Goal: Task Accomplishment & Management: Use online tool/utility

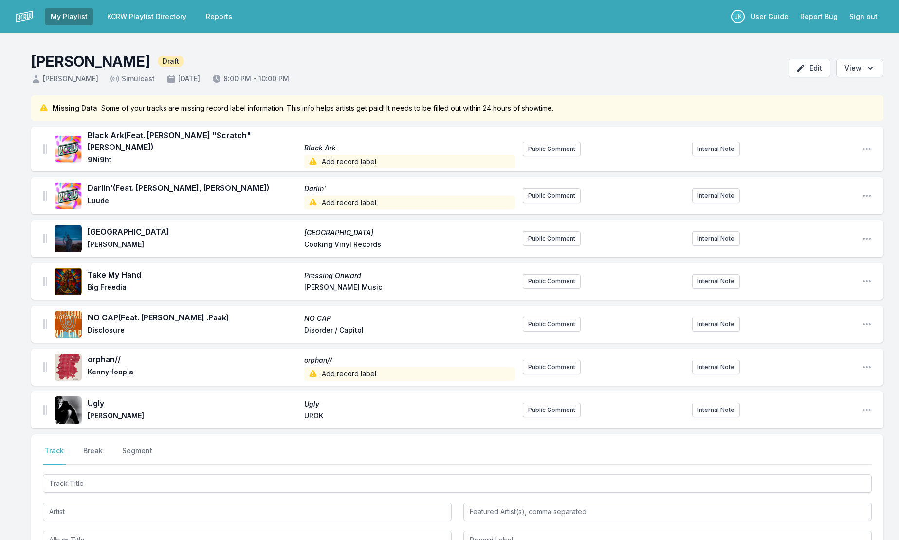
scroll to position [94, 0]
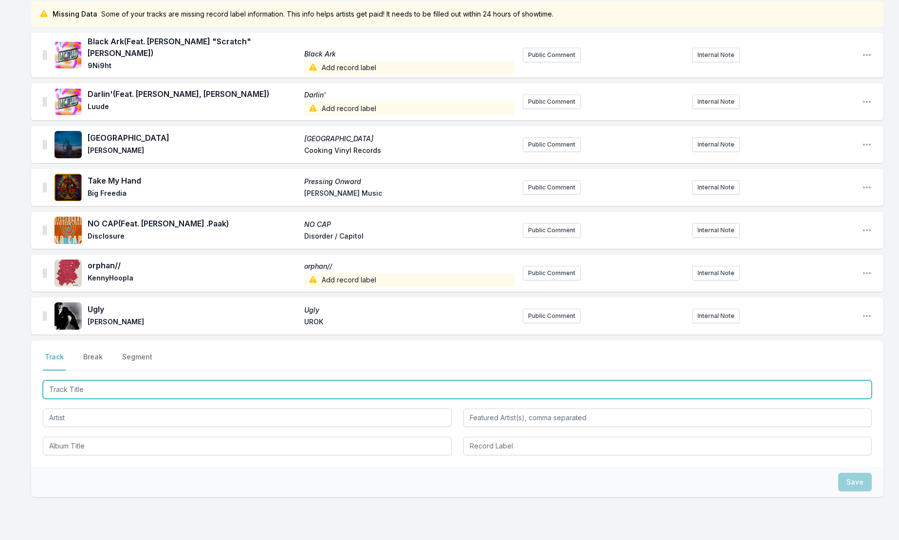
click at [61, 380] on input "Track Title" at bounding box center [457, 389] width 829 height 18
paste input "i'll be there"
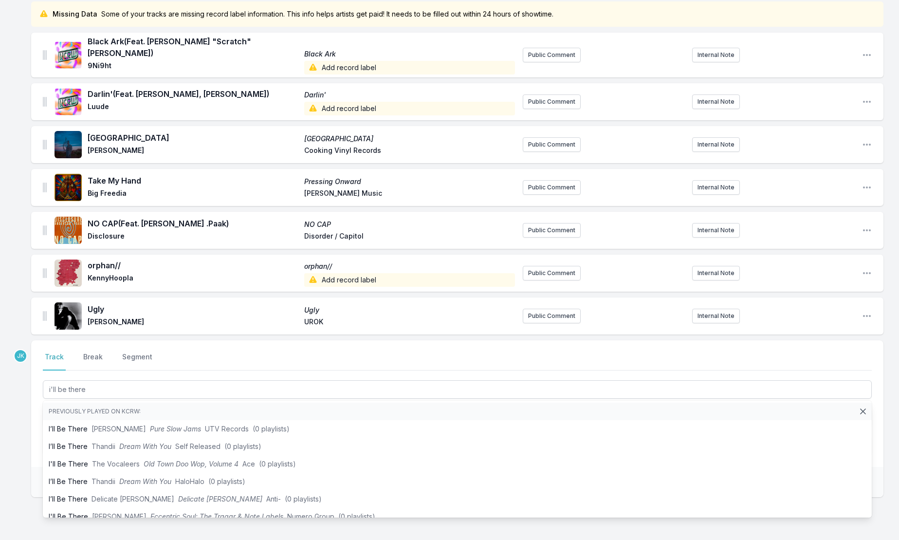
type input "i'll be there"
click at [35, 403] on div "Select a tab Track Break Segment Track Break Segment i'll be there Previously p…" at bounding box center [457, 403] width 852 height 127
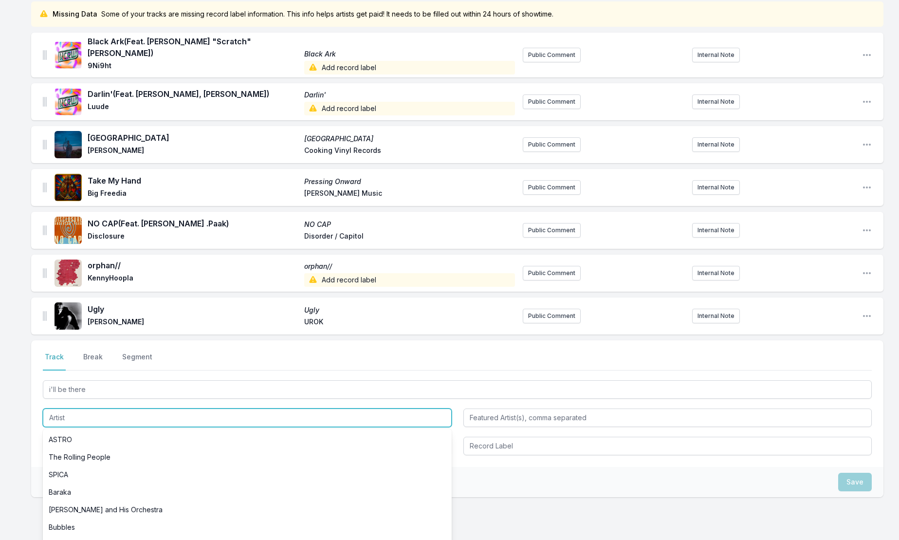
click at [49, 408] on input "Artist" at bounding box center [247, 417] width 409 height 18
paste input "[PERSON_NAME]"
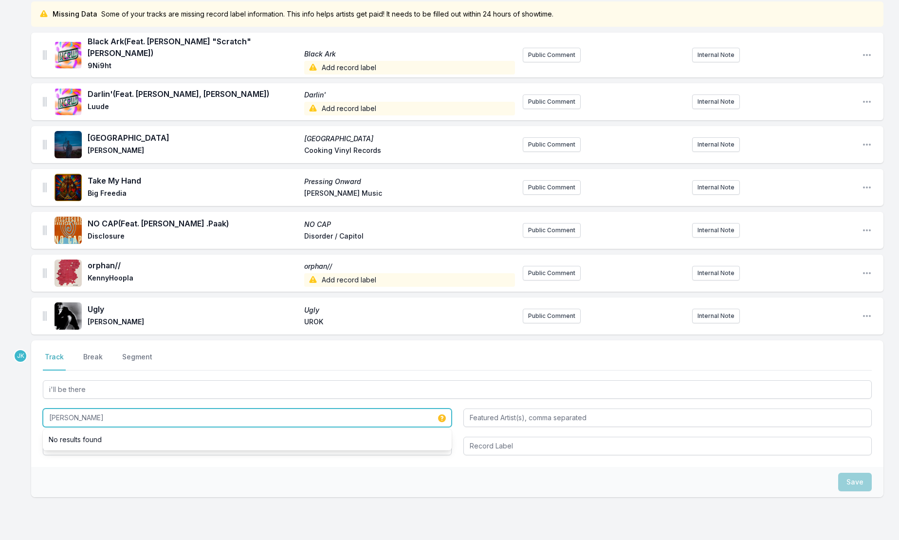
type input "[PERSON_NAME]"
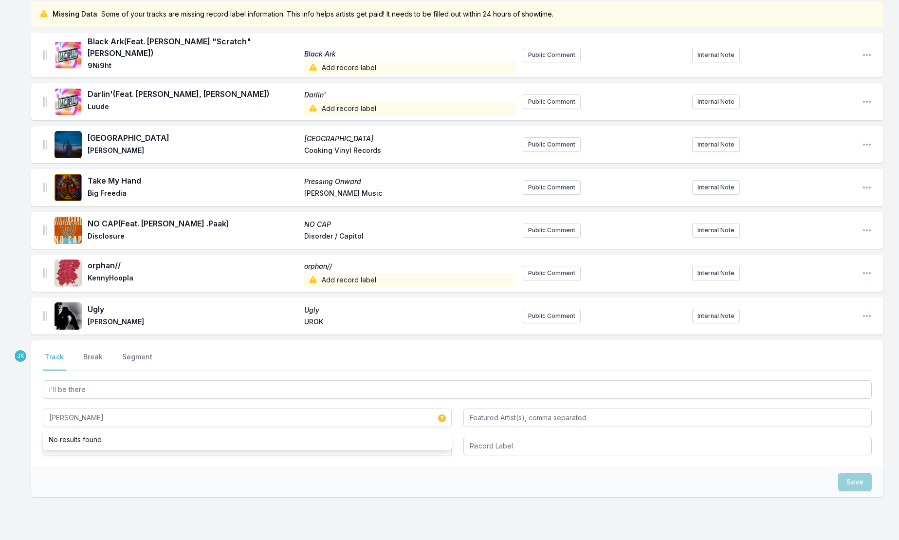
drag, startPoint x: 41, startPoint y: 468, endPoint x: 45, endPoint y: 459, distance: 9.6
click at [42, 467] on div "Save" at bounding box center [457, 482] width 852 height 30
click at [58, 437] on input "Album Title" at bounding box center [247, 445] width 409 height 18
paste input "JUNE"
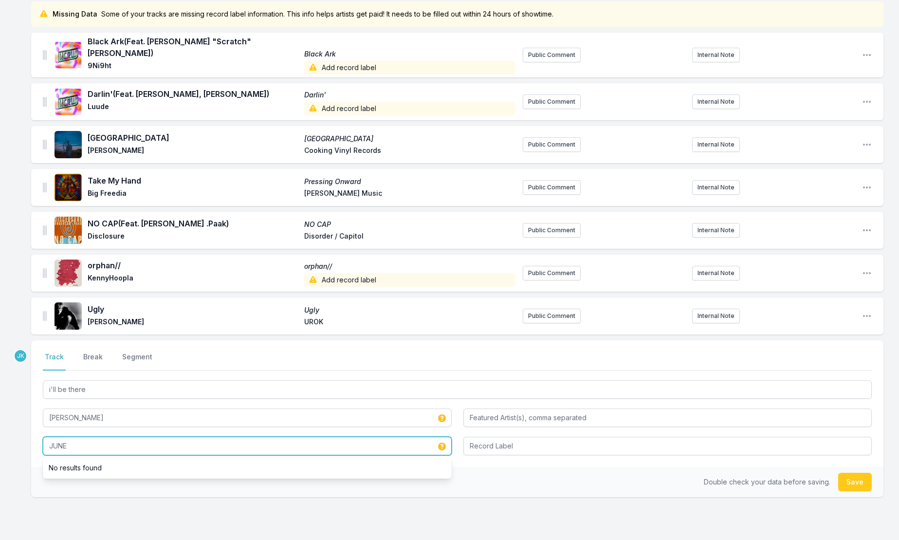
type input "JUNE"
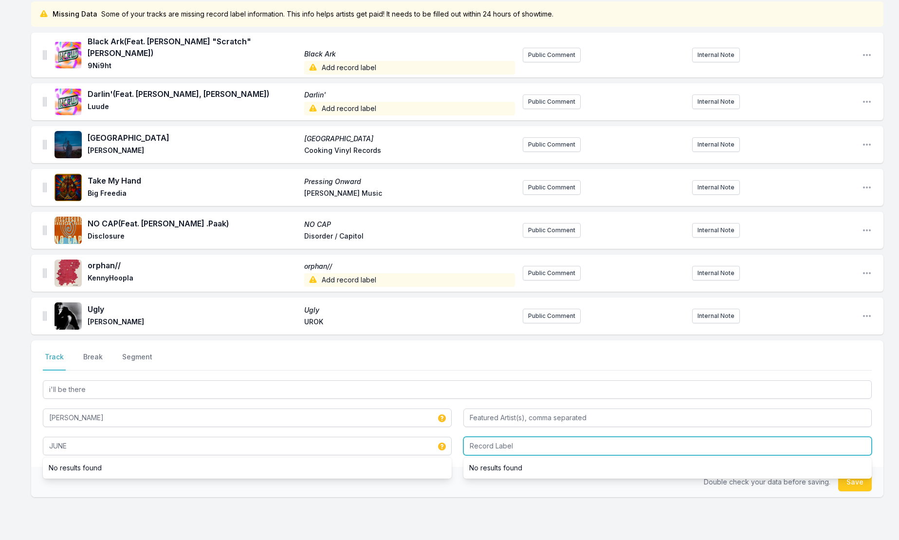
click at [490, 441] on input "Record Label" at bounding box center [667, 445] width 409 height 18
type input "[GEOGRAPHIC_DATA]"
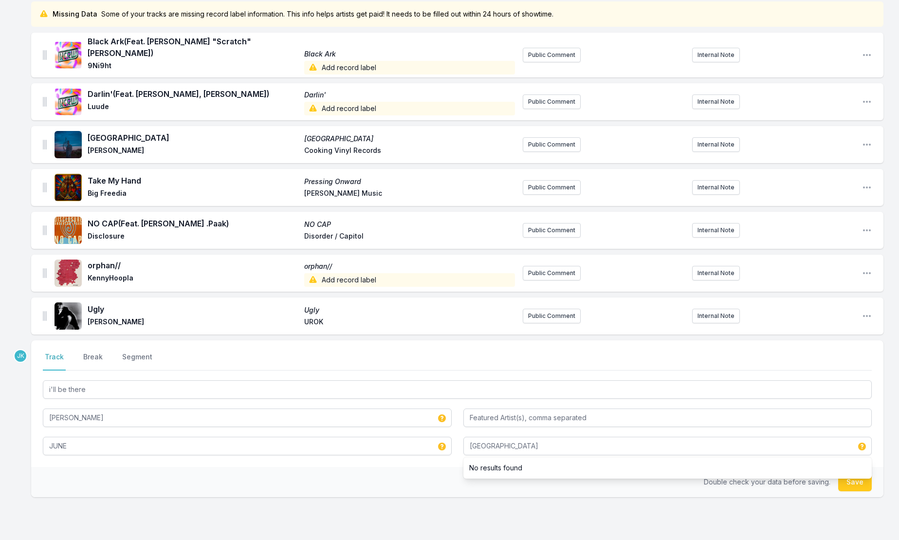
click at [855, 473] on button "Save" at bounding box center [855, 481] width 34 height 18
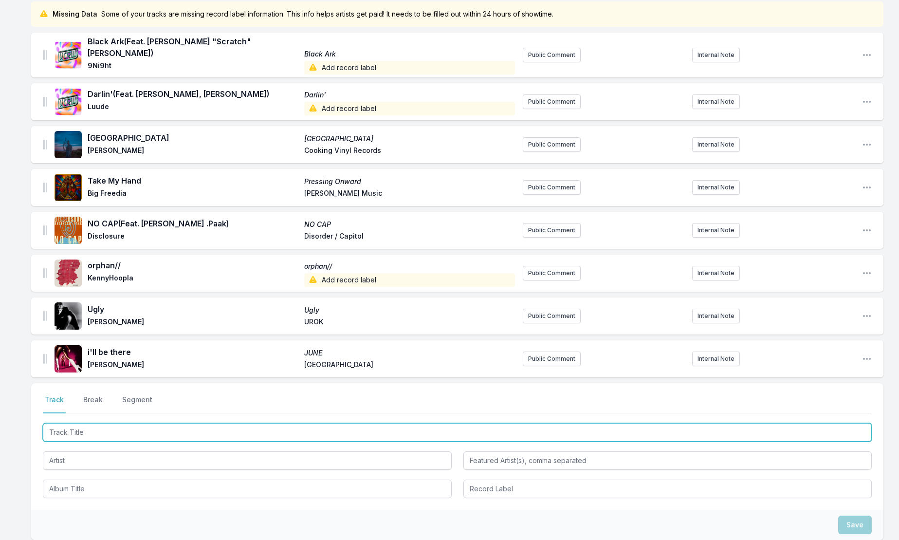
click at [60, 425] on input "Track Title" at bounding box center [457, 432] width 829 height 18
drag, startPoint x: 20, startPoint y: 342, endPoint x: 60, endPoint y: 424, distance: 91.2
click at [60, 424] on input "Track Title" at bounding box center [457, 432] width 829 height 18
paste input "Flight Facilities"
type input "Flight Facilities"
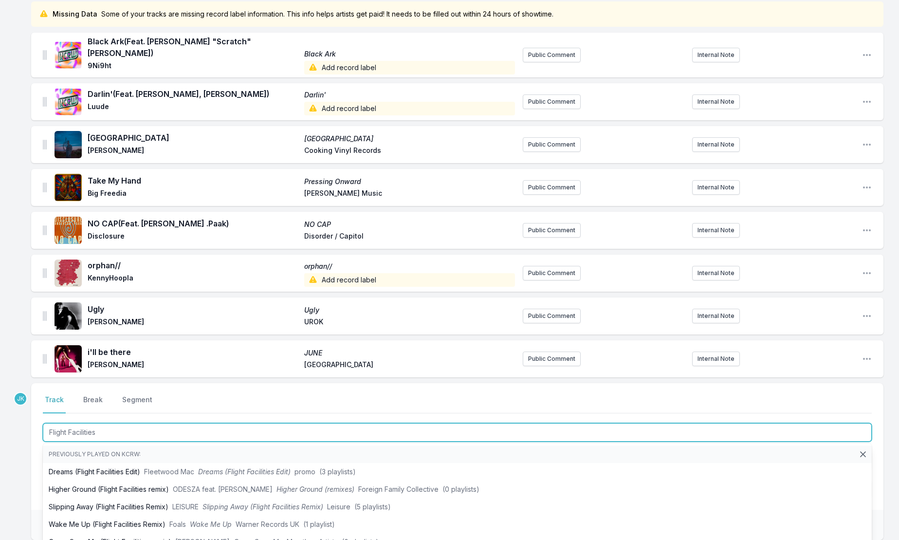
click at [94, 423] on input "Flight Facilities" at bounding box center [457, 432] width 829 height 18
type input "Run"
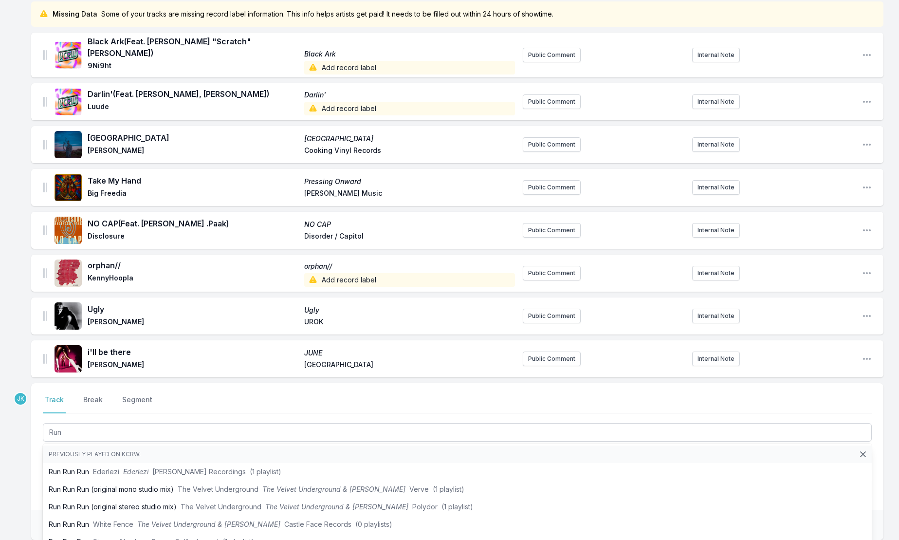
drag, startPoint x: 12, startPoint y: 458, endPoint x: 26, endPoint y: 454, distance: 14.6
click at [12, 459] on div "Missing Data Some of your tracks are missing record label information. This inf…" at bounding box center [449, 317] width 899 height 632
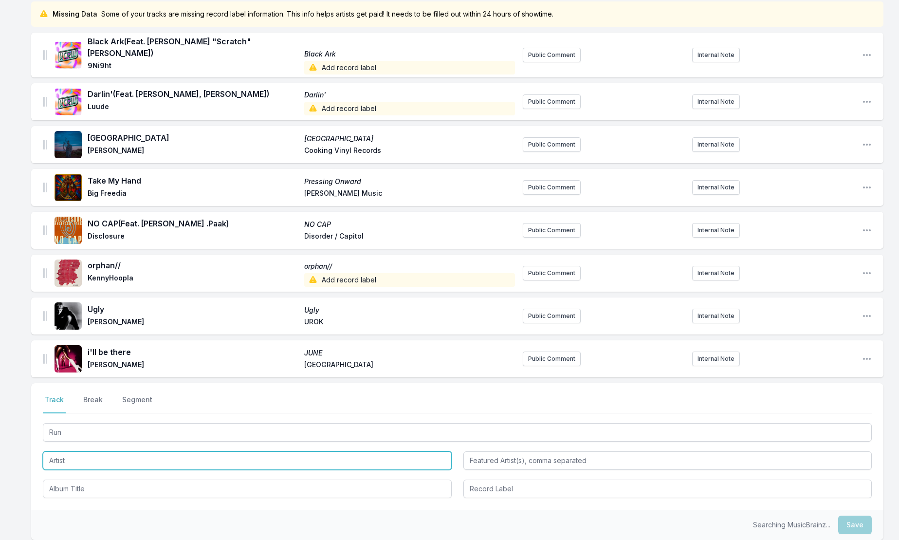
click at [49, 451] on input "Artist" at bounding box center [247, 460] width 409 height 18
paste input "Flight Facilities"
type input "Flight Facilities"
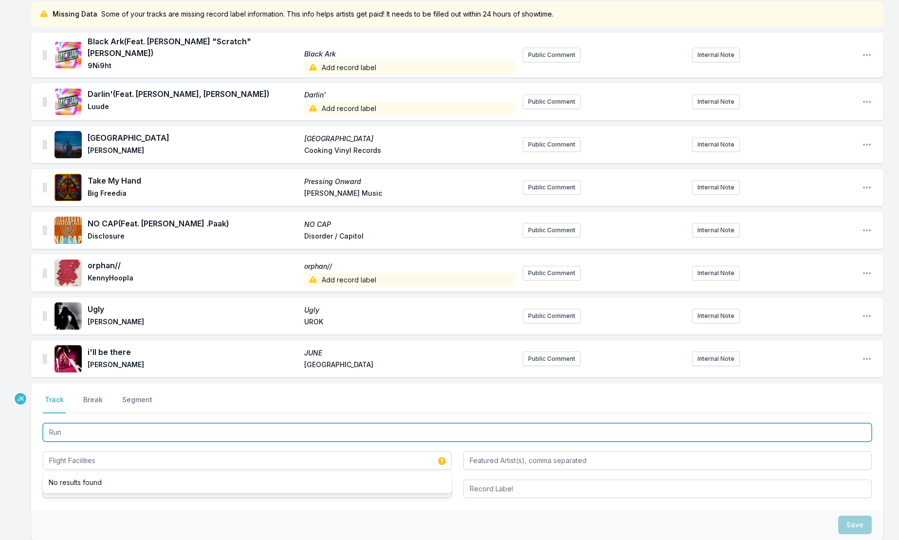
click at [48, 423] on input "Run" at bounding box center [457, 432] width 829 height 18
click at [63, 425] on input "Run" at bounding box center [457, 432] width 829 height 18
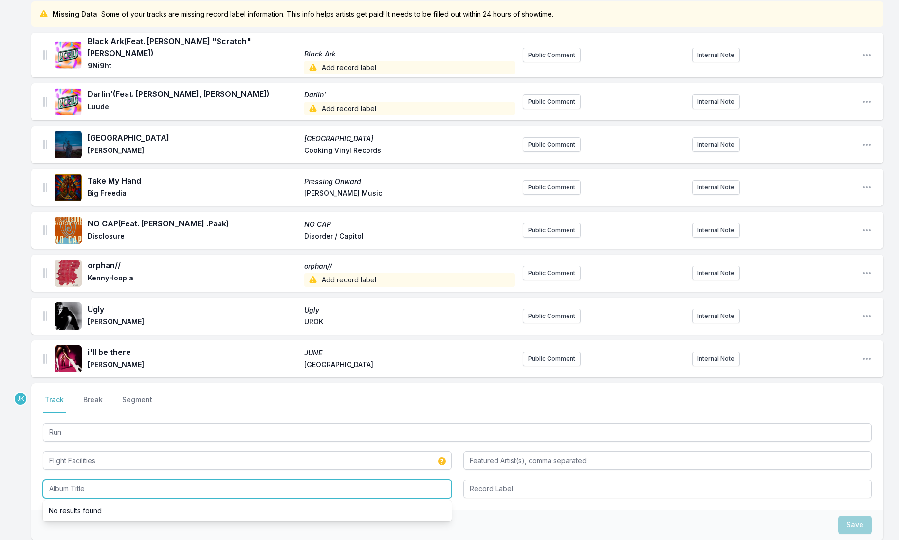
click at [54, 482] on input "Album Title" at bounding box center [247, 488] width 409 height 18
paste input "Run"
type input "Run"
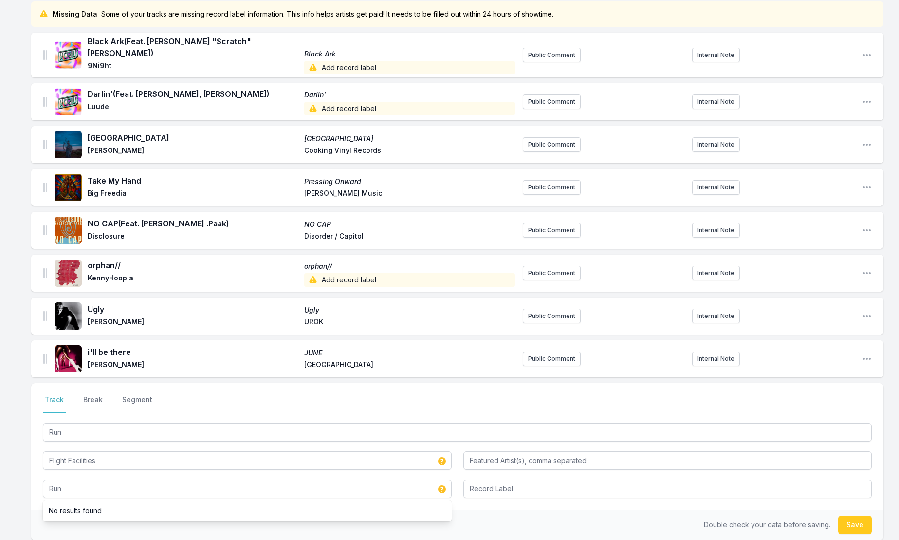
drag, startPoint x: 859, startPoint y: 517, endPoint x: 780, endPoint y: 516, distance: 78.8
click at [859, 518] on button "Save" at bounding box center [855, 524] width 34 height 18
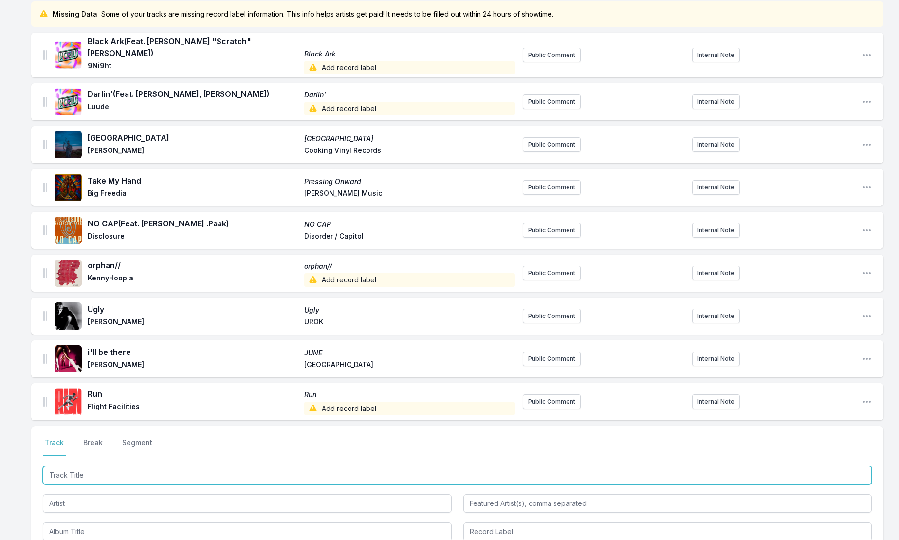
click at [64, 466] on input "Track Title" at bounding box center [457, 475] width 829 height 18
type input "Drawbacks"
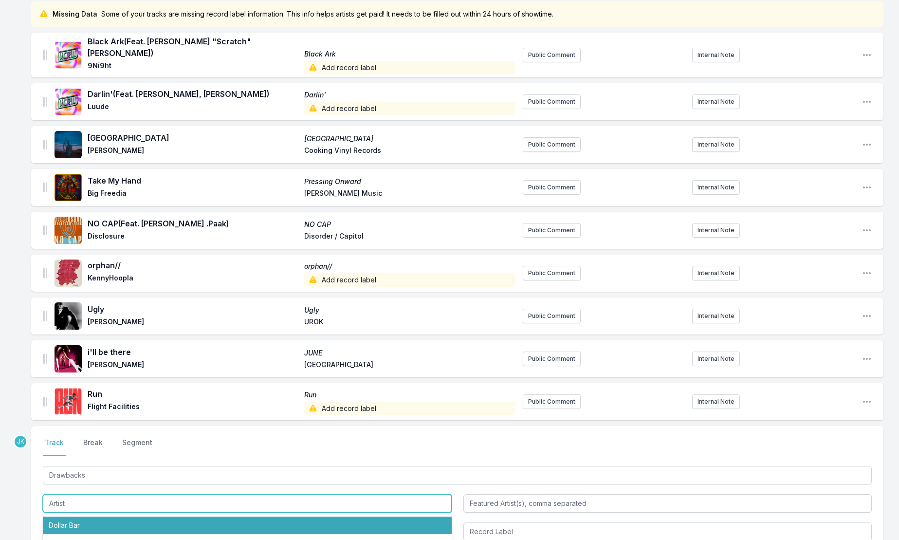
click at [53, 494] on input "Artist" at bounding box center [247, 503] width 409 height 18
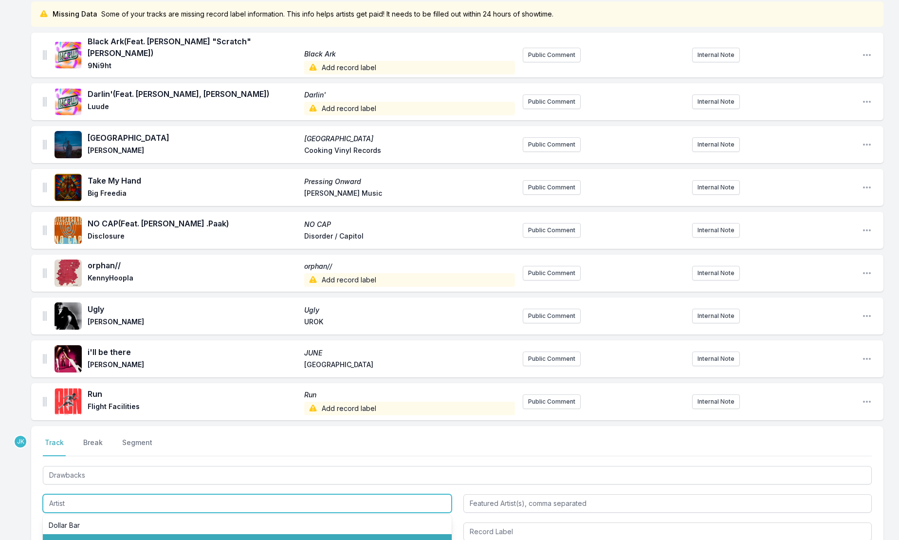
click at [69, 537] on li "dust" at bounding box center [247, 543] width 409 height 18
type input "dust"
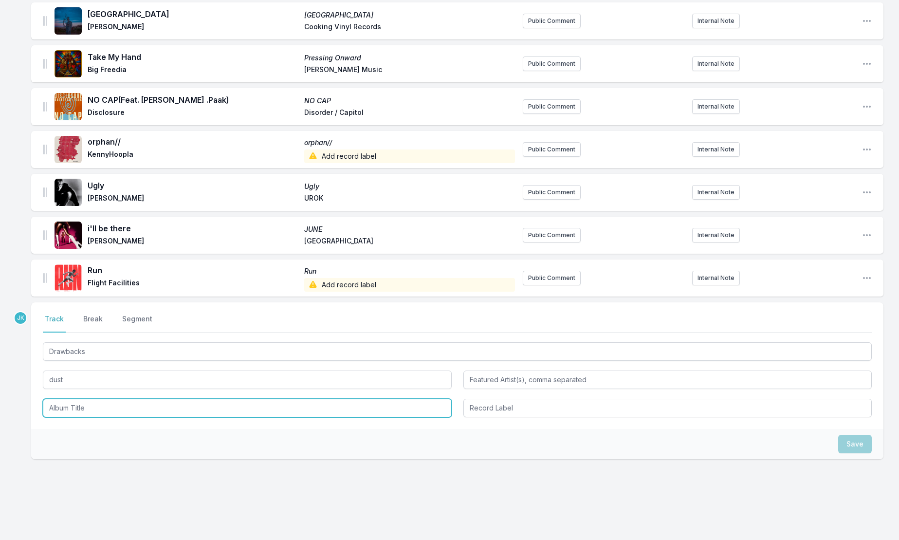
click at [75, 401] on input "Album Title" at bounding box center [247, 407] width 409 height 18
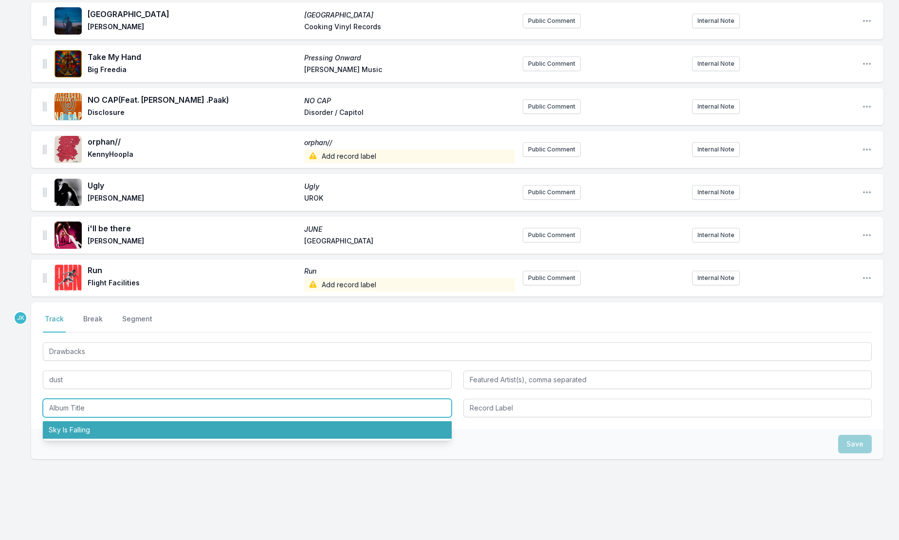
drag, startPoint x: 80, startPoint y: 418, endPoint x: 90, endPoint y: 413, distance: 12.0
click at [80, 421] on li "Sky Is Falling" at bounding box center [247, 430] width 409 height 18
type input "Sky Is Falling"
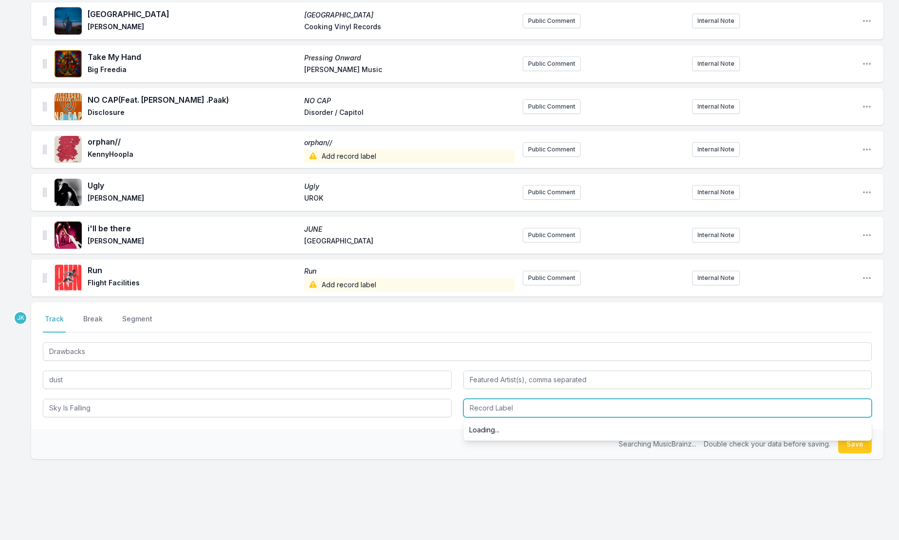
click at [532, 398] on input "Record Label" at bounding box center [667, 407] width 409 height 18
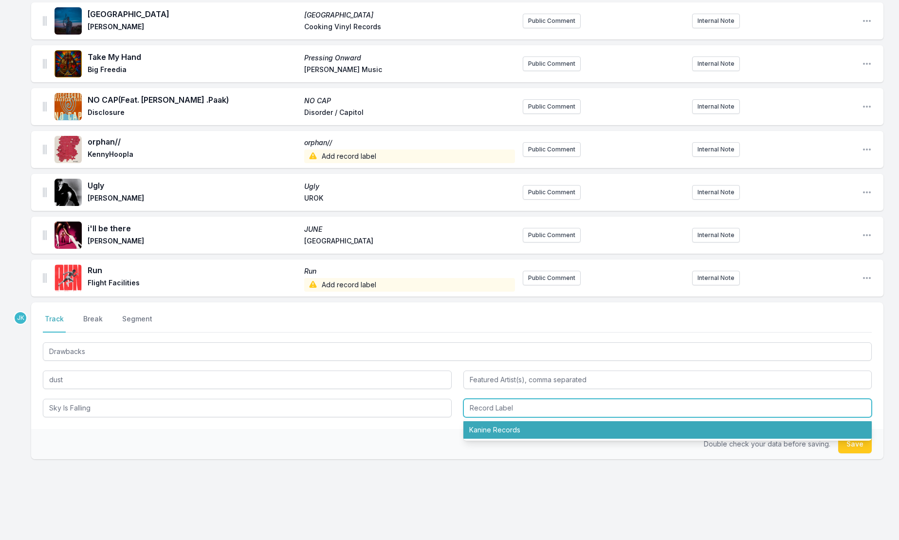
drag, startPoint x: 523, startPoint y: 423, endPoint x: 637, endPoint y: 421, distance: 113.9
click at [524, 422] on li "Kanine Records" at bounding box center [667, 430] width 409 height 18
type input "Kanine Records"
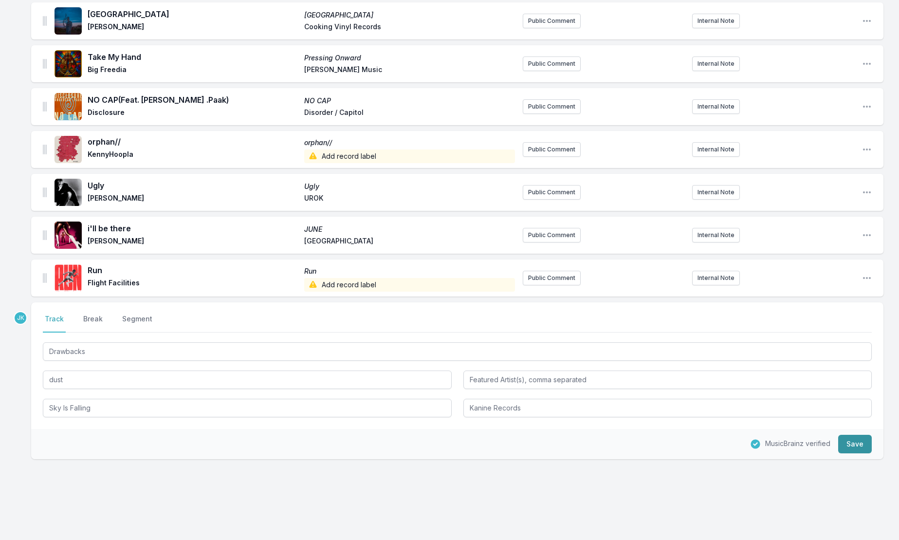
click at [845, 436] on button "Save" at bounding box center [855, 443] width 34 height 18
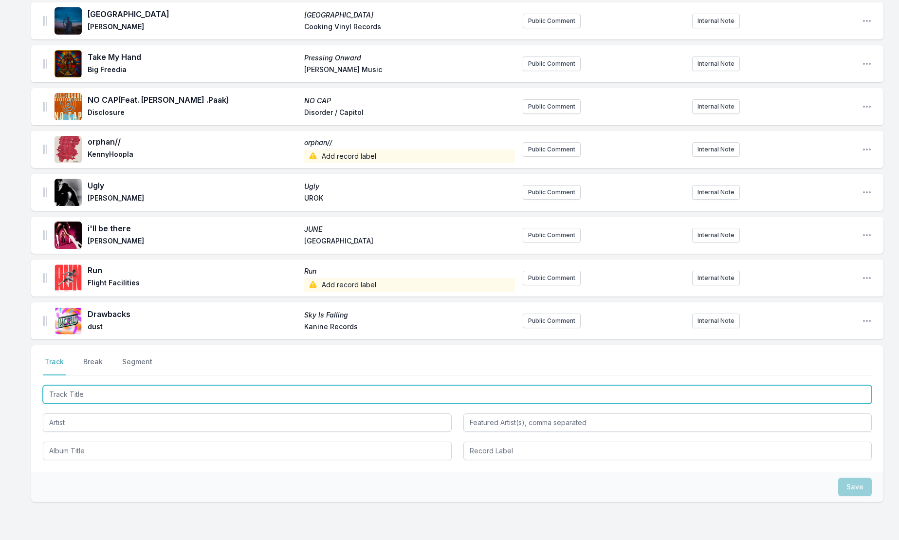
click at [70, 386] on input "Track Title" at bounding box center [457, 394] width 829 height 18
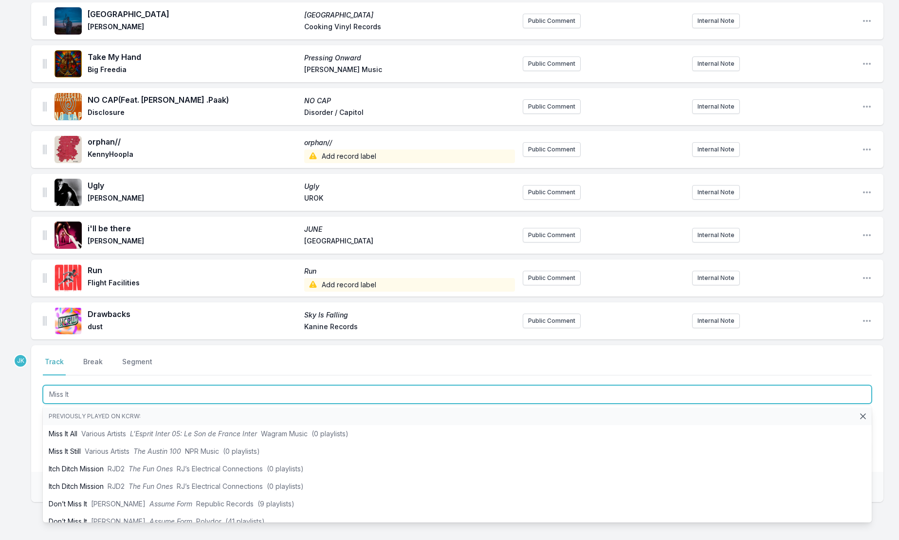
type input "Miss It"
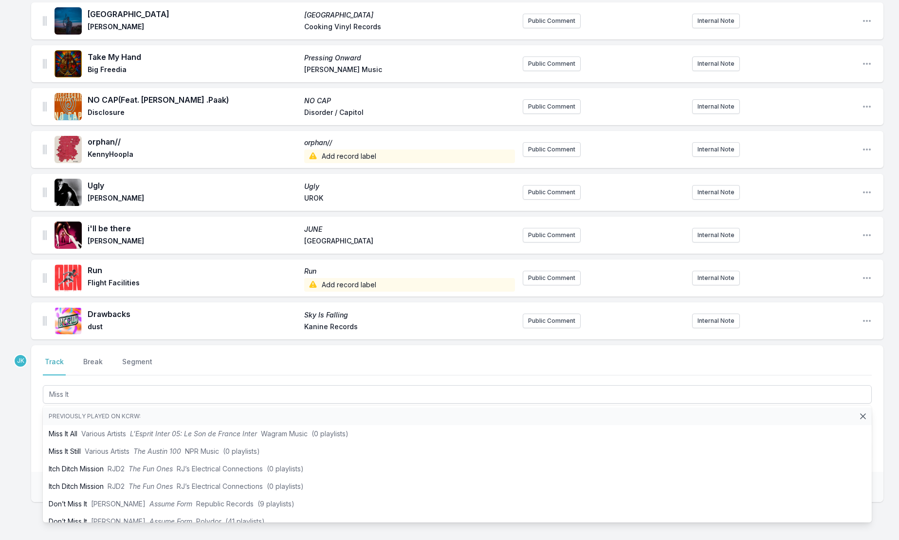
click at [13, 437] on div "Missing Data Some of your tracks are missing record label information. This inf…" at bounding box center [449, 236] width 899 height 717
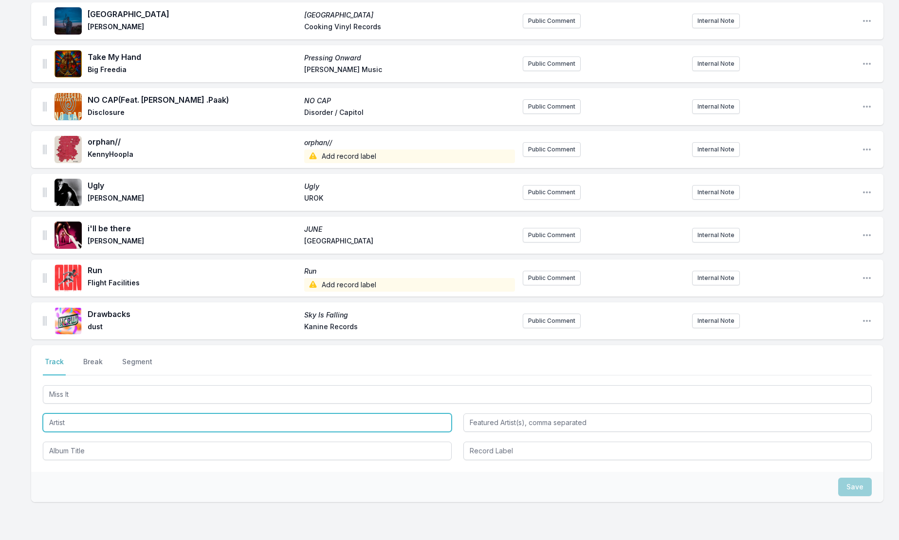
click at [61, 413] on input "Artist" at bounding box center [247, 422] width 409 height 18
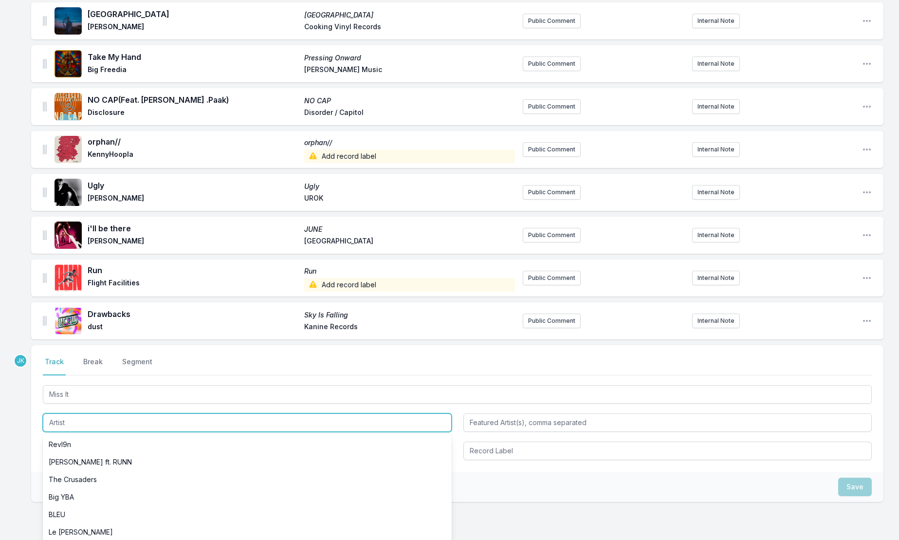
paste input "rouri404"
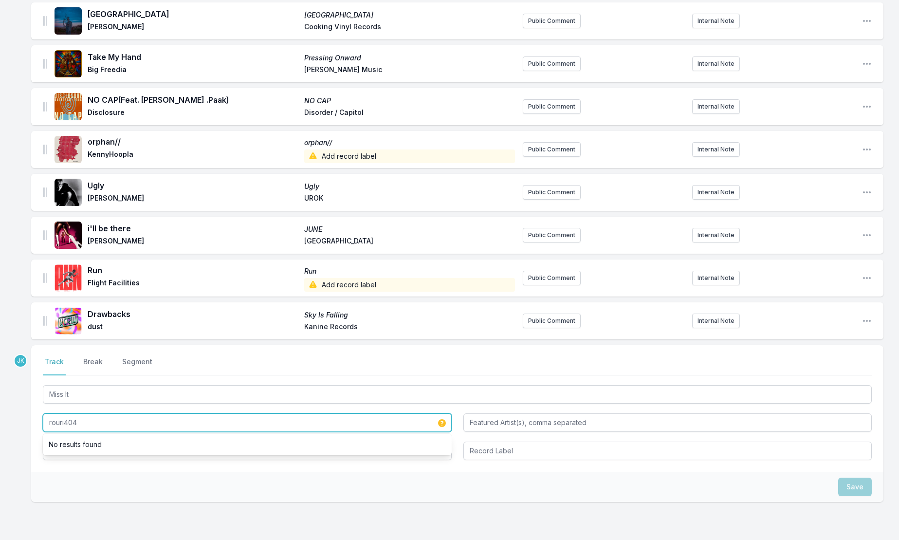
type input "rouri404"
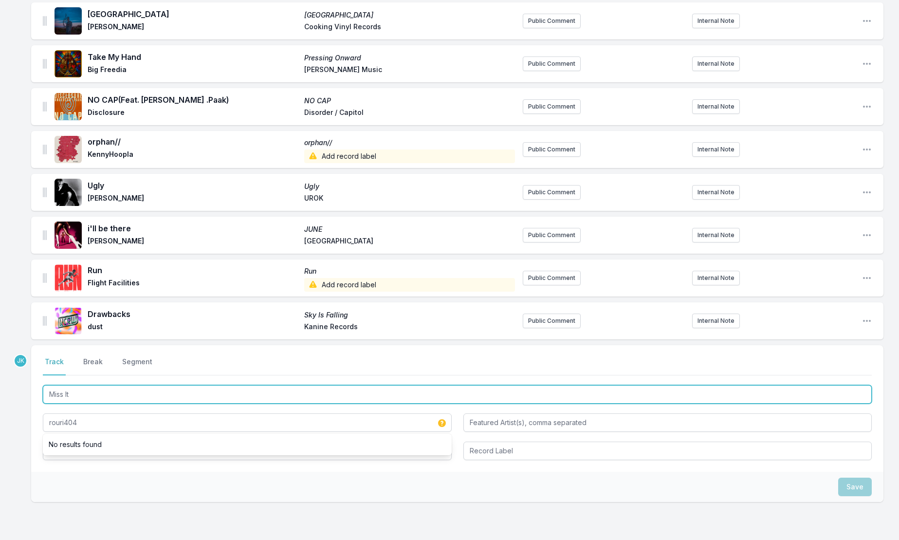
click at [73, 385] on input "Miss It" at bounding box center [457, 394] width 829 height 18
drag, startPoint x: 73, startPoint y: 385, endPoint x: 71, endPoint y: 438, distance: 53.6
click at [71, 438] on div "Miss It rouri404" at bounding box center [457, 421] width 829 height 77
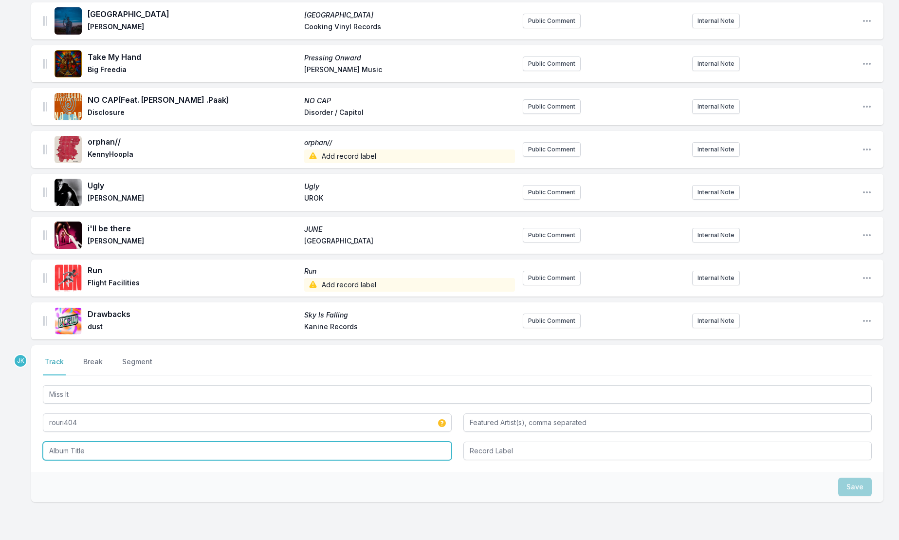
click at [70, 441] on input "Album Title" at bounding box center [247, 450] width 409 height 18
paste input "Miss It"
type input "Miss It"
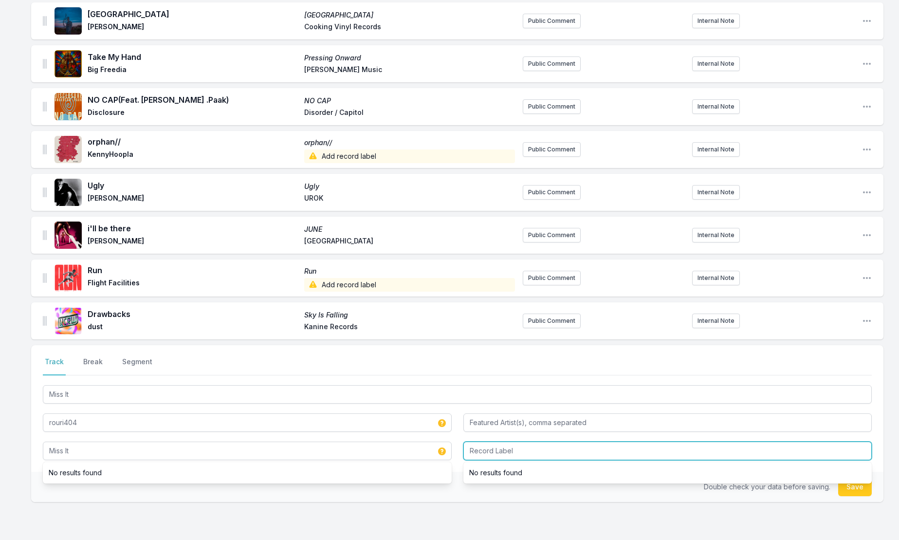
click at [497, 441] on input "Record Label" at bounding box center [667, 450] width 409 height 18
type input "Red Bull Records"
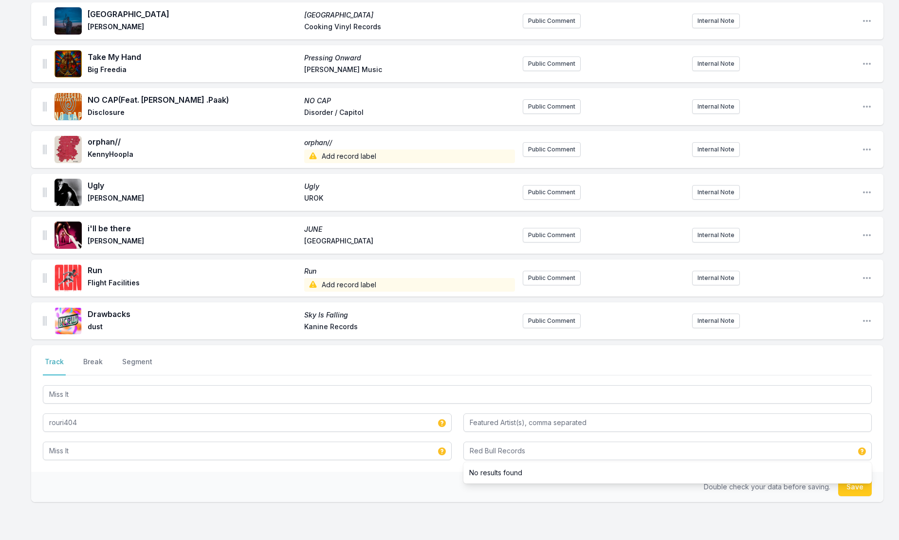
click at [847, 484] on button "Save" at bounding box center [855, 486] width 34 height 18
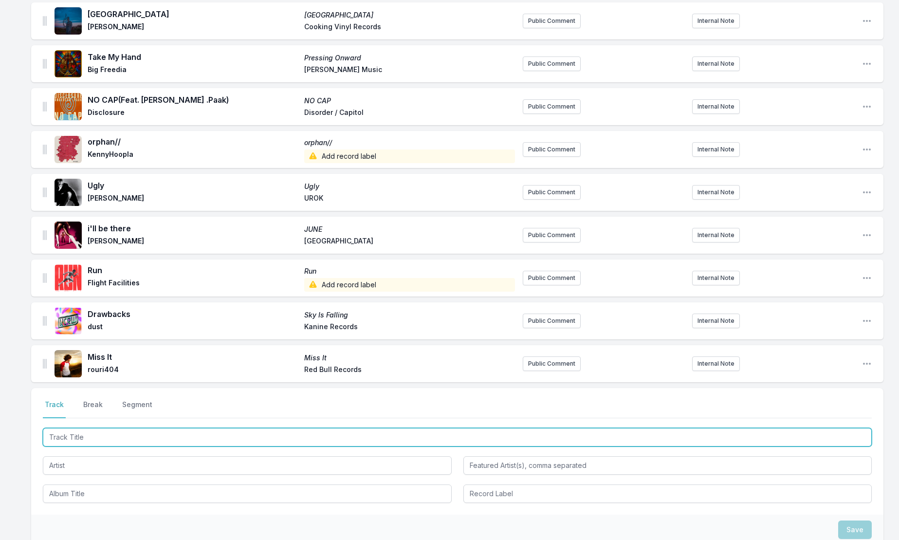
click at [59, 428] on input "Track Title" at bounding box center [457, 437] width 829 height 18
type input "Milk of [PERSON_NAME]"
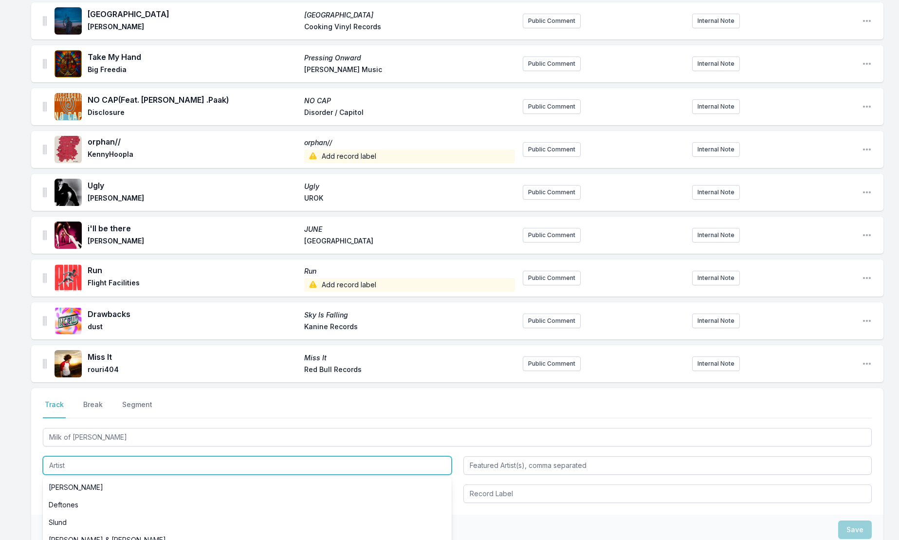
click at [55, 456] on input "Artist" at bounding box center [247, 465] width 409 height 18
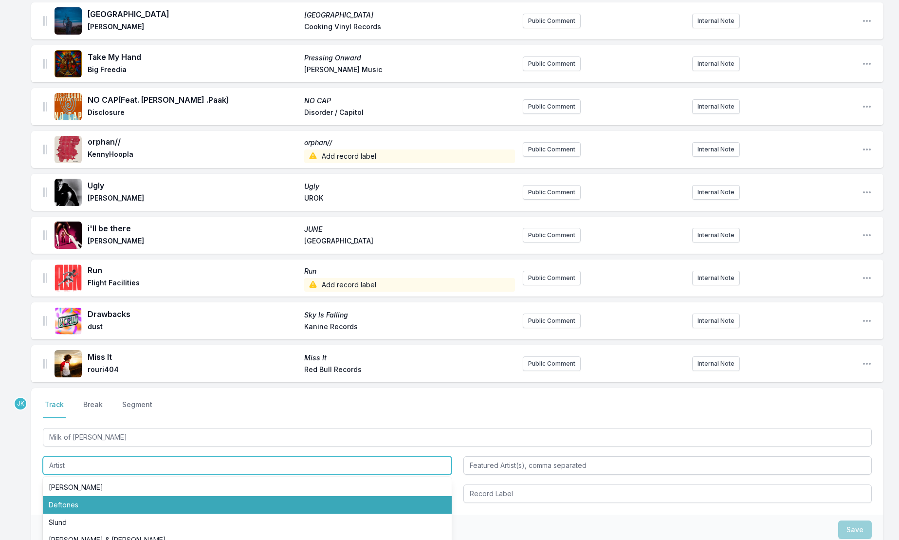
click at [64, 496] on li "Deftones" at bounding box center [247, 505] width 409 height 18
type input "Deftones"
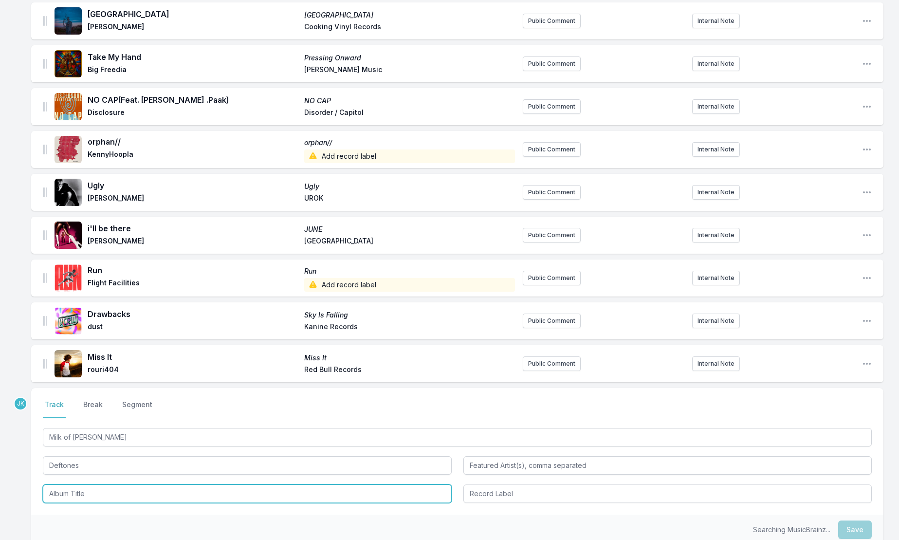
click at [68, 484] on input "Album Title" at bounding box center [247, 493] width 409 height 18
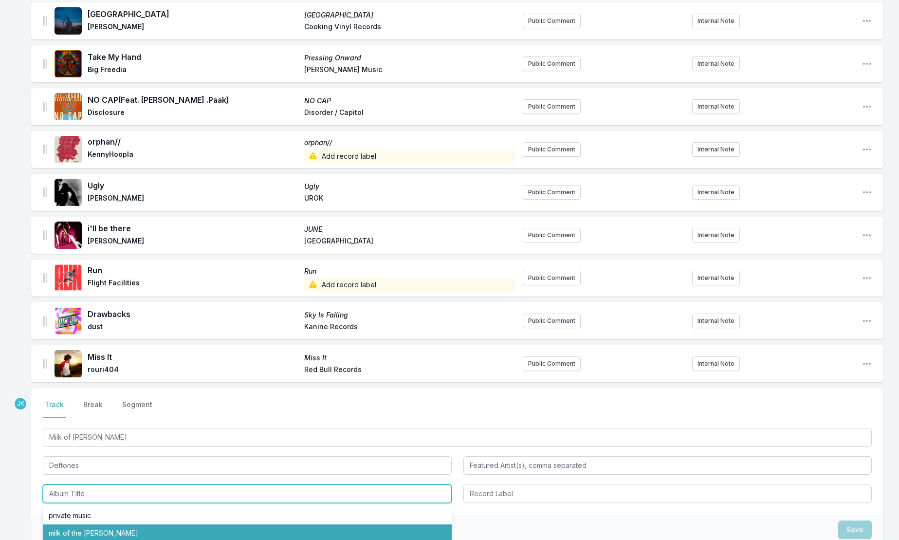
click at [77, 525] on li "milk of the [PERSON_NAME]" at bounding box center [247, 533] width 409 height 18
type input "milk of the [PERSON_NAME]"
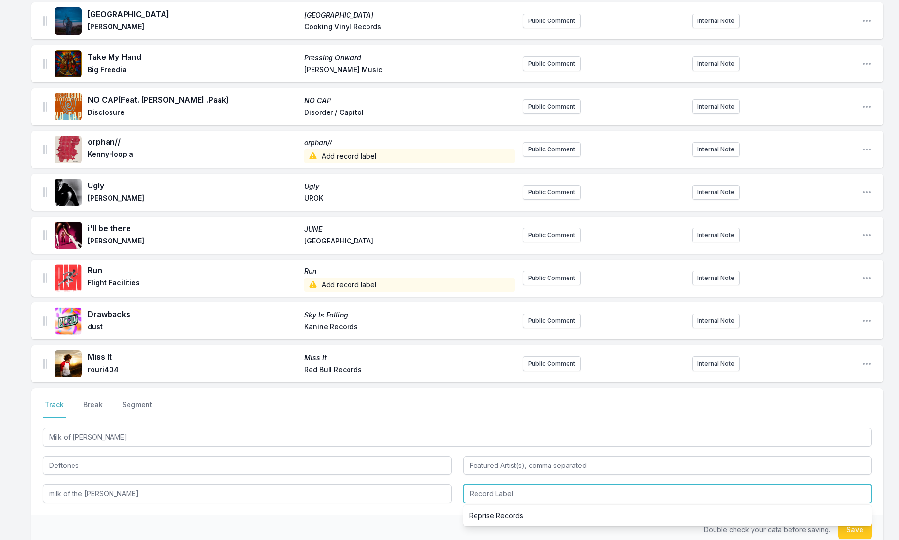
click at [498, 485] on input "Record Label" at bounding box center [667, 493] width 409 height 18
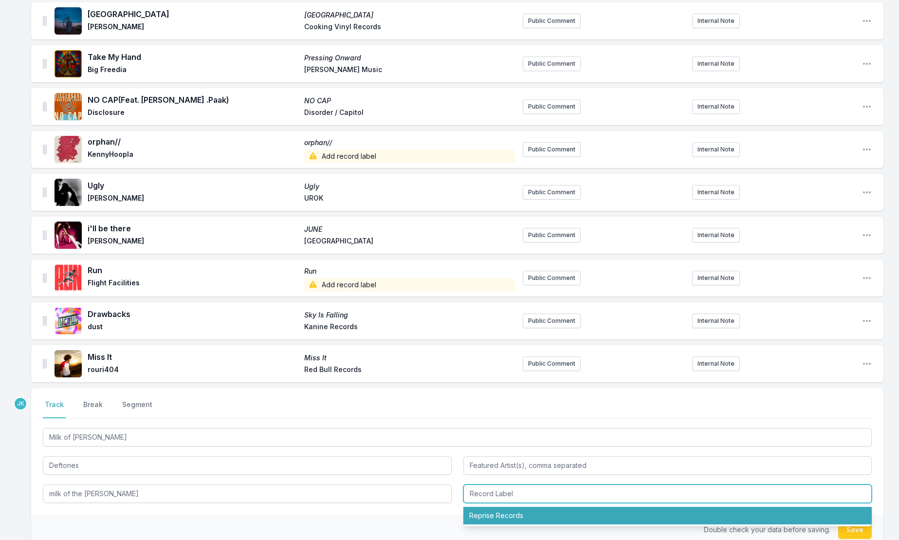
drag, startPoint x: 511, startPoint y: 510, endPoint x: 631, endPoint y: 504, distance: 119.9
click at [514, 507] on li "Reprise Records" at bounding box center [667, 515] width 409 height 18
type input "Reprise Records"
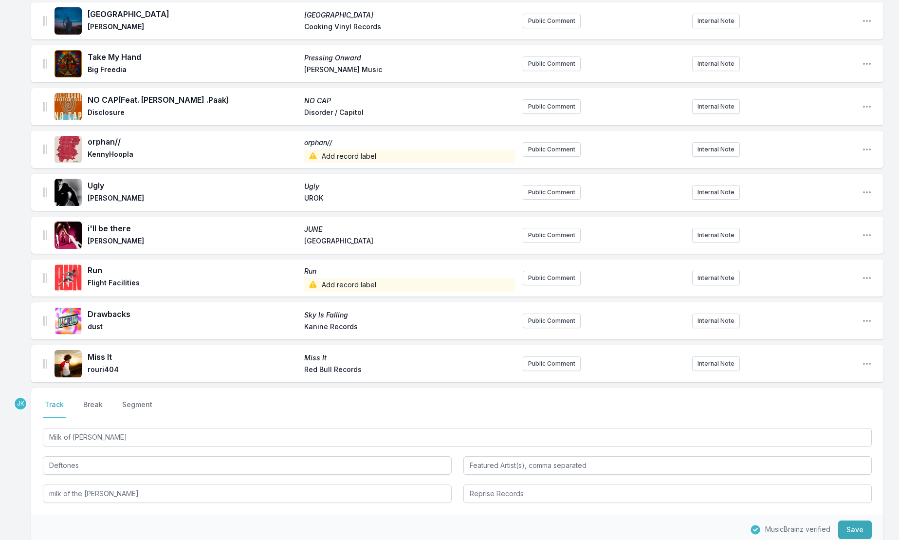
drag, startPoint x: 857, startPoint y: 522, endPoint x: 466, endPoint y: 449, distance: 397.9
click at [857, 522] on button "Save" at bounding box center [855, 529] width 34 height 18
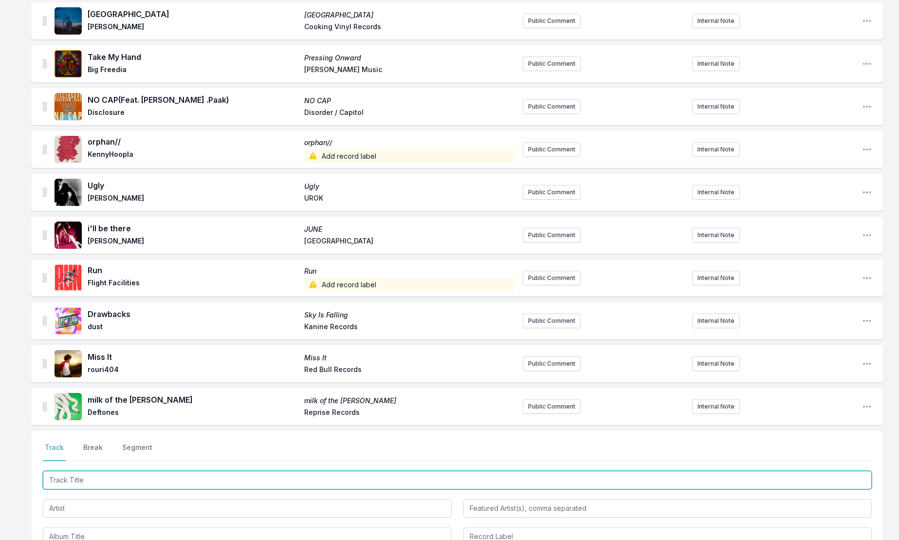
click at [63, 471] on input "Track Title" at bounding box center [457, 479] width 829 height 18
paste input "Dirty Dancing"
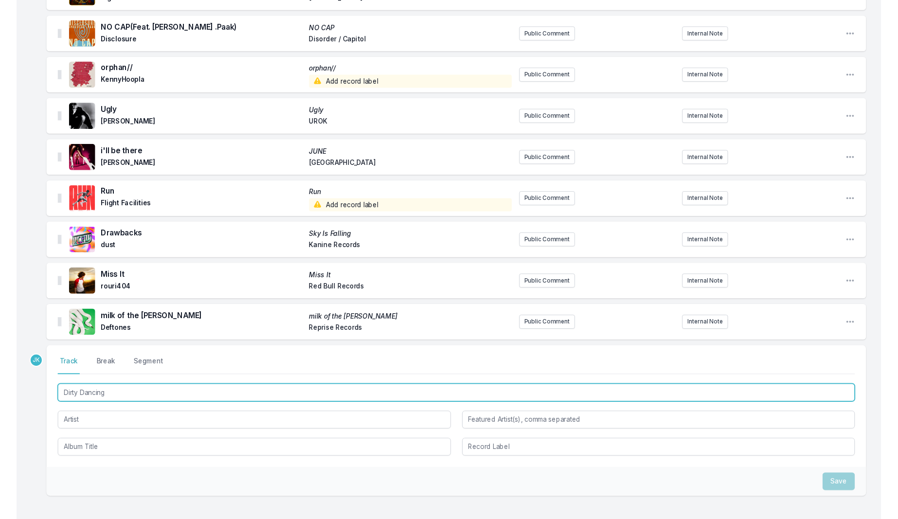
scroll to position [351, 0]
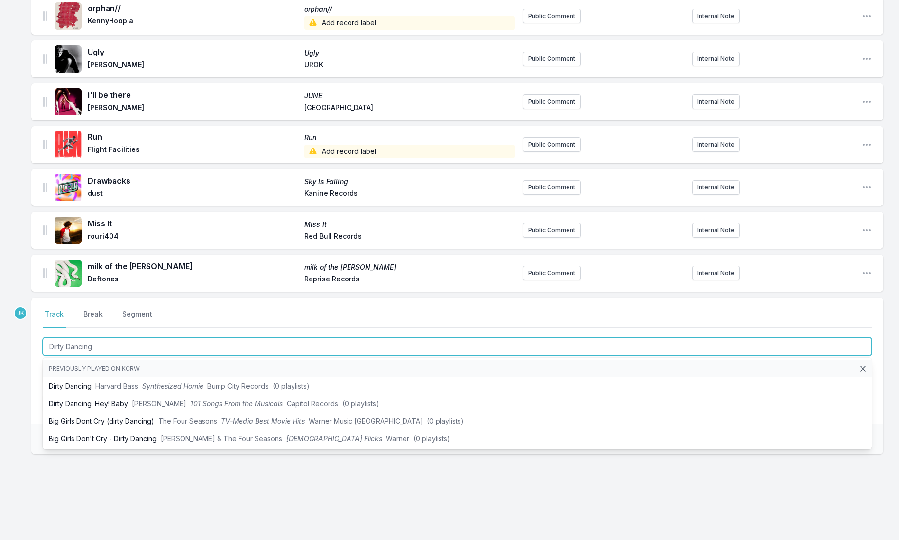
click at [53, 337] on input "Dirty Dancing" at bounding box center [457, 346] width 829 height 18
type input "Dirty Dancing"
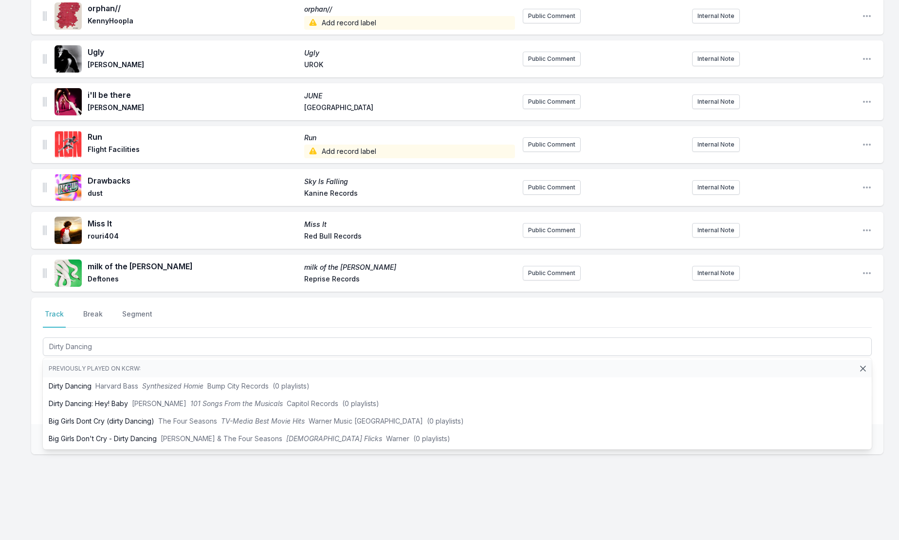
click at [27, 393] on div "Missing Data Some of your tracks are missing record label information. This inf…" at bounding box center [449, 146] width 899 height 803
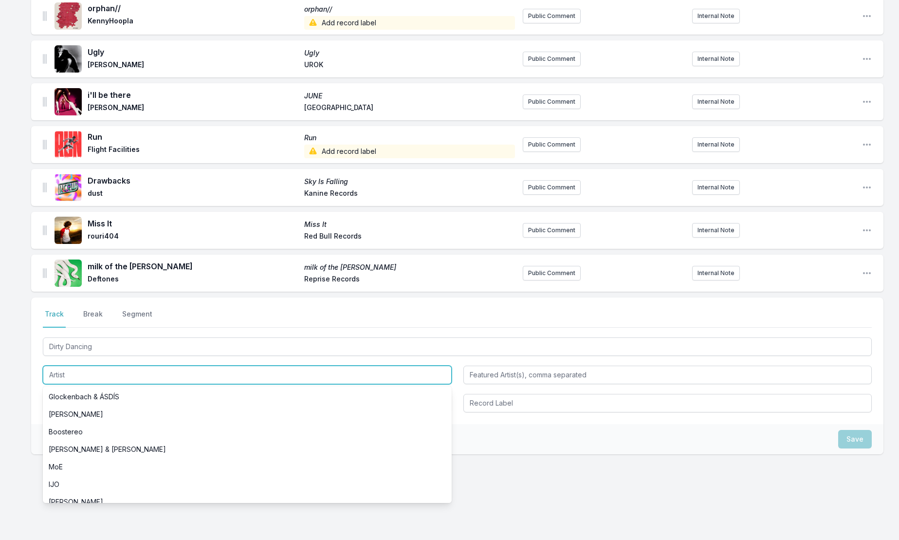
click at [67, 365] on input "Artist" at bounding box center [247, 374] width 409 height 18
paste input "Rats Department"
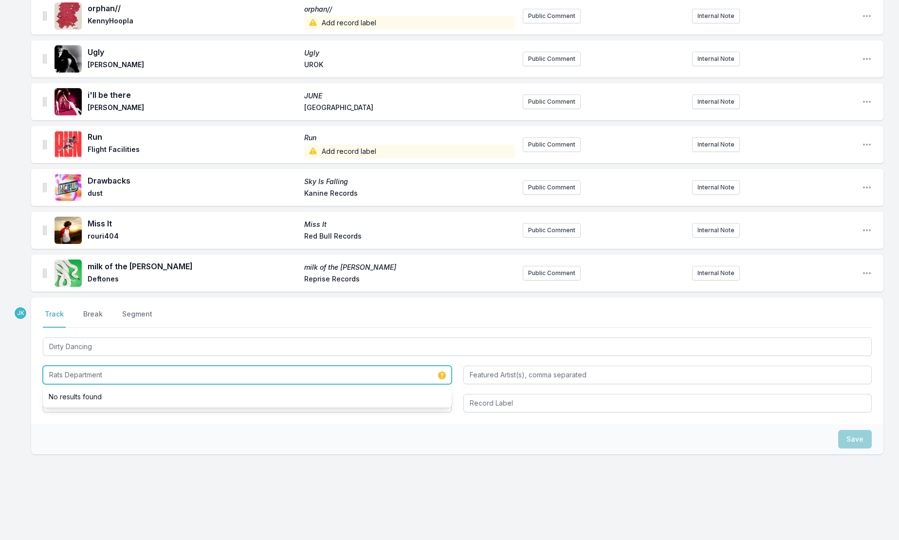
type input "Rats Department"
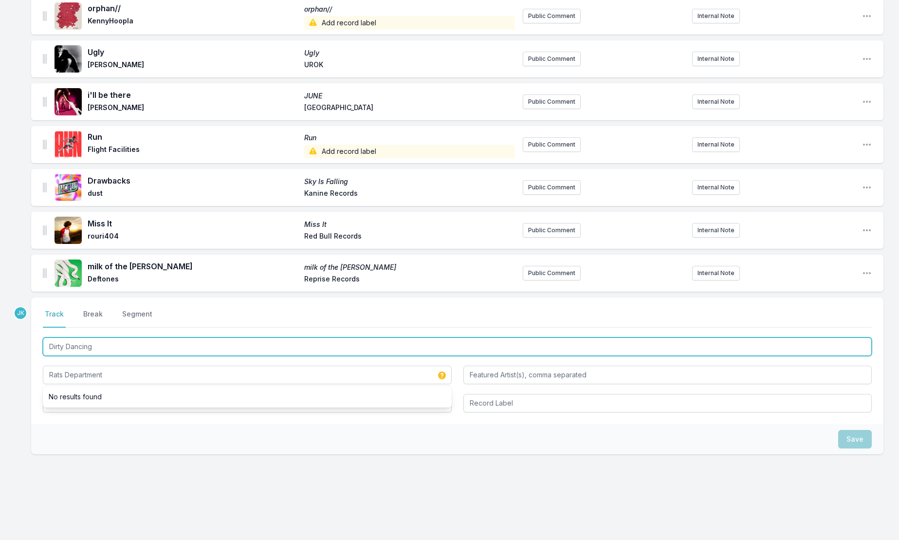
click at [81, 338] on input "Dirty Dancing" at bounding box center [457, 346] width 829 height 18
click at [81, 339] on input "Dirty Dancing" at bounding box center [457, 346] width 829 height 18
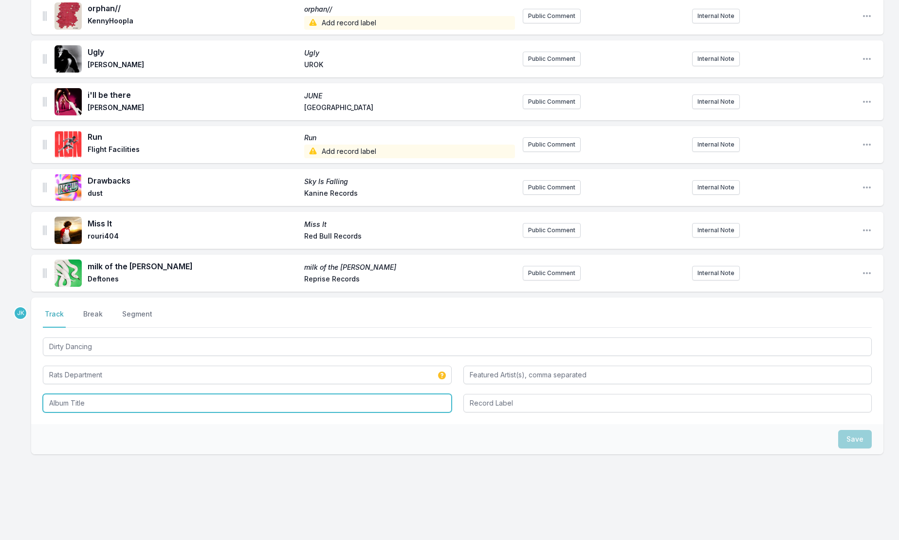
click at [74, 394] on input "Album Title" at bounding box center [247, 403] width 409 height 18
type input "XXXXXXX"
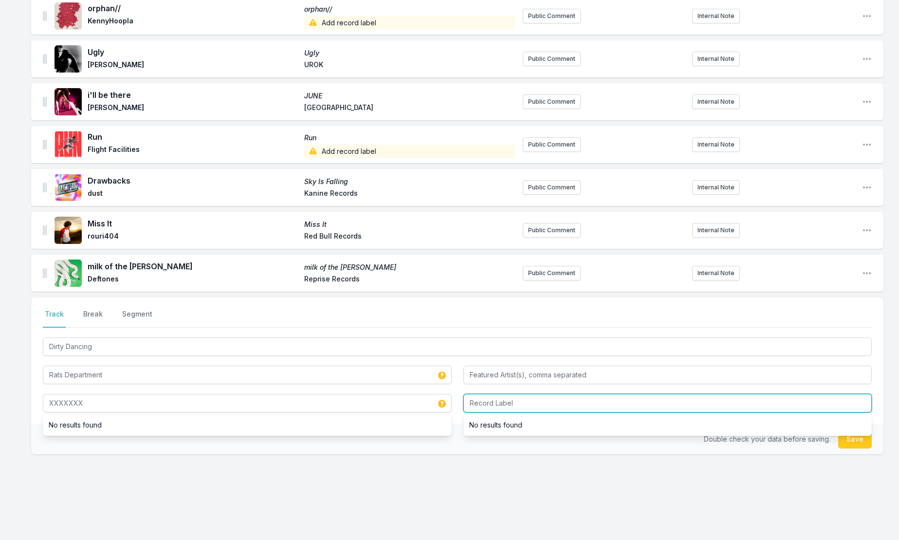
click at [487, 394] on input "Record Label" at bounding box center [667, 403] width 409 height 18
type input "XXXXXXX"
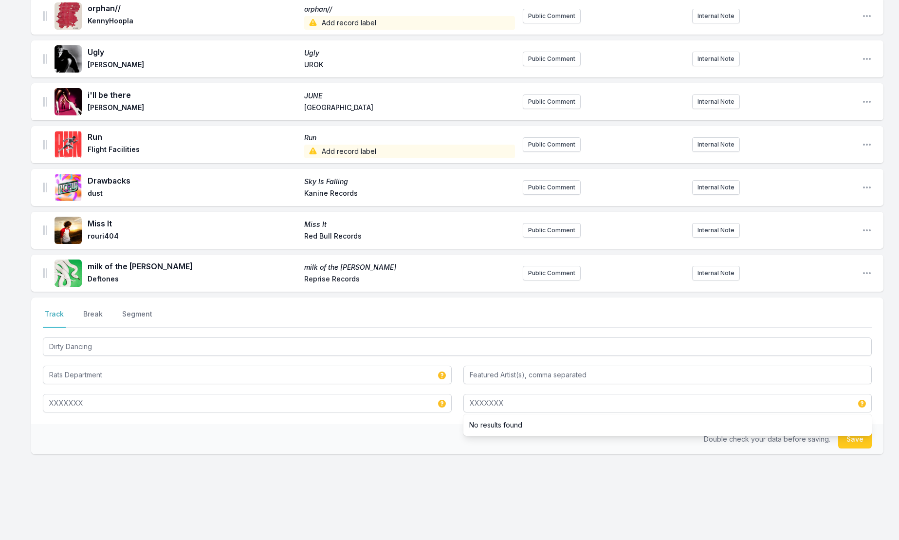
click at [849, 432] on button "Save" at bounding box center [855, 439] width 34 height 18
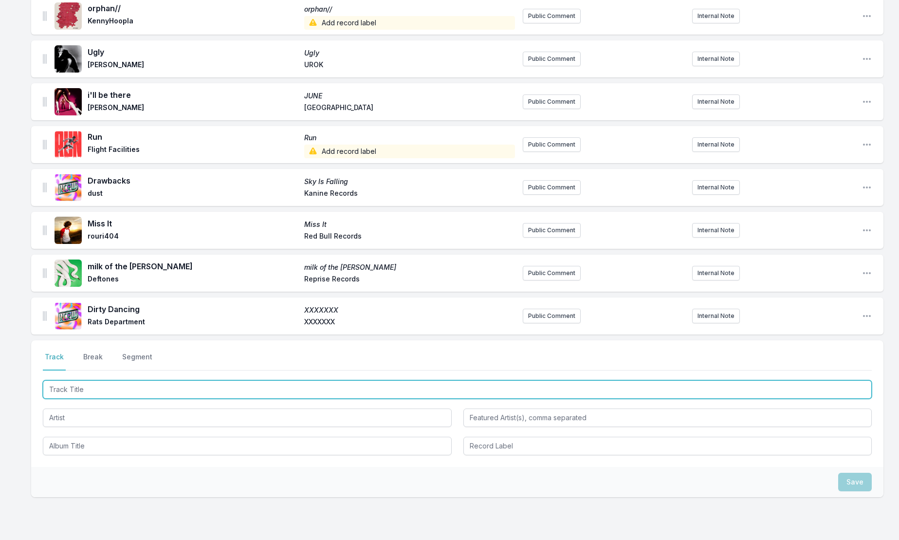
click at [76, 380] on input "Track Title" at bounding box center [457, 389] width 829 height 18
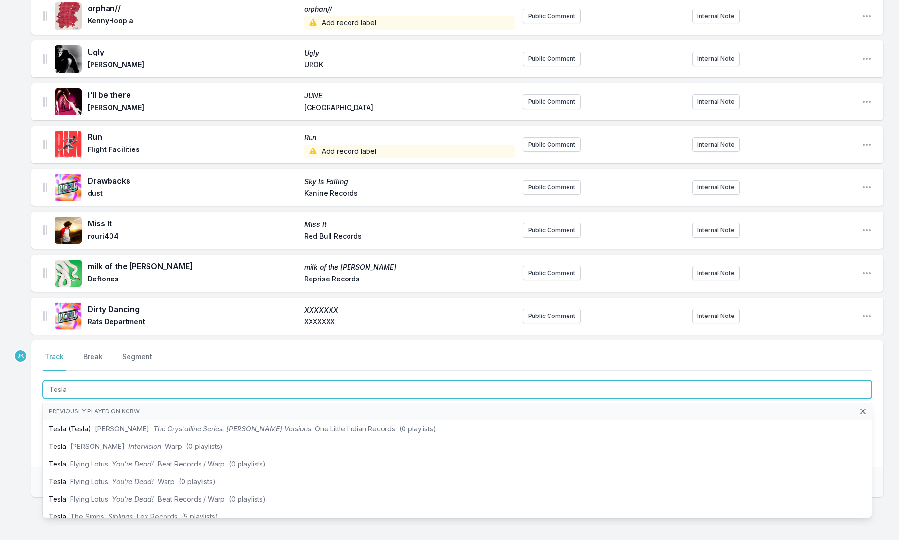
type input "Tesla"
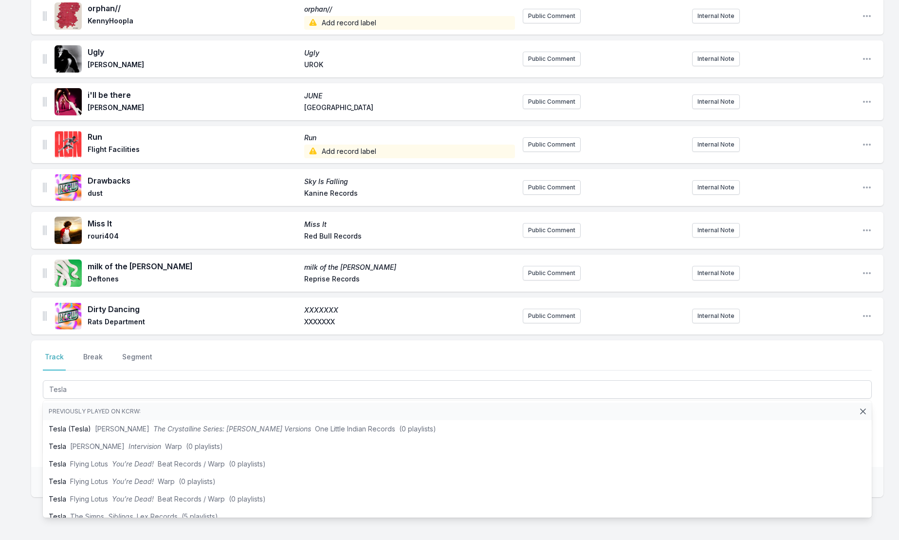
drag, startPoint x: 20, startPoint y: 422, endPoint x: 40, endPoint y: 409, distance: 24.3
click at [20, 419] on div "Missing Data Some of your tracks are missing record label information. This inf…" at bounding box center [449, 168] width 899 height 846
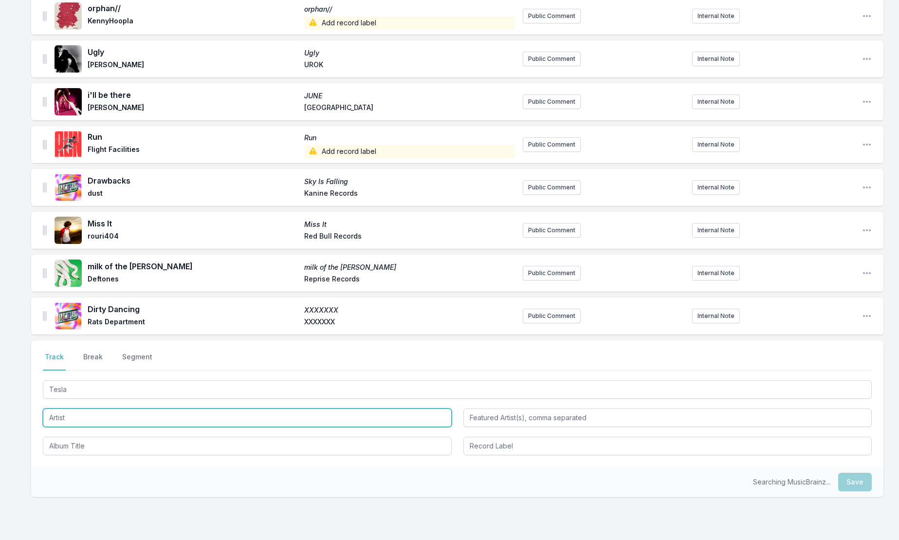
click at [58, 409] on input "Artist" at bounding box center [247, 417] width 409 height 18
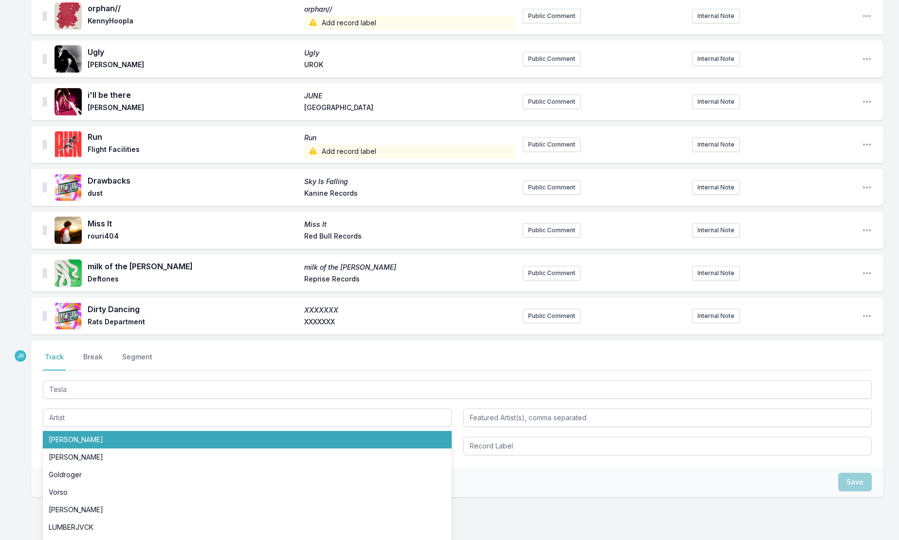
drag, startPoint x: 20, startPoint y: 399, endPoint x: 31, endPoint y: 402, distance: 10.5
click at [22, 399] on div "Missing Data Some of your tracks are missing record label information. This inf…" at bounding box center [449, 168] width 899 height 846
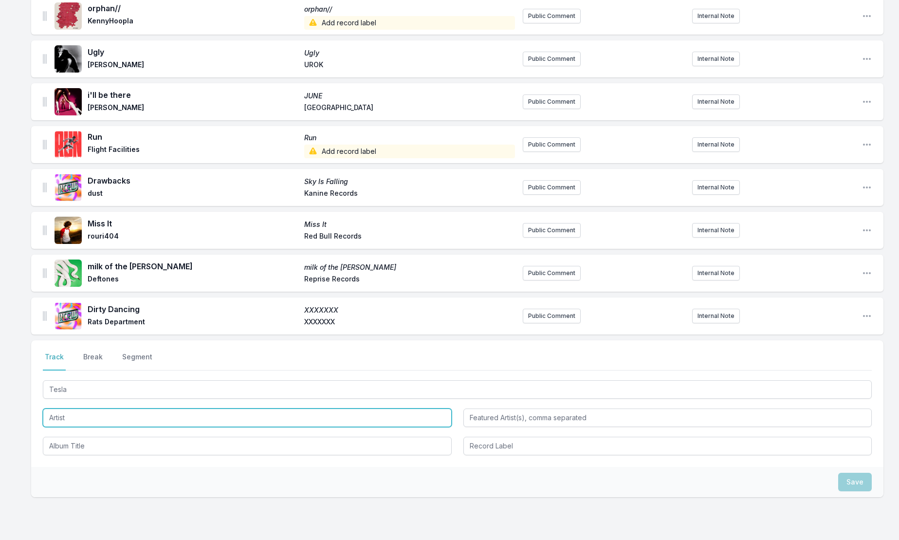
click at [54, 408] on input "Artist" at bounding box center [247, 417] width 409 height 18
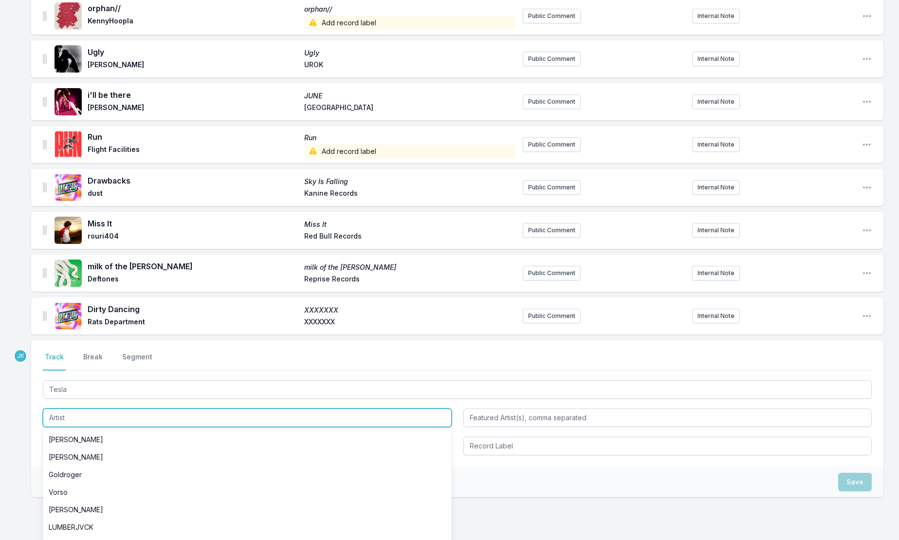
paste input "Mau P"
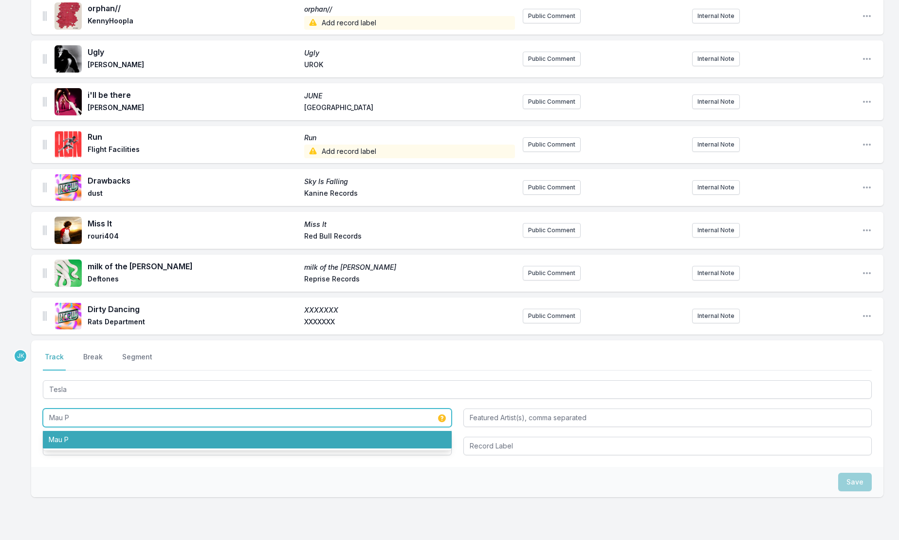
click at [64, 435] on li "Mau P" at bounding box center [247, 440] width 409 height 18
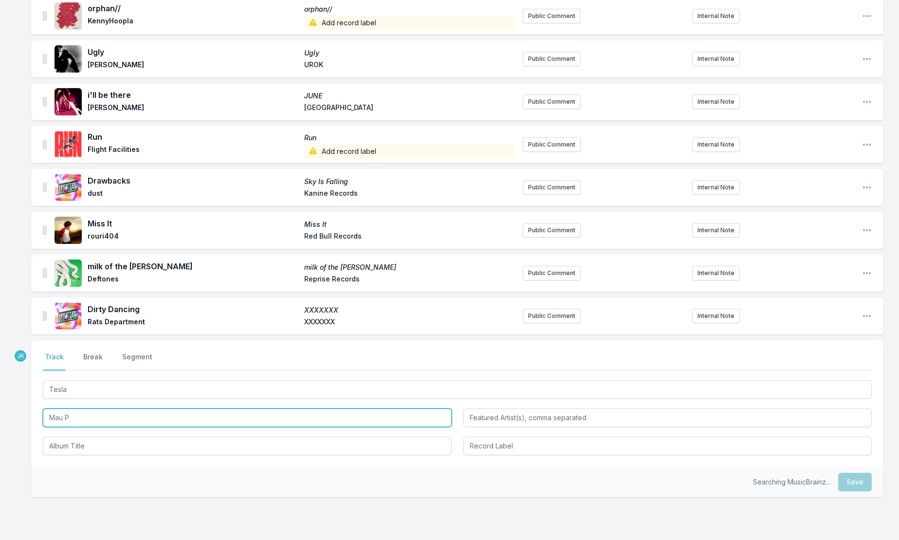
type input "Mau P"
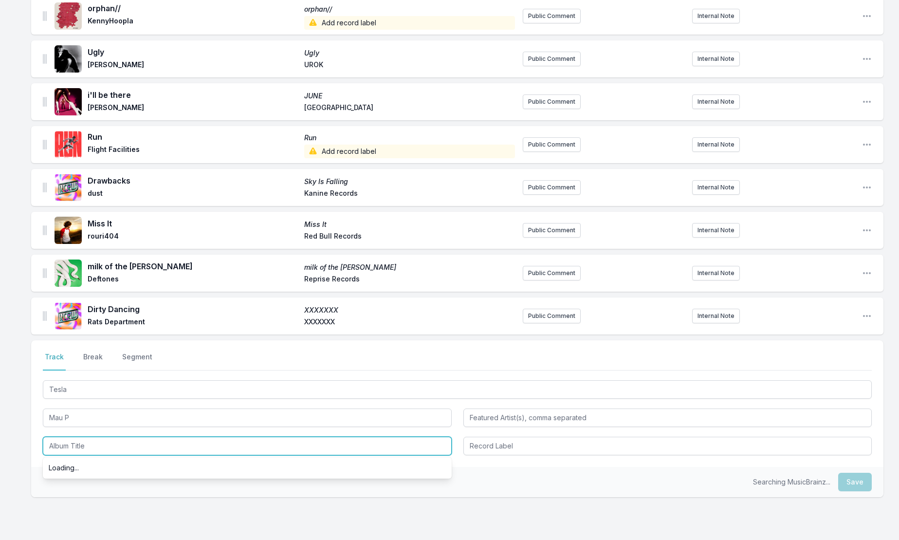
click at [67, 436] on input "Album Title" at bounding box center [247, 445] width 409 height 18
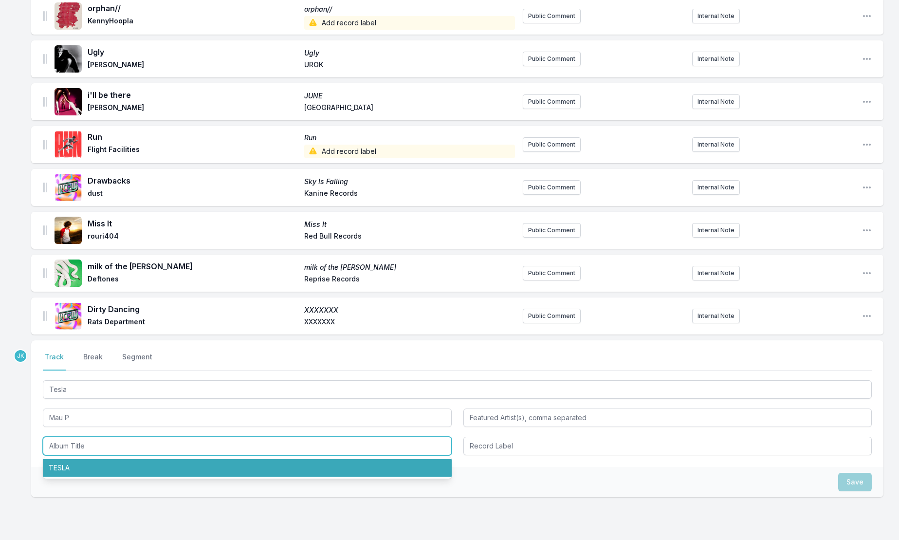
drag, startPoint x: 71, startPoint y: 459, endPoint x: 78, endPoint y: 457, distance: 7.4
click at [71, 459] on li "TESLA" at bounding box center [247, 468] width 409 height 18
type input "TESLA"
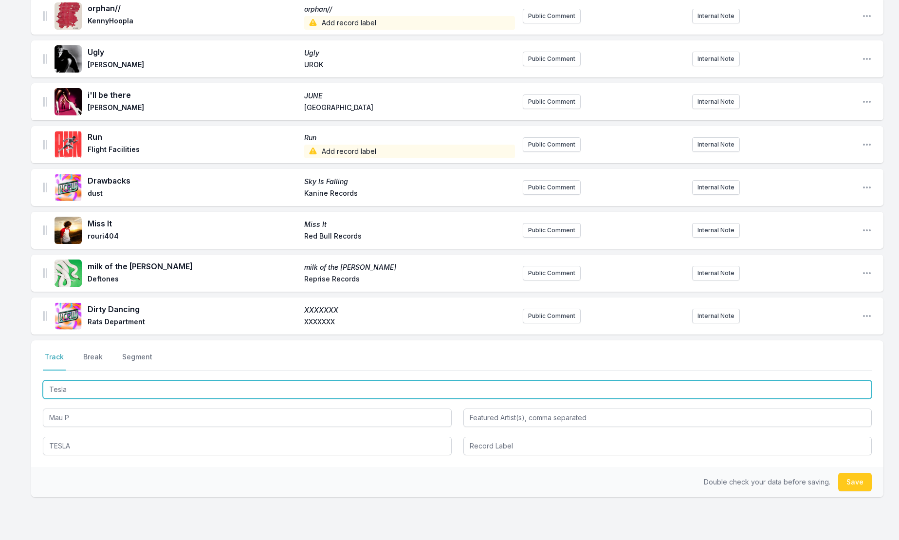
drag, startPoint x: 69, startPoint y: 380, endPoint x: 28, endPoint y: 374, distance: 41.3
click at [28, 374] on div "Missing Data Some of your tracks are missing record label information. This inf…" at bounding box center [449, 168] width 899 height 846
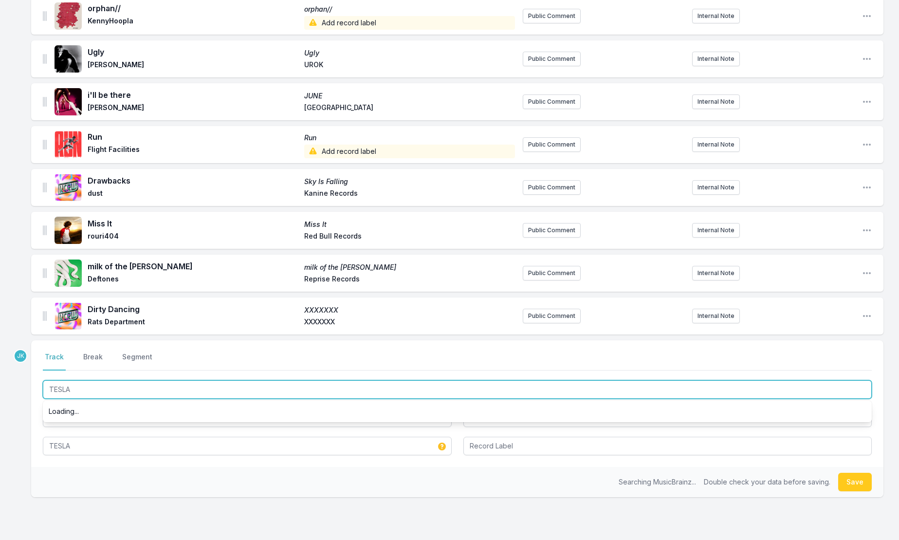
type input "TESLA"
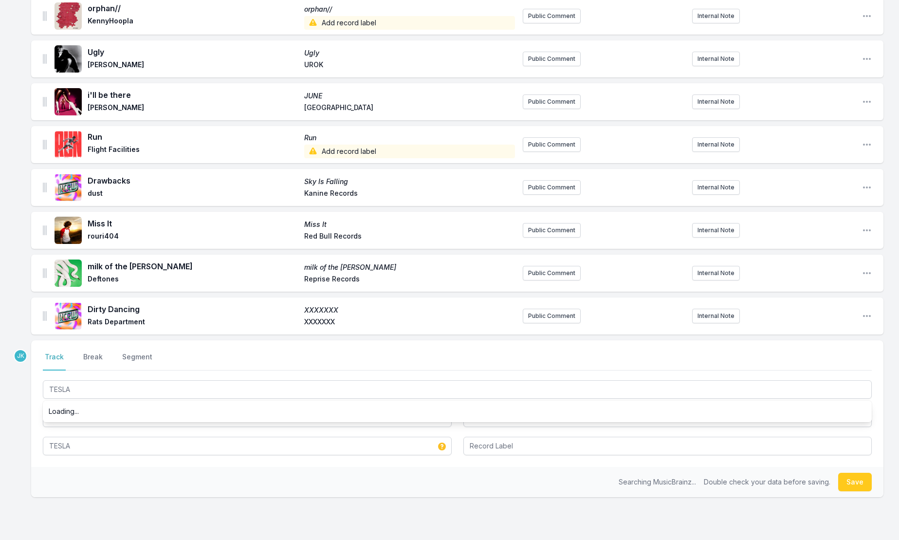
click at [19, 392] on div "Missing Data Some of your tracks are missing record label information. This inf…" at bounding box center [449, 168] width 899 height 846
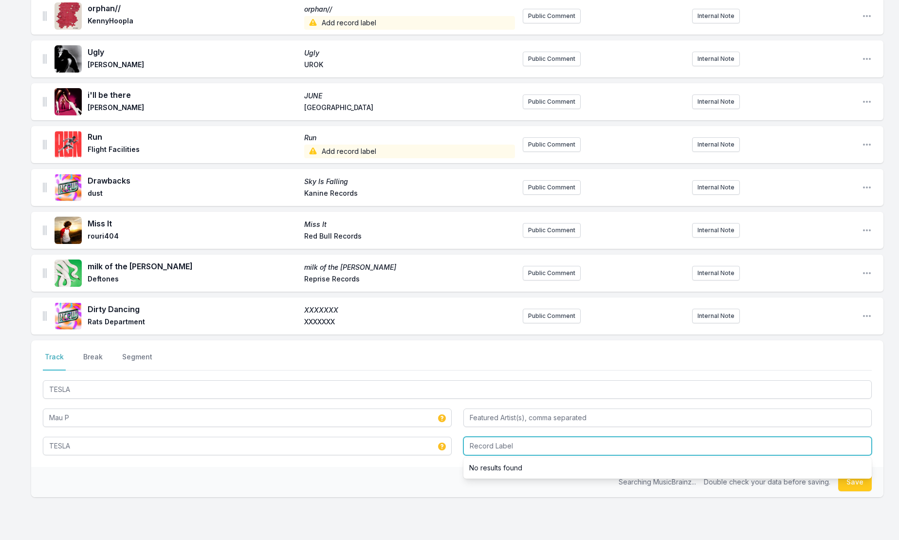
click at [507, 442] on input "Record Label" at bounding box center [667, 445] width 409 height 18
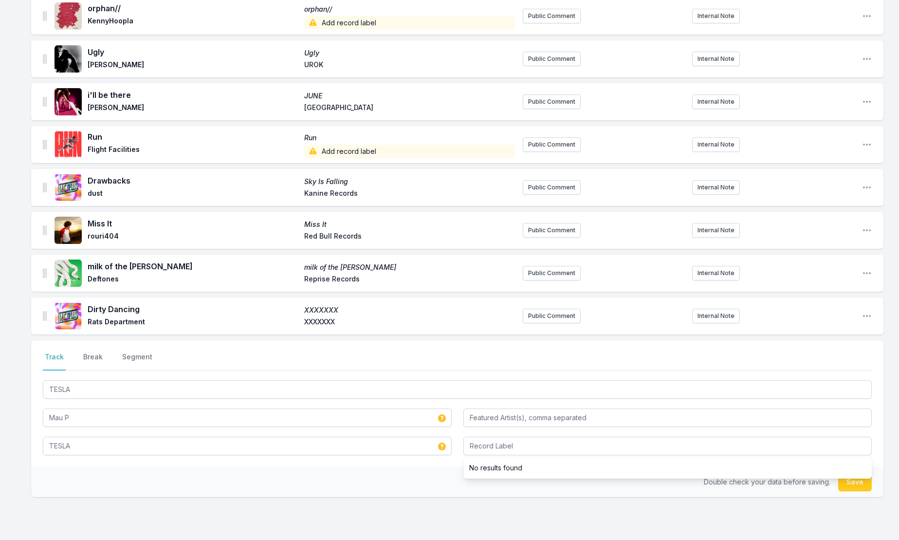
click at [848, 472] on button "Save" at bounding box center [855, 481] width 34 height 18
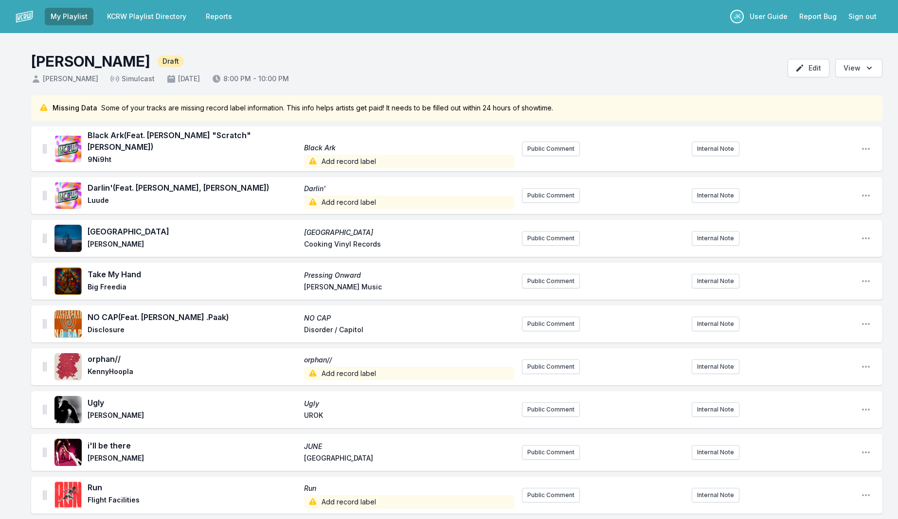
scroll to position [64, 0]
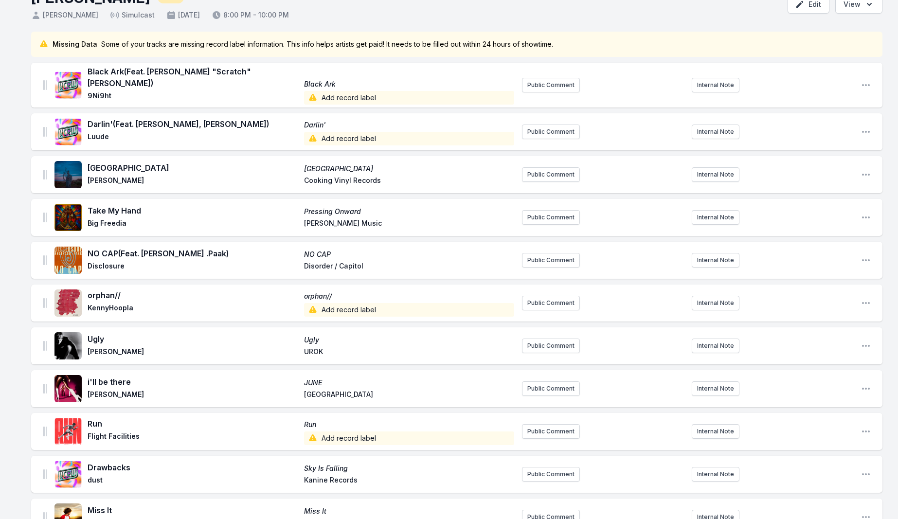
click at [325, 91] on span "Add record label" at bounding box center [409, 98] width 211 height 14
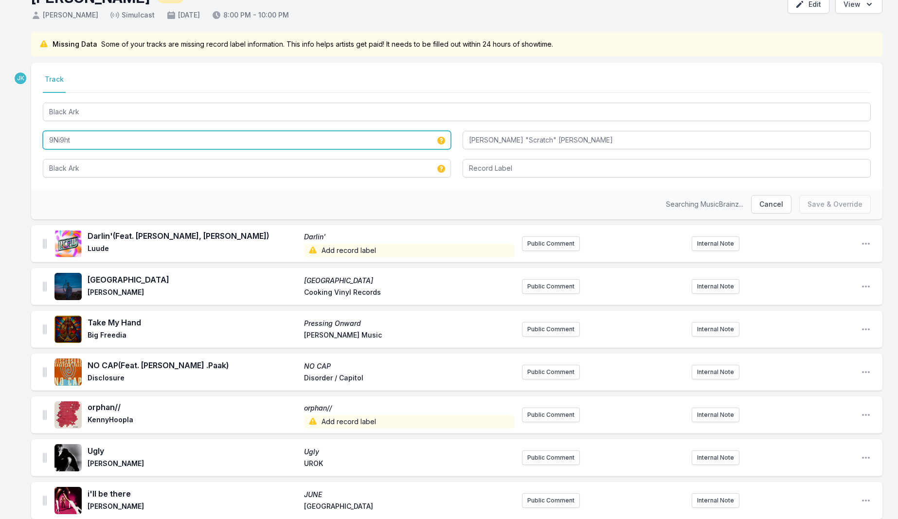
click at [91, 137] on input "9Ni9ht" at bounding box center [247, 140] width 408 height 18
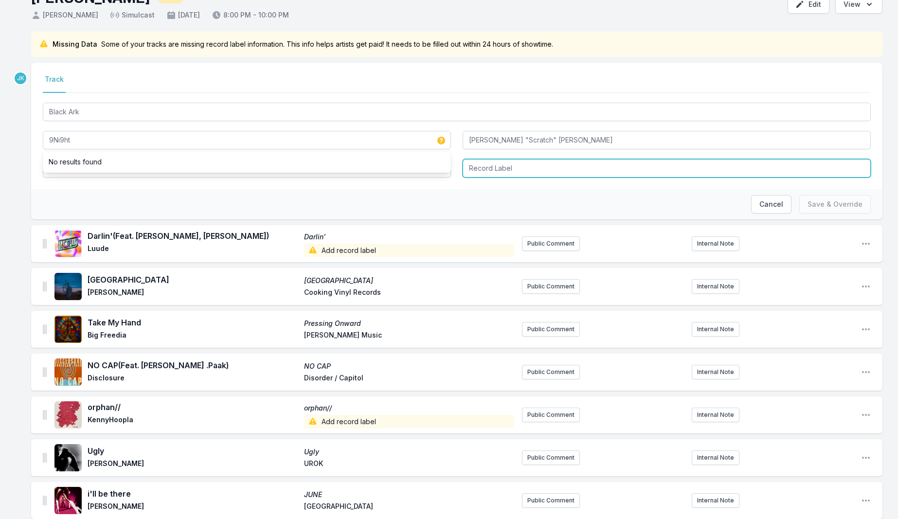
click at [496, 162] on input "Record Label" at bounding box center [667, 168] width 408 height 18
paste input "THolyGhost Recordings"
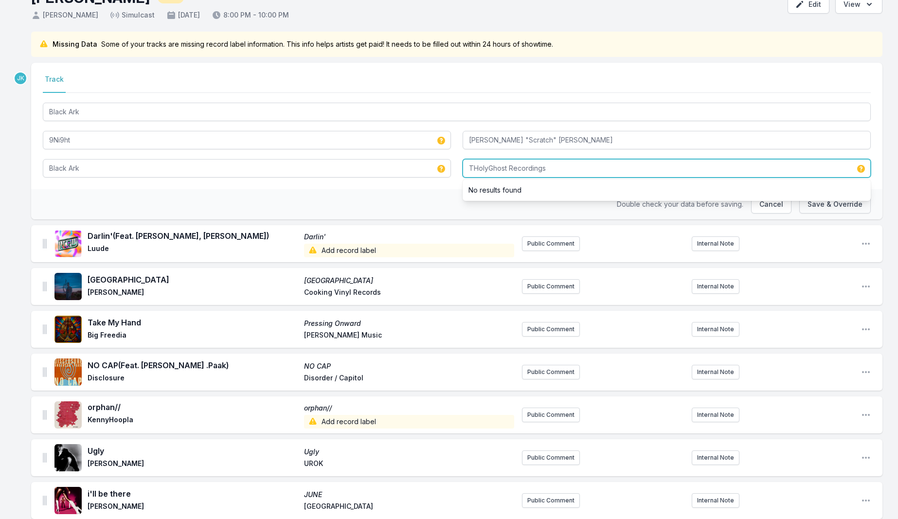
type input "THolyGhost Recordings"
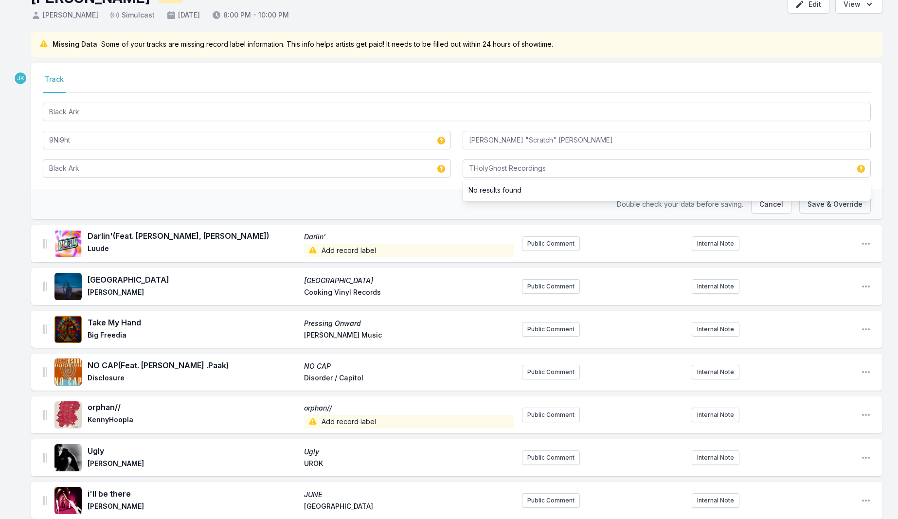
click at [837, 212] on button "Save & Override" at bounding box center [835, 204] width 72 height 18
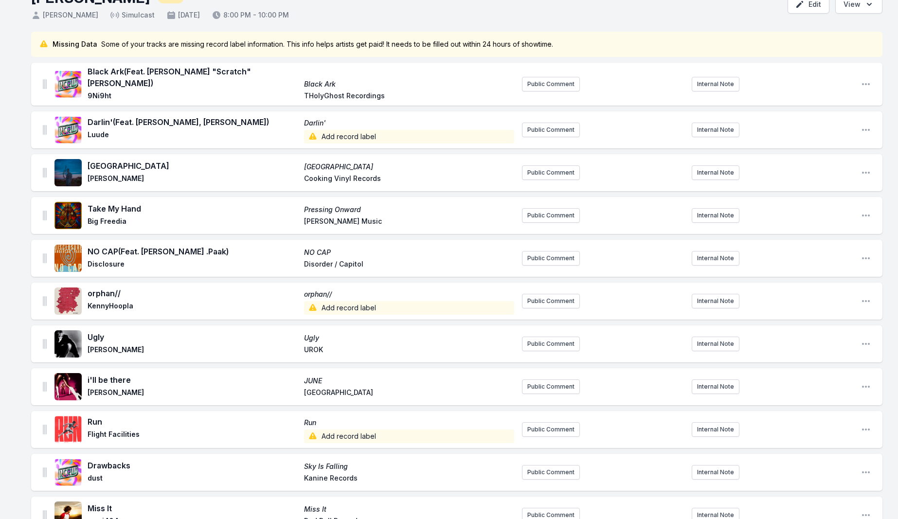
click at [334, 130] on span "Add record label" at bounding box center [409, 137] width 211 height 14
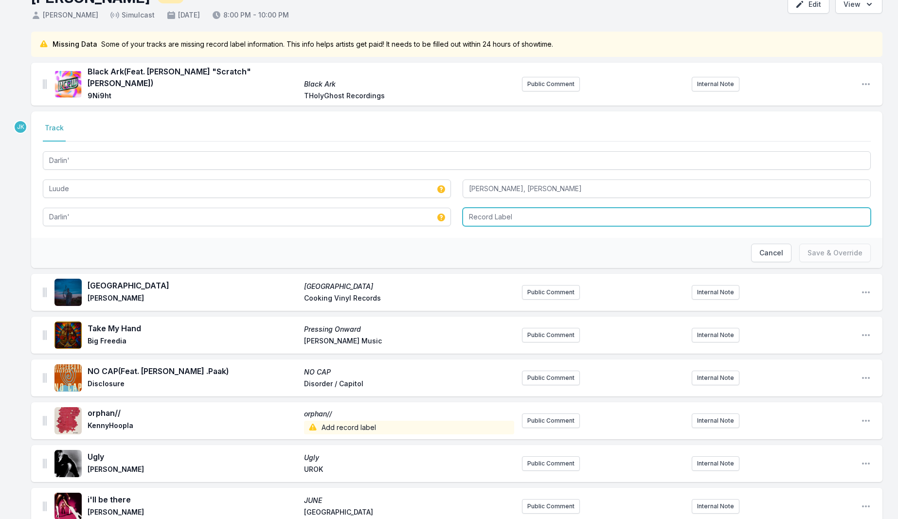
click at [479, 213] on input "Record Label" at bounding box center [667, 217] width 408 height 18
paste input "Warner Music UK Limited"
type input "Warner Music UK Limited"
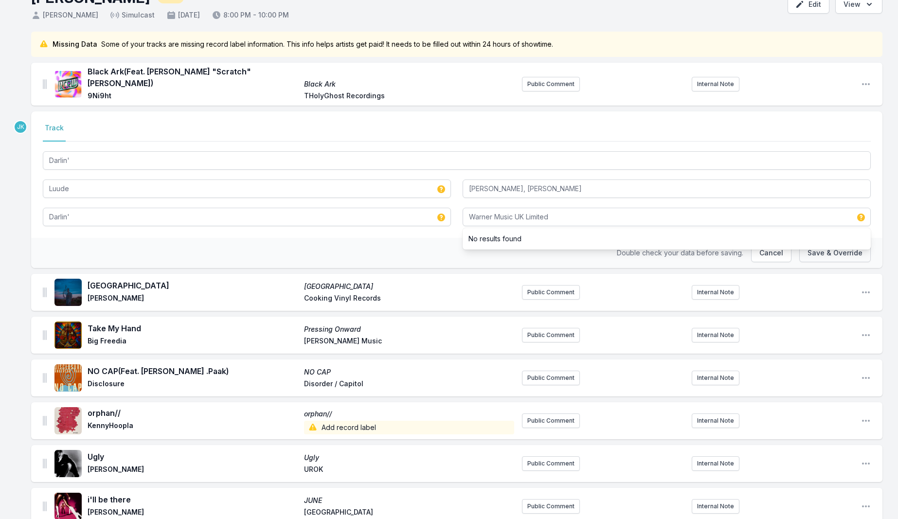
click at [819, 248] on button "Save & Override" at bounding box center [835, 253] width 72 height 18
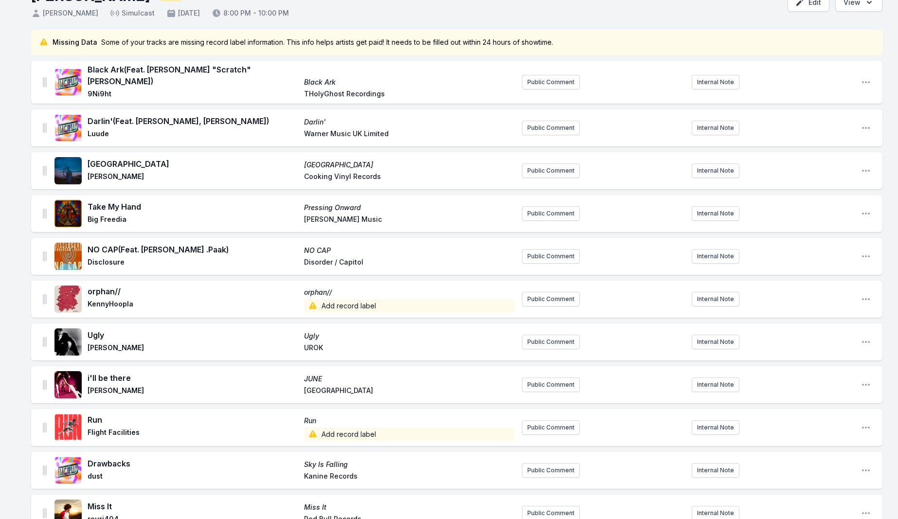
scroll to position [75, 0]
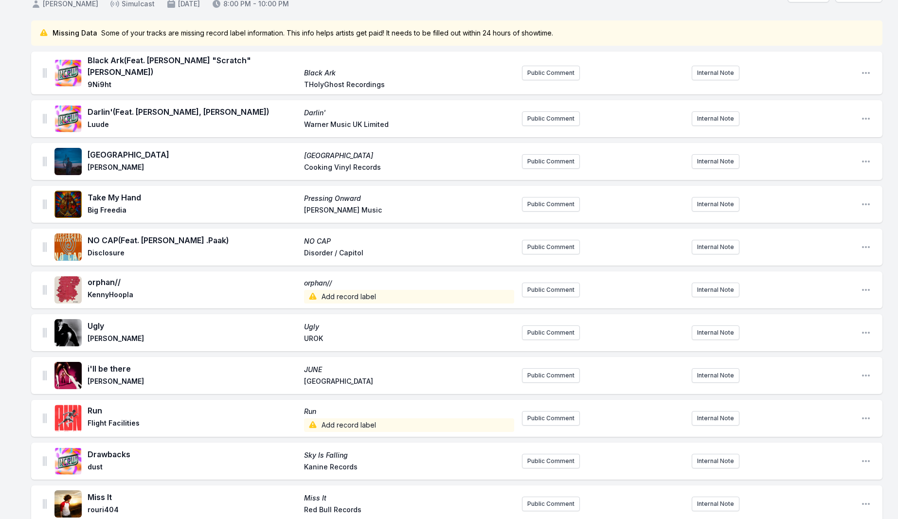
click at [352, 291] on span "Add record label" at bounding box center [409, 297] width 211 height 14
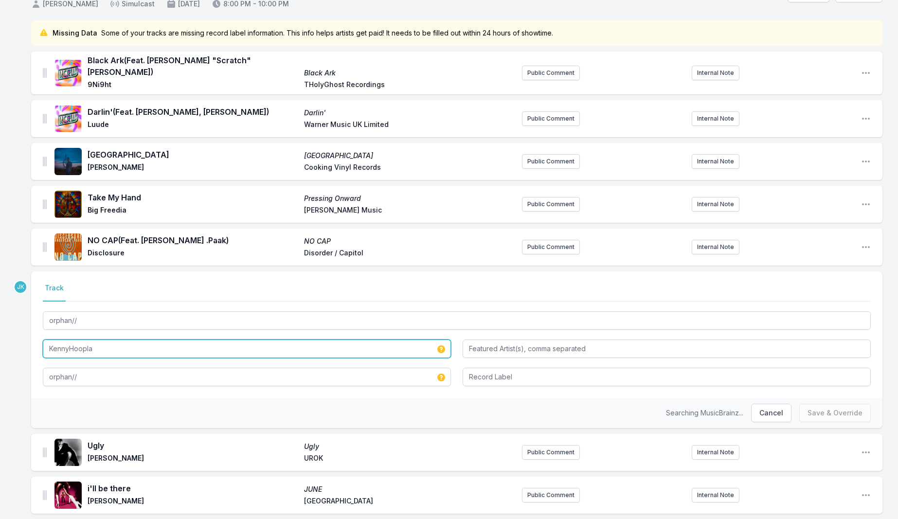
click at [114, 342] on input "KennyHoopla" at bounding box center [247, 349] width 408 height 18
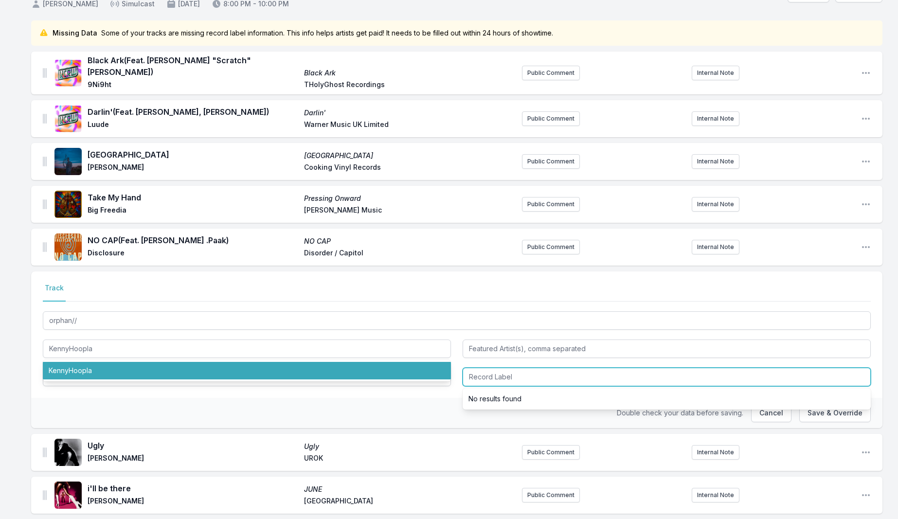
click at [480, 370] on input "Record Label" at bounding box center [667, 377] width 408 height 18
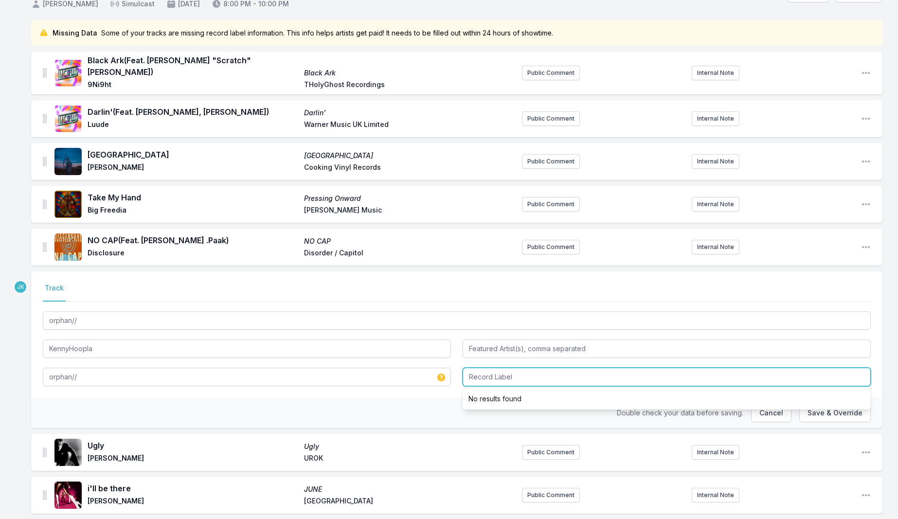
paste input "GARBAGEHILL RECORDS"
type input "GARBAGEHILL RECORDS"
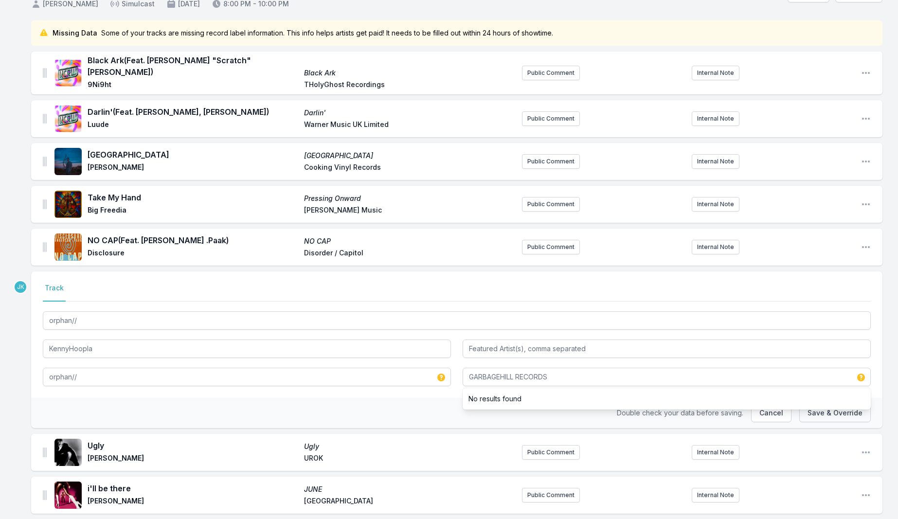
click at [820, 407] on button "Save & Override" at bounding box center [835, 413] width 72 height 18
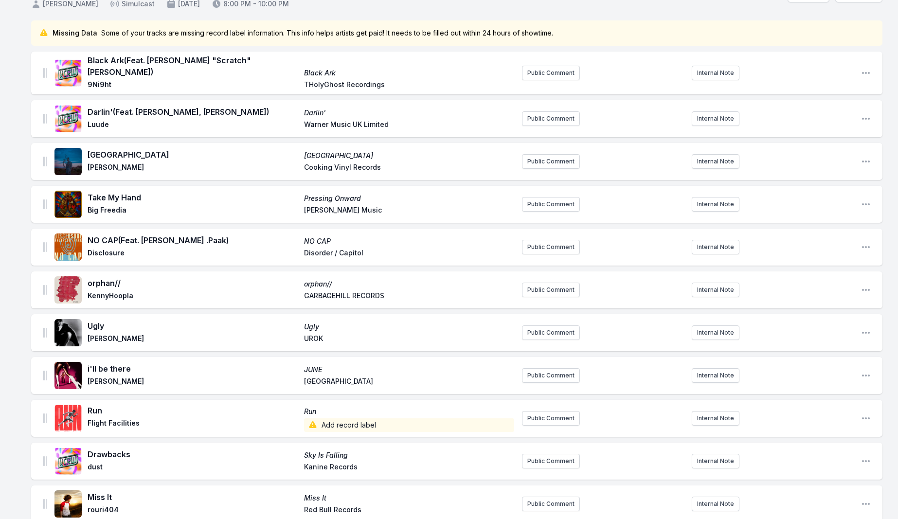
click at [325, 418] on span "Add record label" at bounding box center [409, 425] width 211 height 14
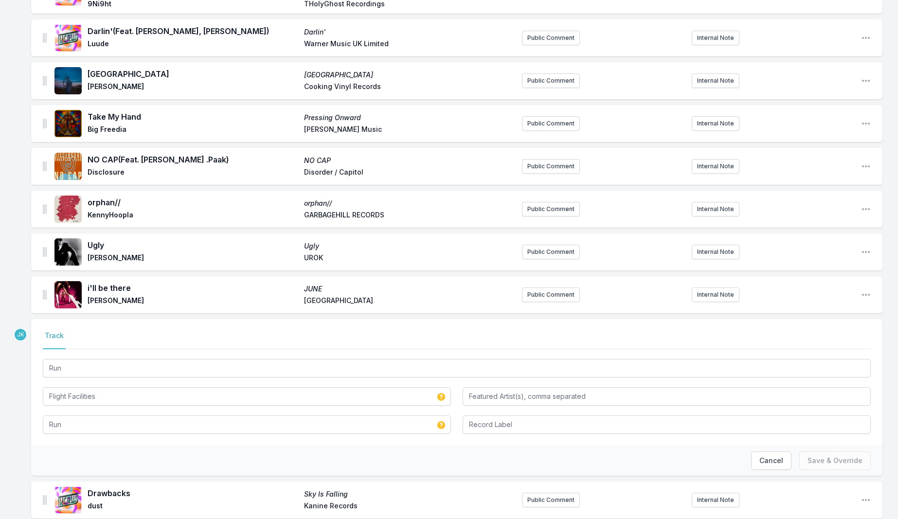
scroll to position [250, 0]
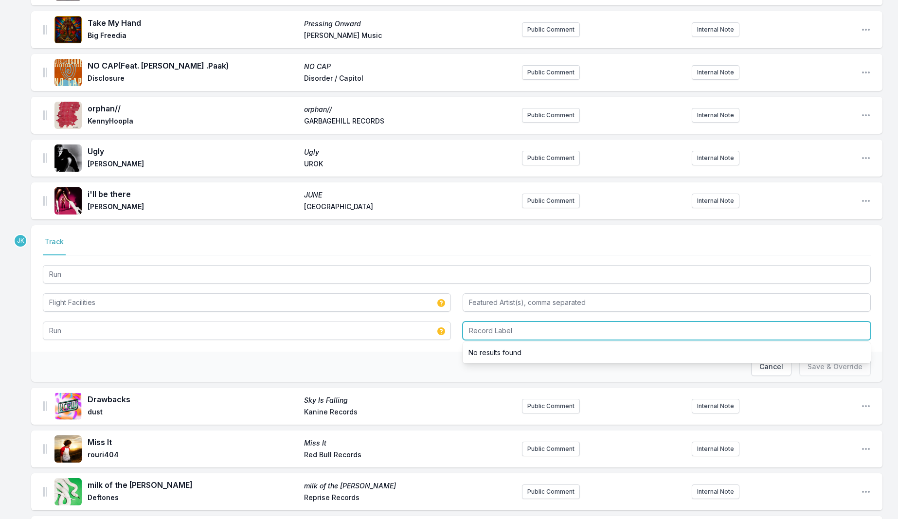
click at [494, 326] on input "Record Label" at bounding box center [667, 331] width 408 height 18
paste input "Future Classic"
type input "Future Classic"
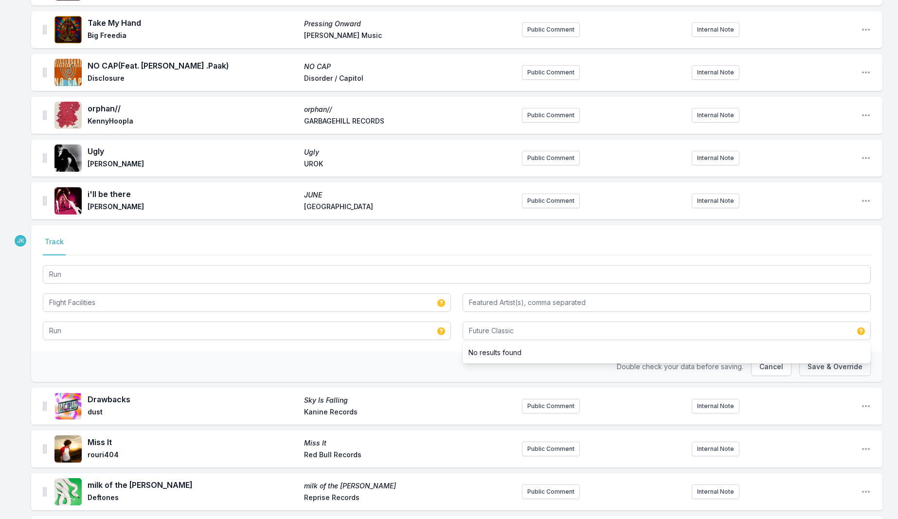
click at [839, 364] on button "Save & Override" at bounding box center [835, 367] width 72 height 18
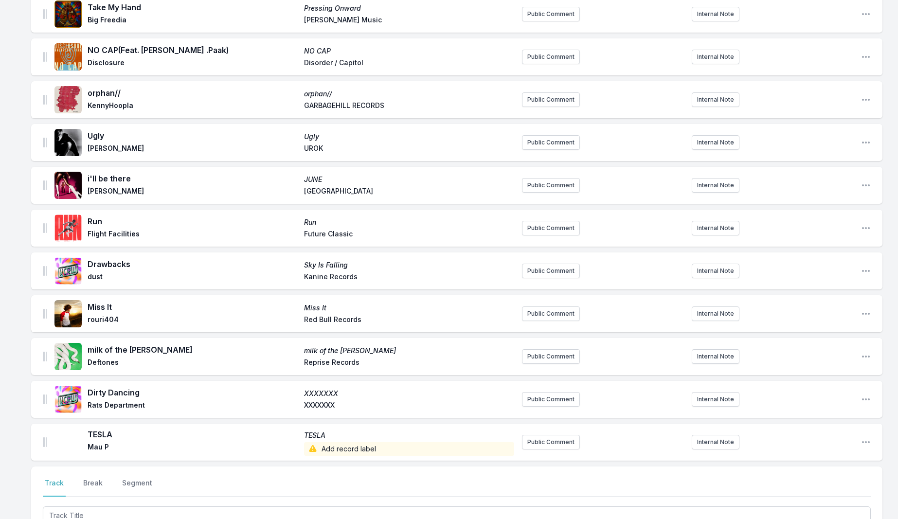
scroll to position [372, 0]
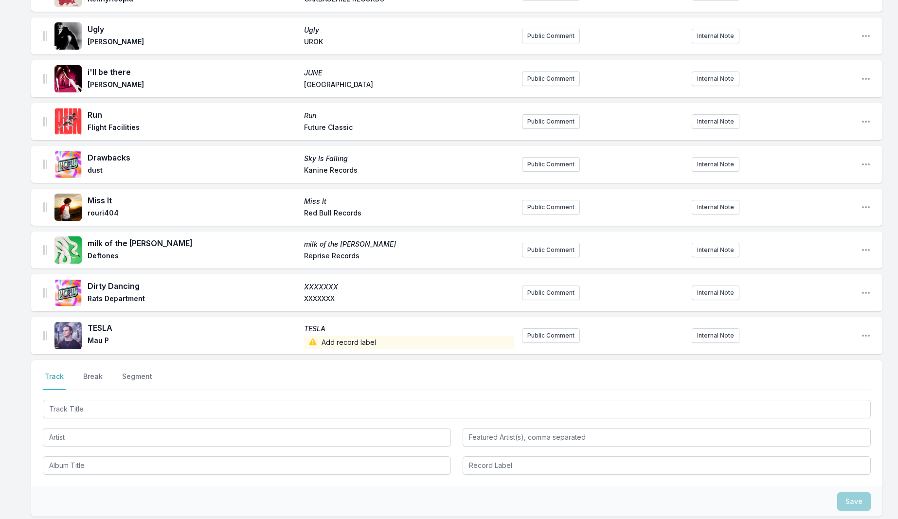
click at [357, 336] on span "Add record label" at bounding box center [409, 343] width 211 height 14
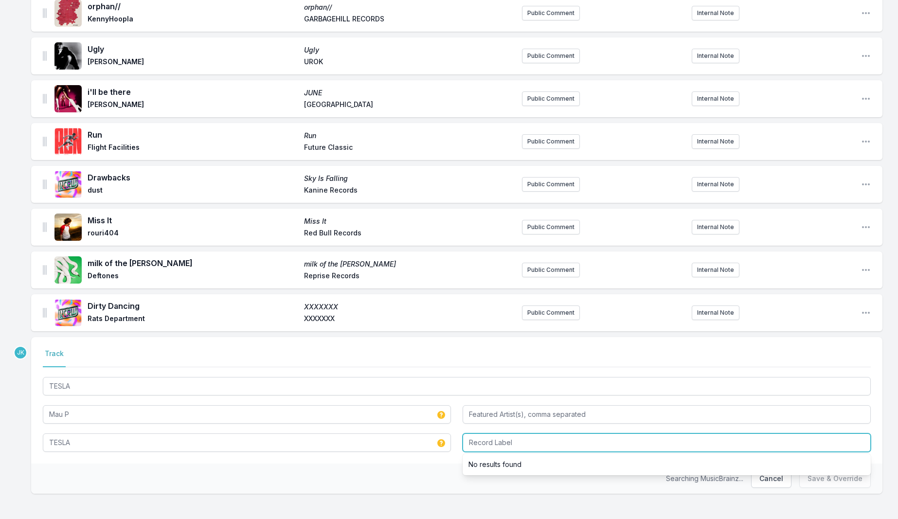
click at [485, 434] on input "Record Label" at bounding box center [667, 443] width 408 height 18
paste input "Insomniac Records"
type input "Insomniac Records"
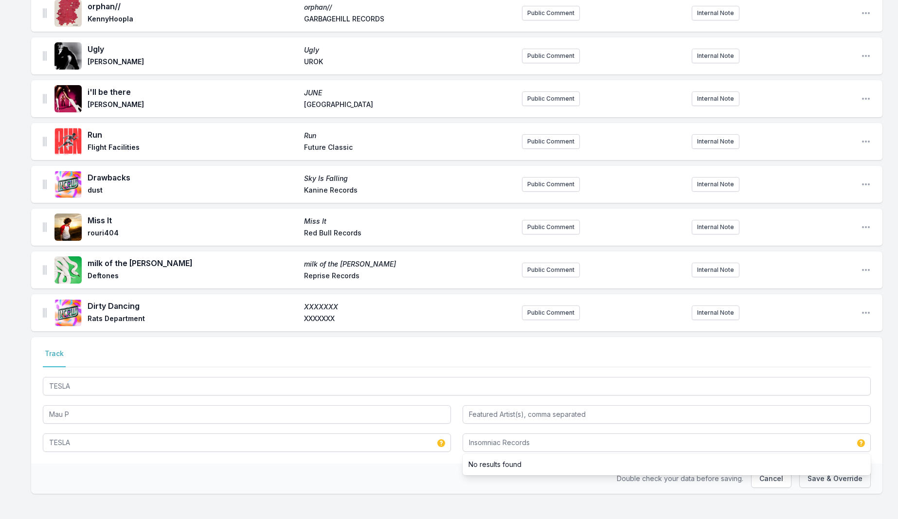
click at [823, 473] on button "Save & Override" at bounding box center [835, 479] width 72 height 18
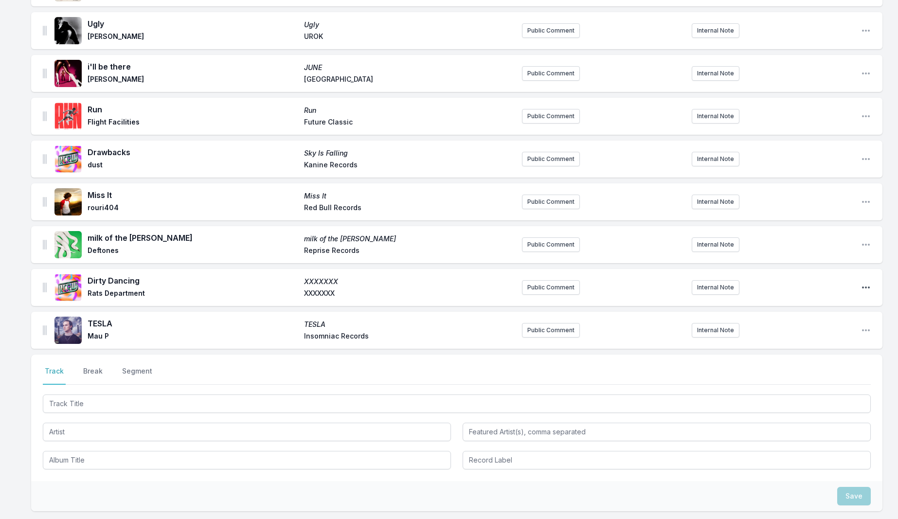
click at [865, 283] on icon "Open playlist item options" at bounding box center [866, 288] width 10 height 10
click at [813, 298] on button "Edit Track Details" at bounding box center [816, 307] width 109 height 18
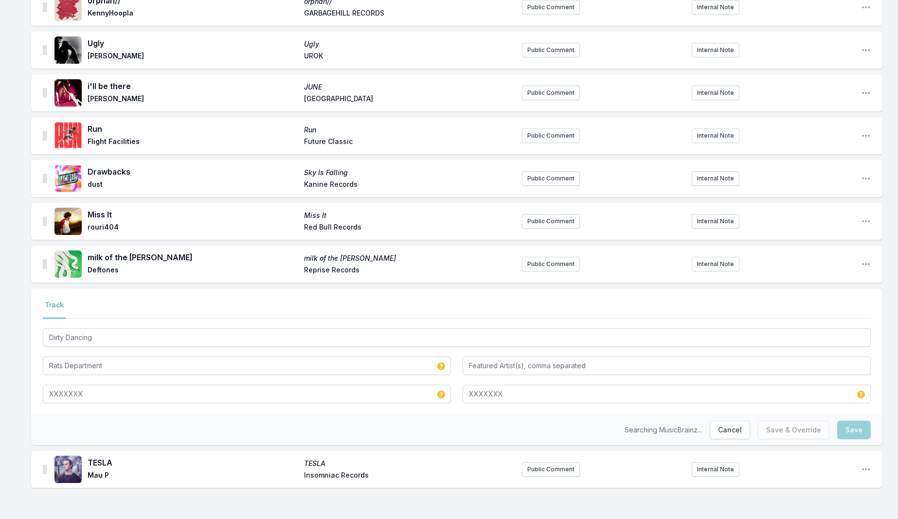
scroll to position [326, 0]
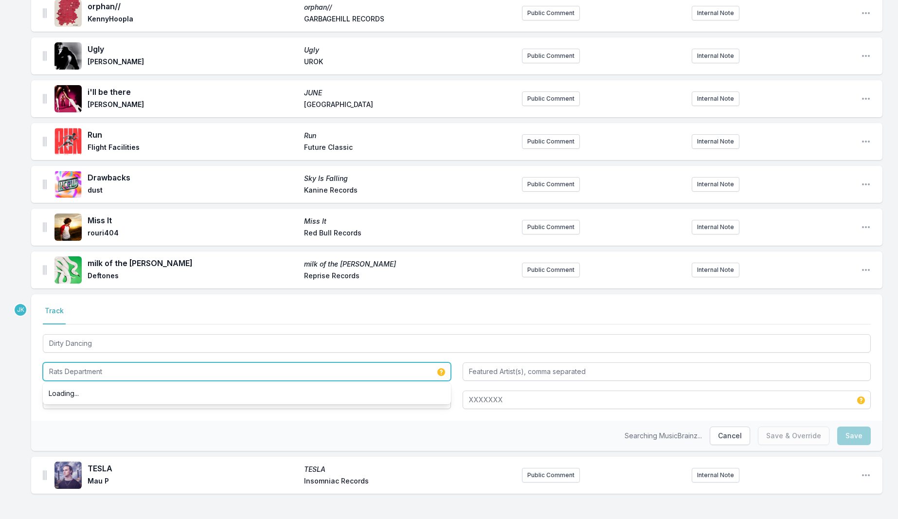
click at [91, 366] on input "Rats Department" at bounding box center [247, 371] width 408 height 18
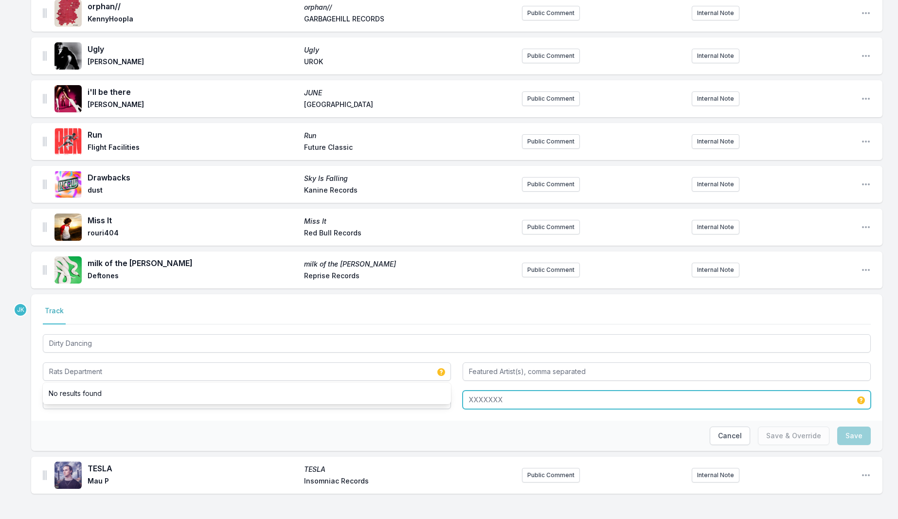
click at [506, 396] on input "XXXXXXX" at bounding box center [667, 400] width 408 height 18
drag, startPoint x: 484, startPoint y: 395, endPoint x: 479, endPoint y: 395, distance: 4.9
click at [458, 394] on div "Dirty Dancing Rats Department XXXXXXX XXXXXXX No results found" at bounding box center [457, 370] width 828 height 77
paste input "Gusty Winds Ahead Records"
type input "Gusty Winds Ahead Records"
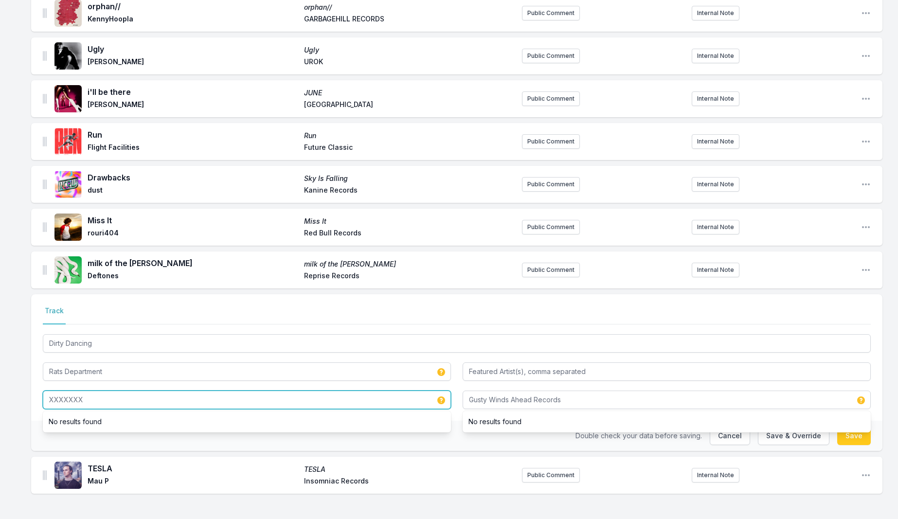
click at [137, 391] on input "XXXXXXX" at bounding box center [247, 400] width 408 height 18
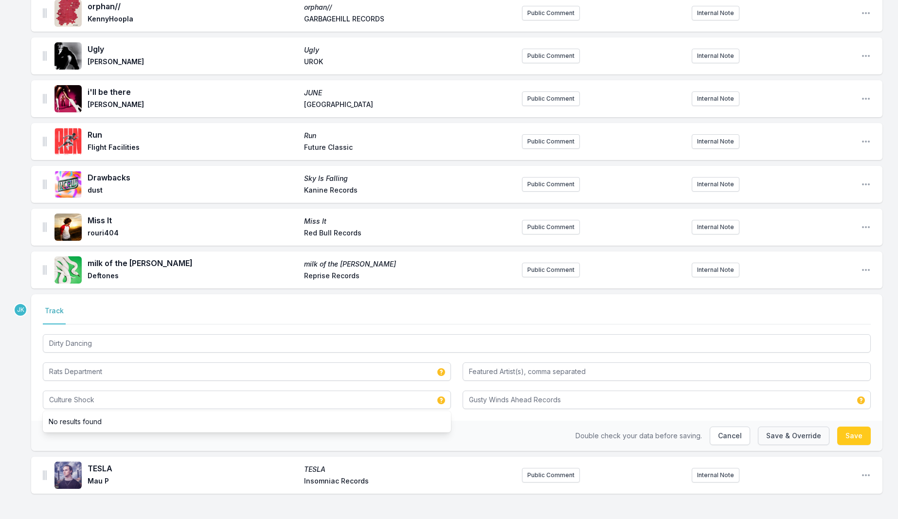
click at [794, 435] on button "Save & Override" at bounding box center [794, 436] width 72 height 18
type input "XXXXXXX"
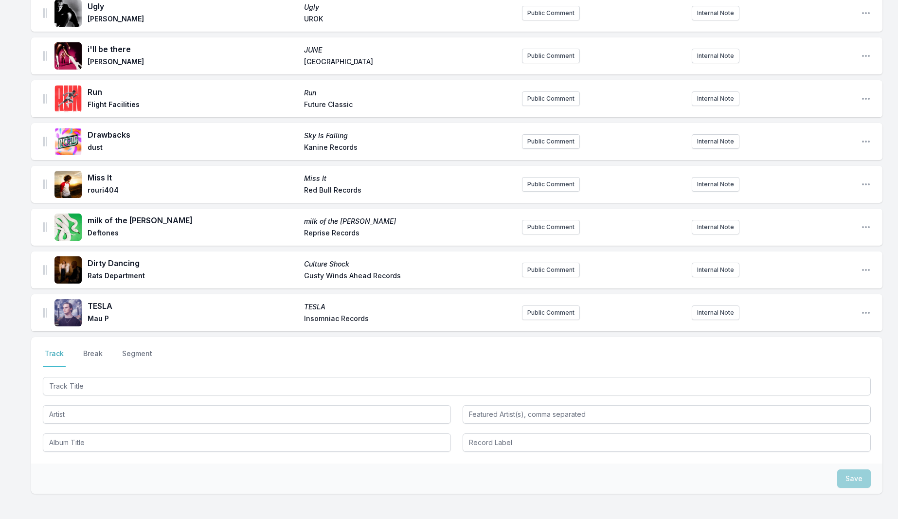
scroll to position [371, 0]
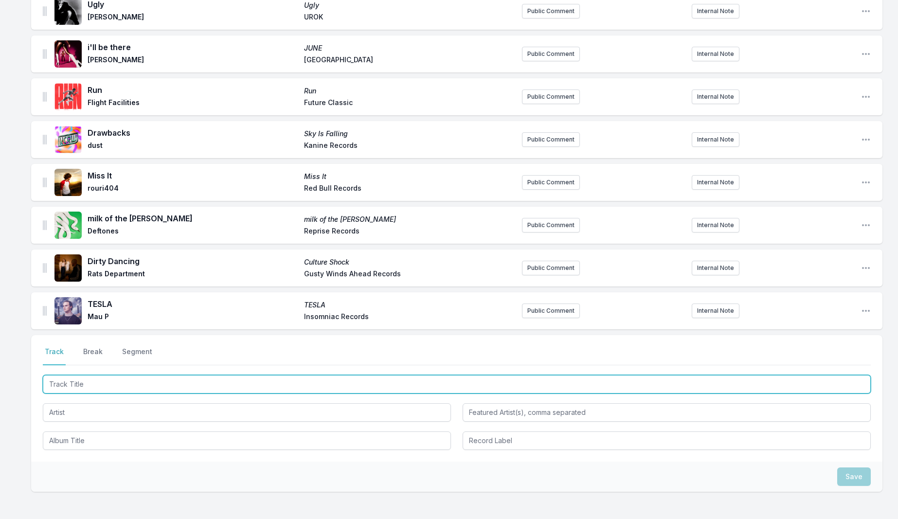
click at [81, 377] on input "Track Title" at bounding box center [457, 384] width 828 height 18
paste input "Lazy Magician"
type input "Lazy Magician"
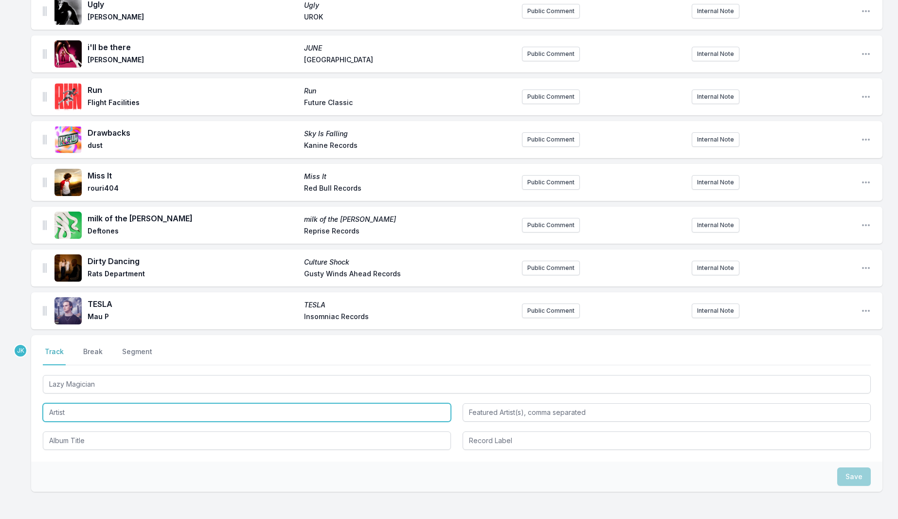
click at [57, 404] on input "Artist" at bounding box center [247, 412] width 408 height 18
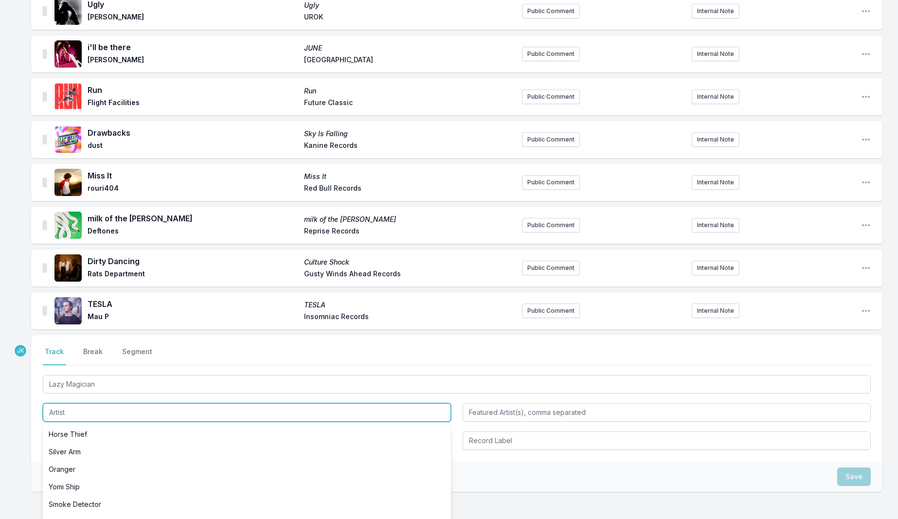
paste input "[PERSON_NAME]"
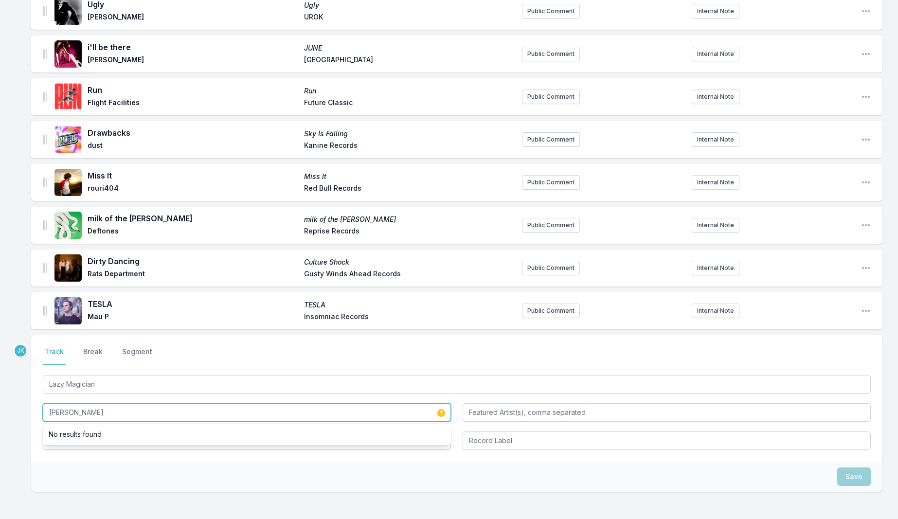
type input "[PERSON_NAME]"
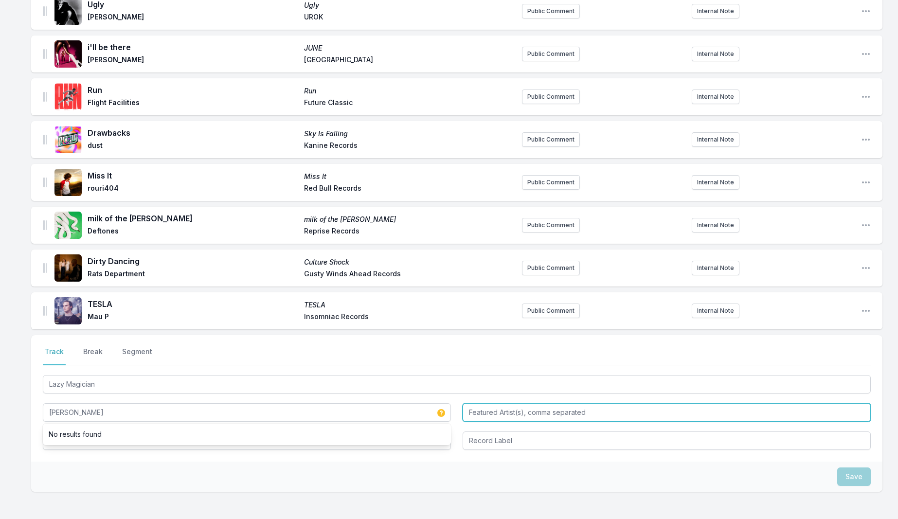
click at [480, 407] on input "Featured Artist(s), comma separated" at bounding box center [667, 412] width 408 height 18
paste input "[PERSON_NAME]"
type input "[PERSON_NAME]"
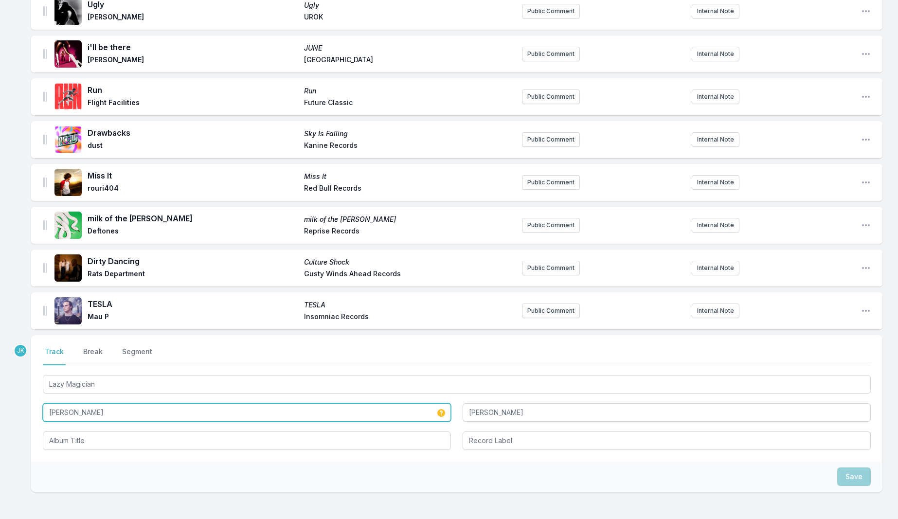
click at [118, 405] on input "[PERSON_NAME]" at bounding box center [247, 412] width 408 height 18
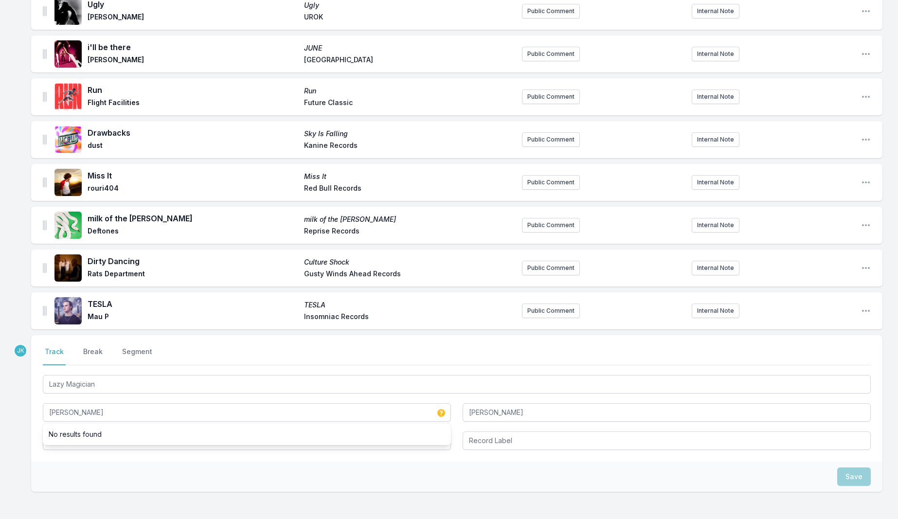
drag, startPoint x: 19, startPoint y: 447, endPoint x: 41, endPoint y: 444, distance: 21.6
click at [20, 447] on div "Black Ark (Feat. [PERSON_NAME] "Scratch" Perry) Black Ark 9Ni9ht THolyGhost Rec…" at bounding box center [449, 157] width 898 height 855
click at [59, 433] on input "Album Title" at bounding box center [247, 441] width 408 height 18
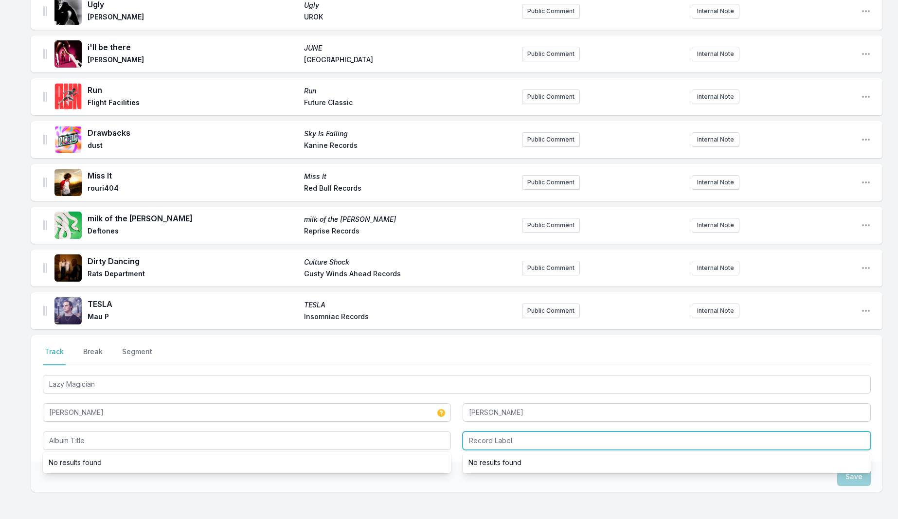
click at [477, 434] on input "Record Label" at bounding box center [667, 441] width 408 height 18
paste input "Play It Again [PERSON_NAME]"
type input "Play It Again [PERSON_NAME]"
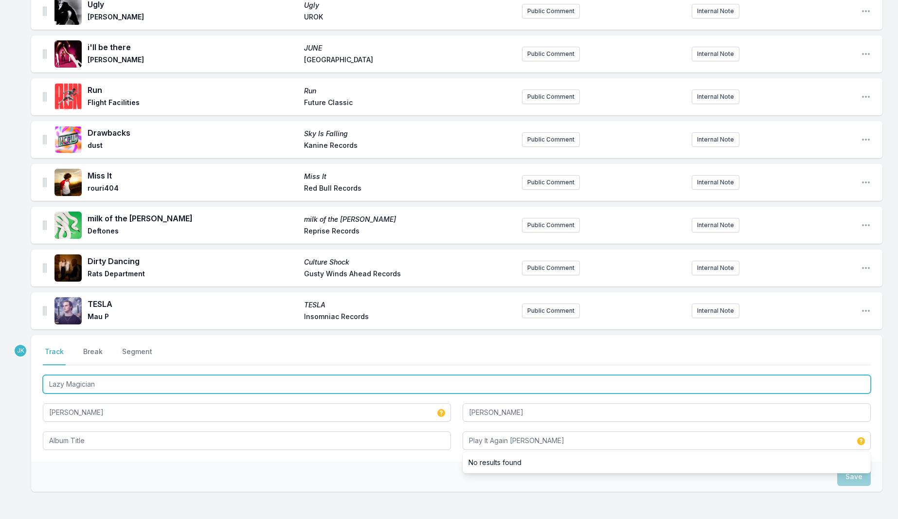
click at [89, 378] on input "Lazy Magician" at bounding box center [457, 384] width 828 height 18
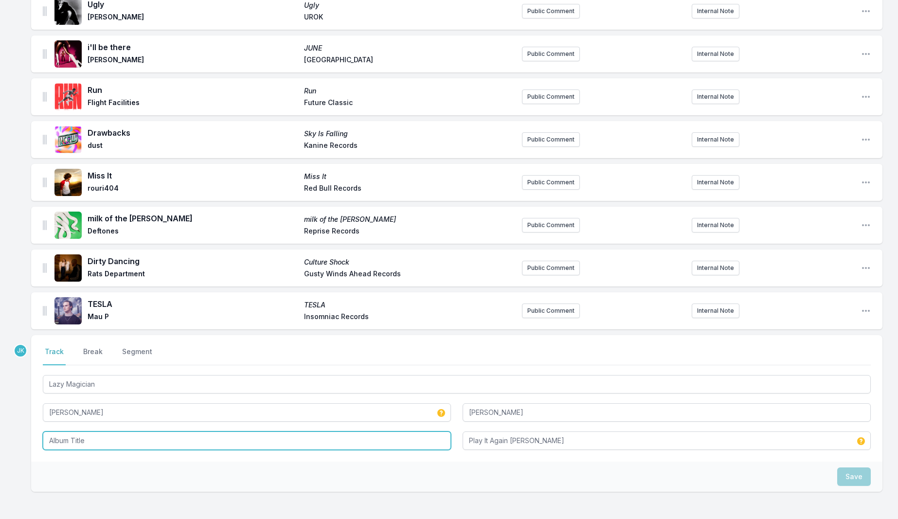
click at [82, 439] on input "Album Title" at bounding box center [247, 441] width 408 height 18
paste input "Lazy Magician"
type input "Lazy Magician"
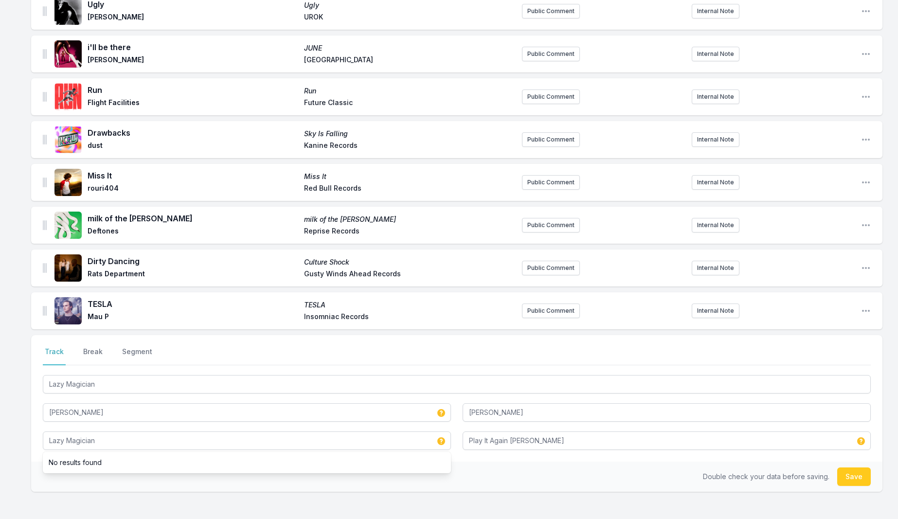
click at [854, 468] on button "Save" at bounding box center [854, 477] width 34 height 18
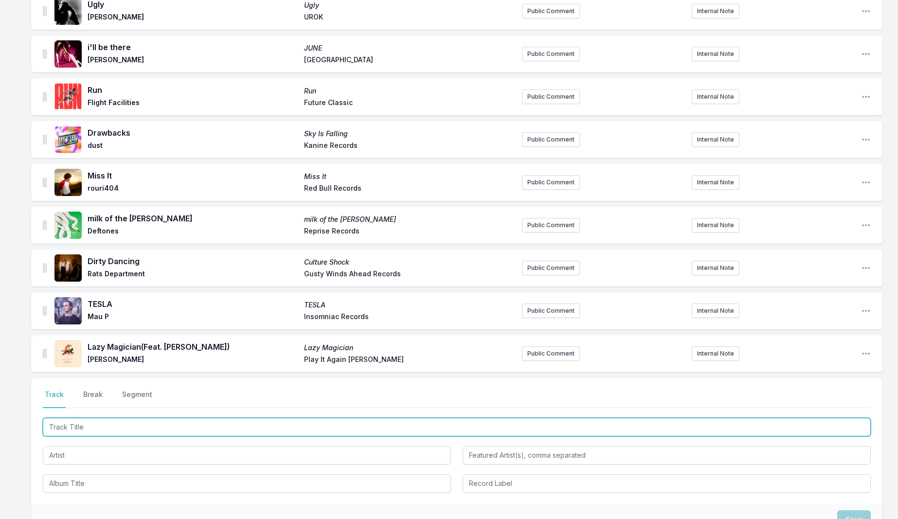
click at [68, 420] on input "Track Title" at bounding box center [457, 427] width 828 height 18
type input "Flames"
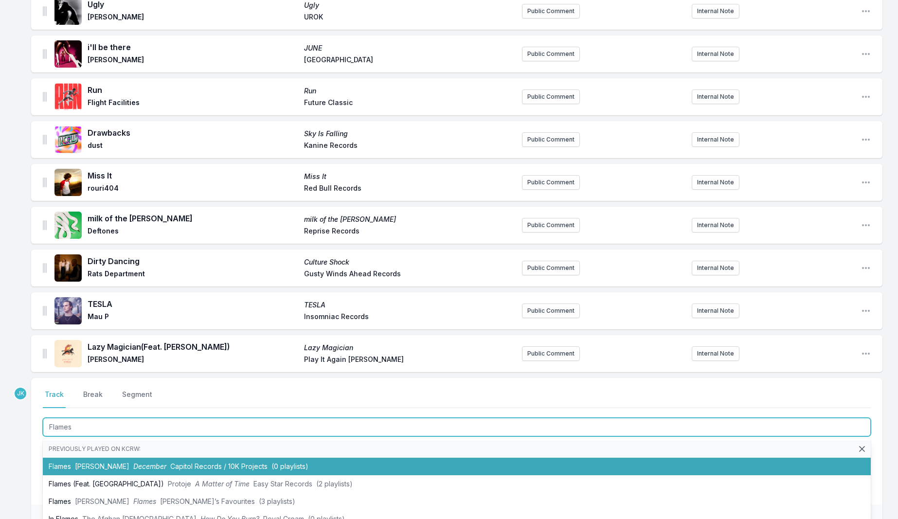
click at [74, 458] on li "Flames [PERSON_NAME] December Capitol Records / 10K Projects (0 playlists)" at bounding box center [457, 467] width 828 height 18
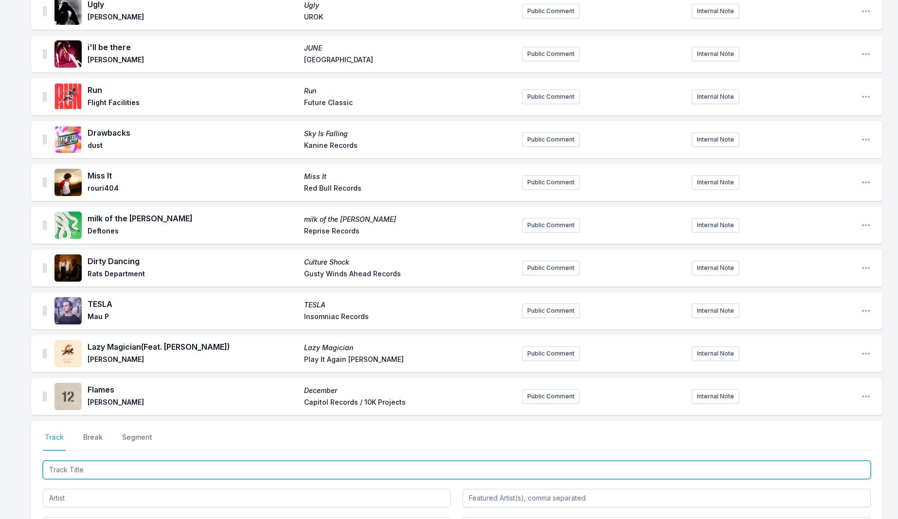
paste input "Long Way Back To Now"
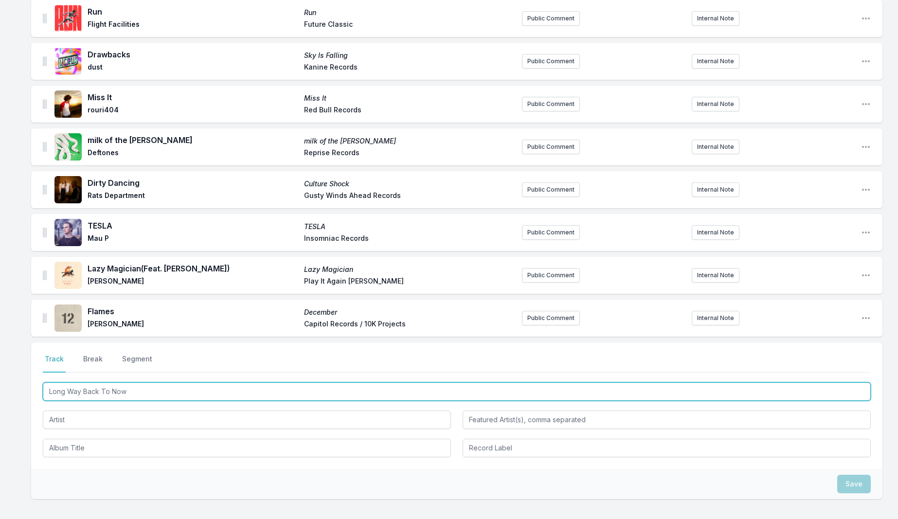
scroll to position [517, 0]
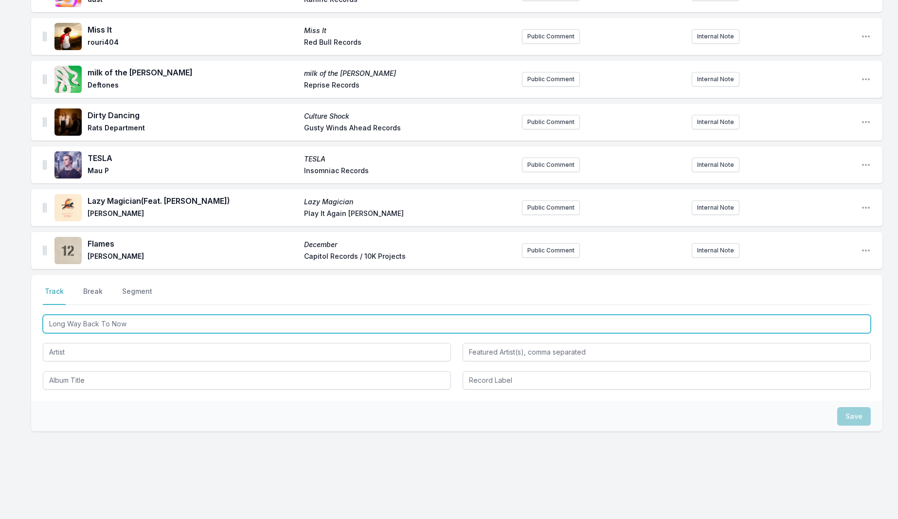
type input "Long Way Back To Now"
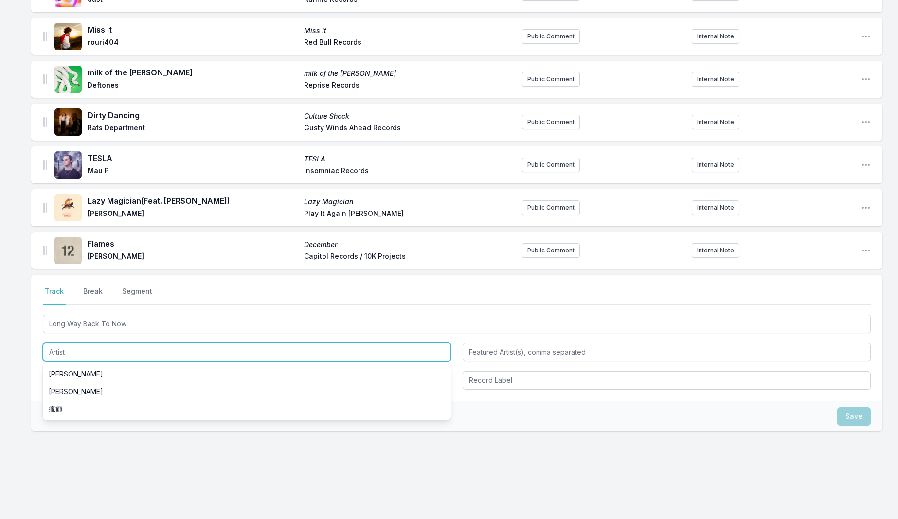
click at [79, 346] on input "Artist" at bounding box center [247, 352] width 408 height 18
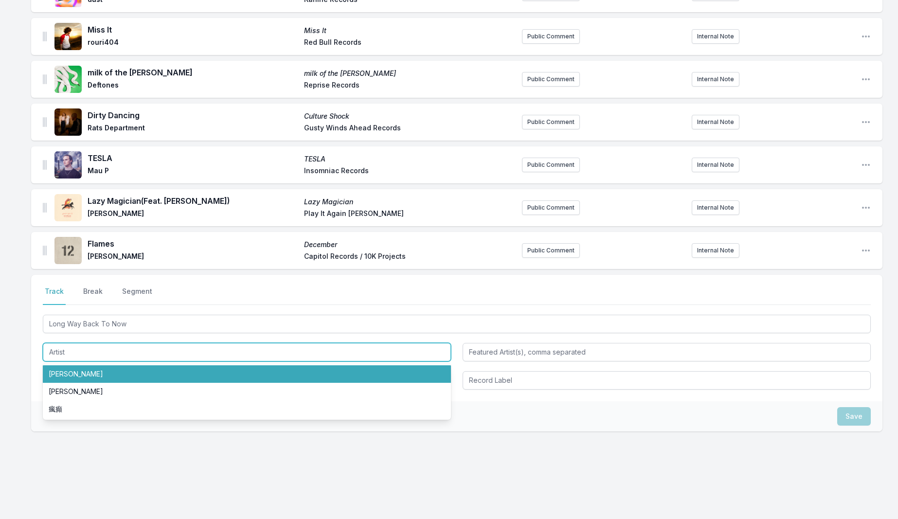
click at [76, 365] on li "[PERSON_NAME]" at bounding box center [247, 374] width 408 height 18
type input "[PERSON_NAME]"
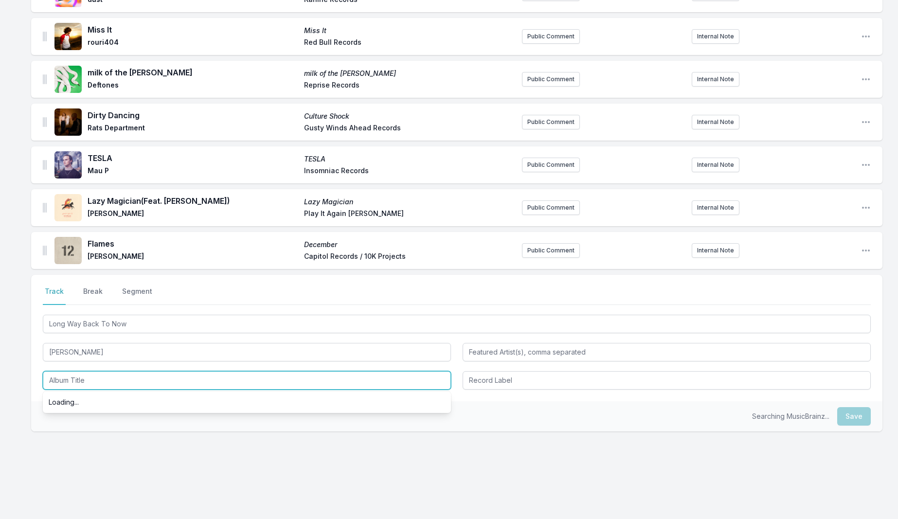
click at [80, 371] on input "Album Title" at bounding box center [247, 380] width 408 height 18
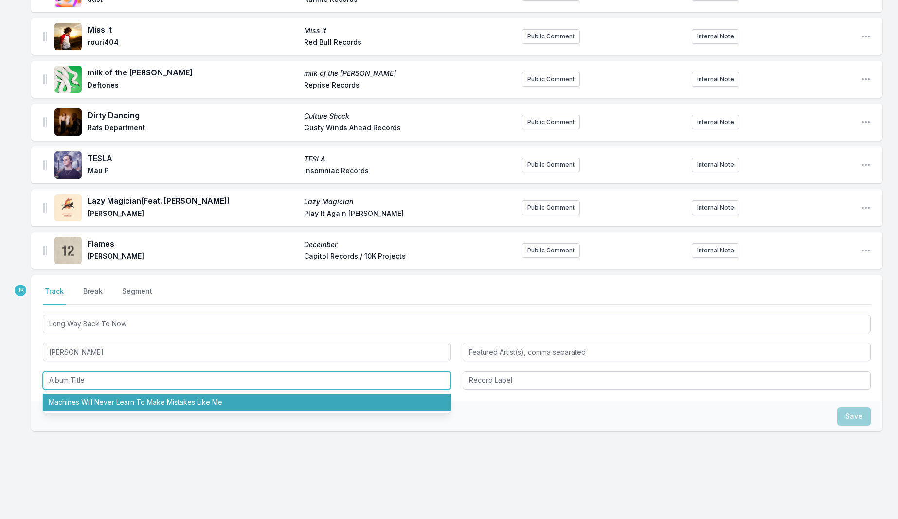
click at [75, 398] on li "Machines Will Never Learn To Make Mistakes Like Me" at bounding box center [247, 403] width 408 height 18
type input "Machines Will Never Learn To Make Mistakes Like Me"
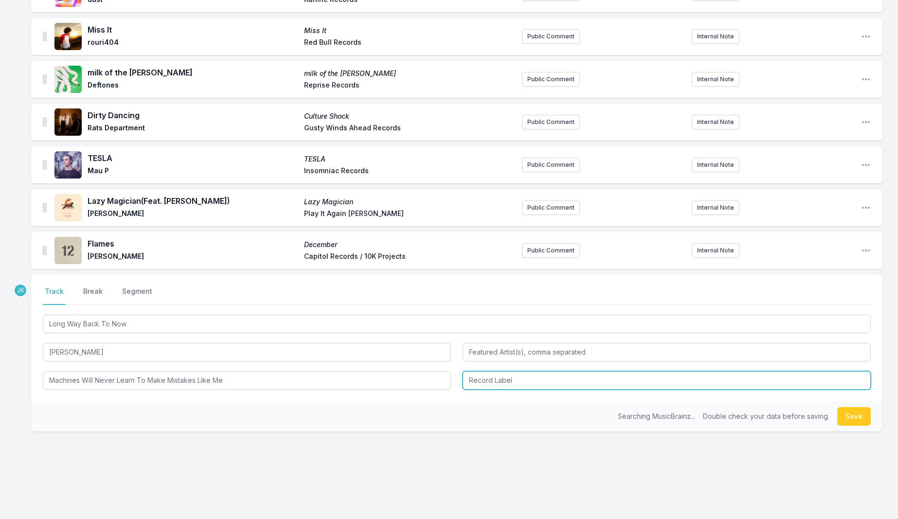
click at [502, 373] on input "Record Label" at bounding box center [667, 380] width 408 height 18
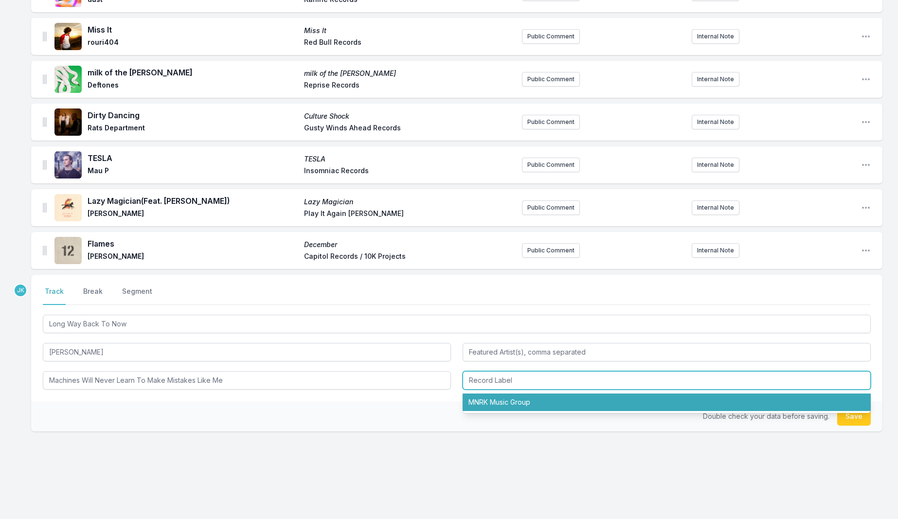
drag, startPoint x: 507, startPoint y: 393, endPoint x: 548, endPoint y: 403, distance: 42.2
click at [508, 394] on li "MNRK Music Group" at bounding box center [667, 403] width 408 height 18
type input "MNRK Music Group"
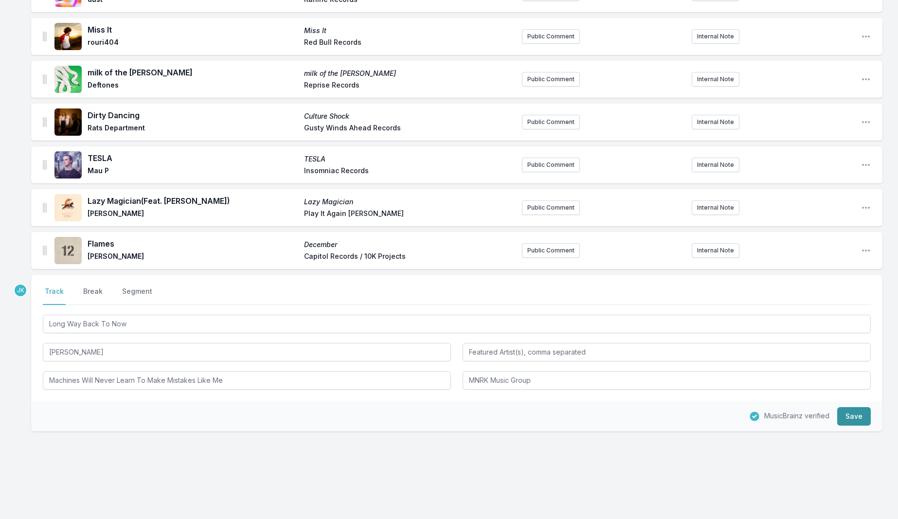
drag, startPoint x: 864, startPoint y: 412, endPoint x: 858, endPoint y: 408, distance: 6.6
click at [859, 408] on button "Save" at bounding box center [854, 416] width 34 height 18
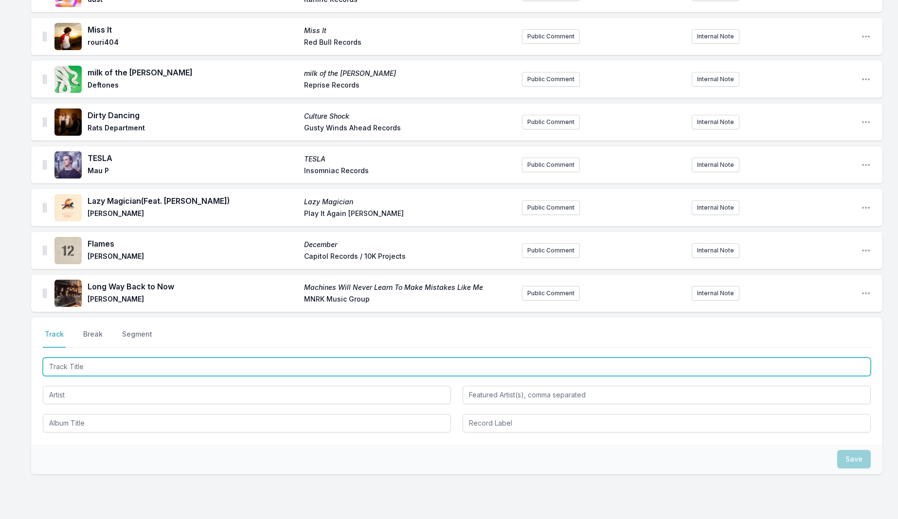
click at [75, 361] on input "Track Title" at bounding box center [457, 367] width 828 height 18
paste input "Mind Over Matter (In The Open)"
type input "Mind Over Matter (In The Open)"
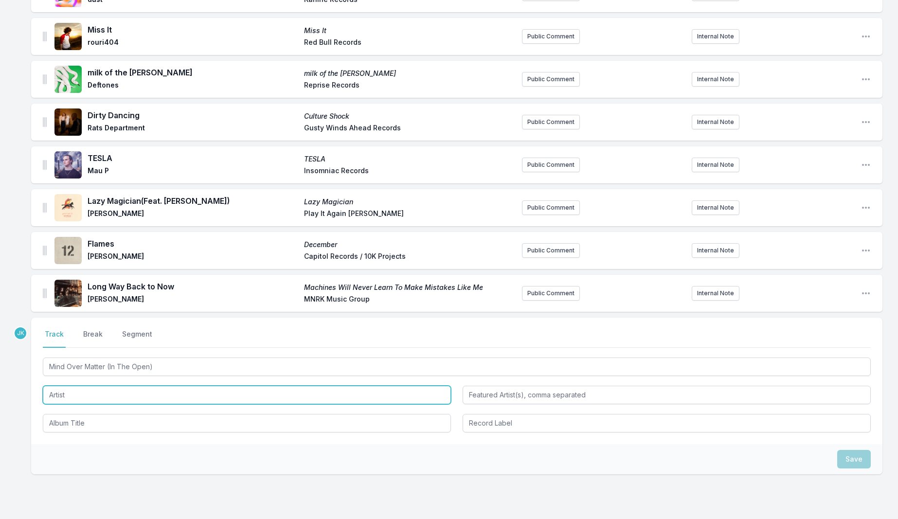
click at [63, 387] on input "Artist" at bounding box center [247, 395] width 408 height 18
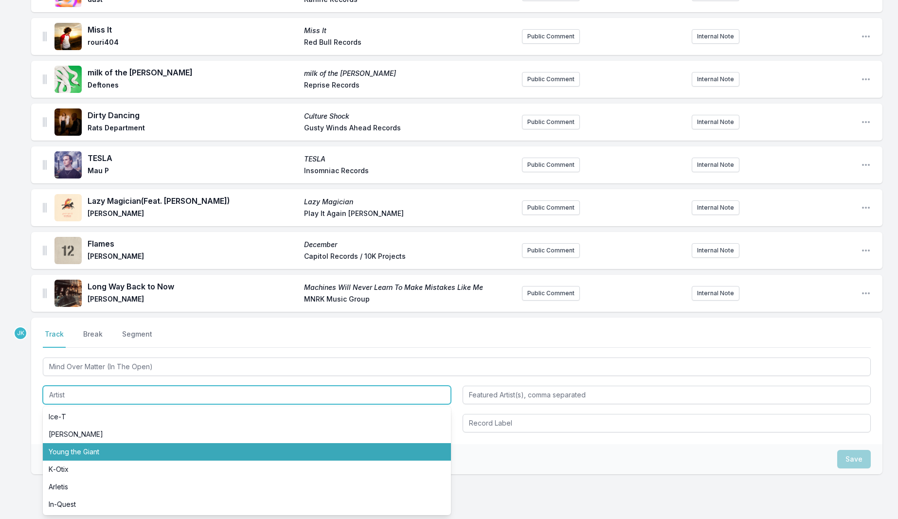
click at [59, 445] on li "Young the Giant" at bounding box center [247, 452] width 408 height 18
type input "Young the Giant"
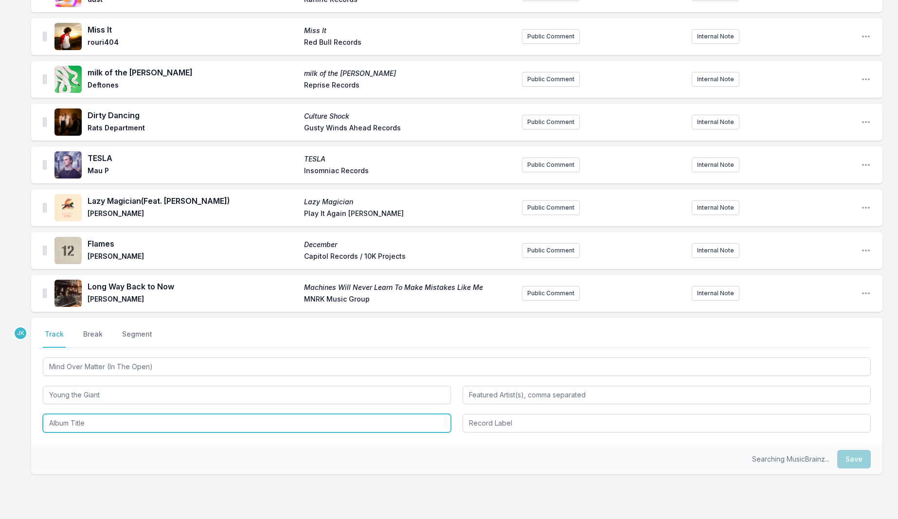
click at [76, 414] on input "Album Title" at bounding box center [247, 423] width 408 height 18
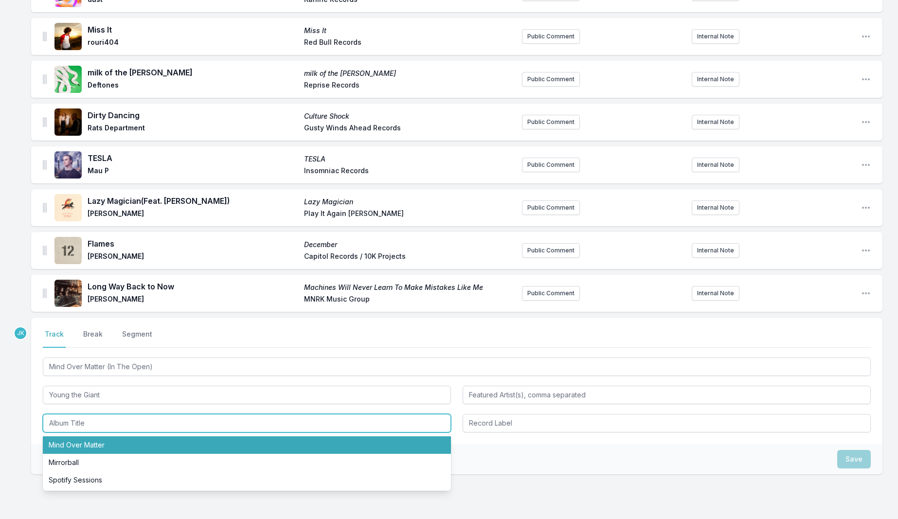
click at [73, 436] on li "Mind Over Matter" at bounding box center [247, 445] width 408 height 18
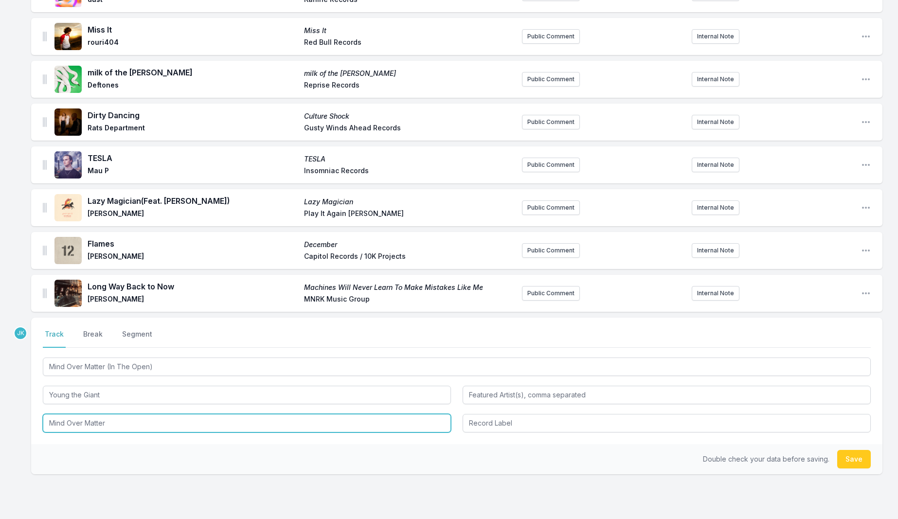
drag, startPoint x: 121, startPoint y: 421, endPoint x: 55, endPoint y: 416, distance: 65.4
click at [17, 409] on div "Black Ark (Feat. [PERSON_NAME] "Scratch" Perry) Black Ark 9Ni9ht THolyGhost Rec…" at bounding box center [449, 76] width 898 height 984
paste input "In The Open Volume One"
type input "In The Open Volume One"
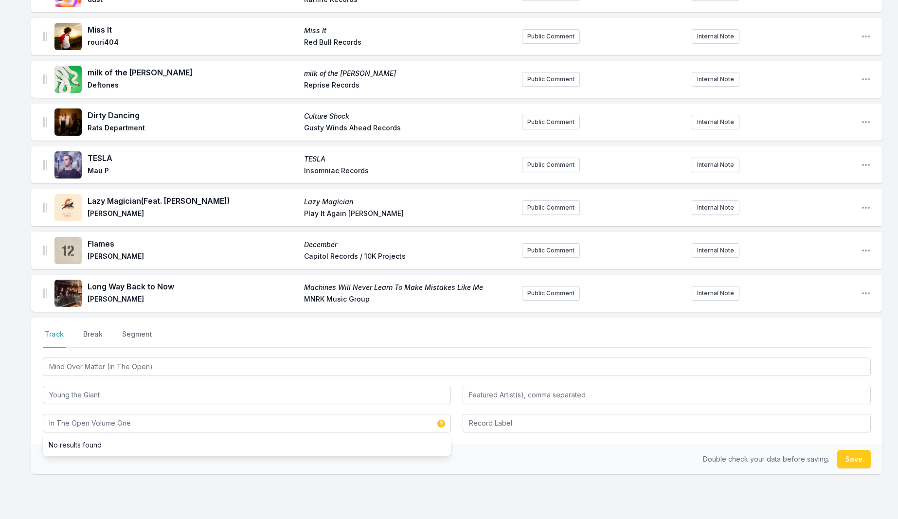
click at [272, 483] on div "Select a tab Track Break Segment Track Break Segment Mind Over Matter (In The O…" at bounding box center [456, 427] width 851 height 219
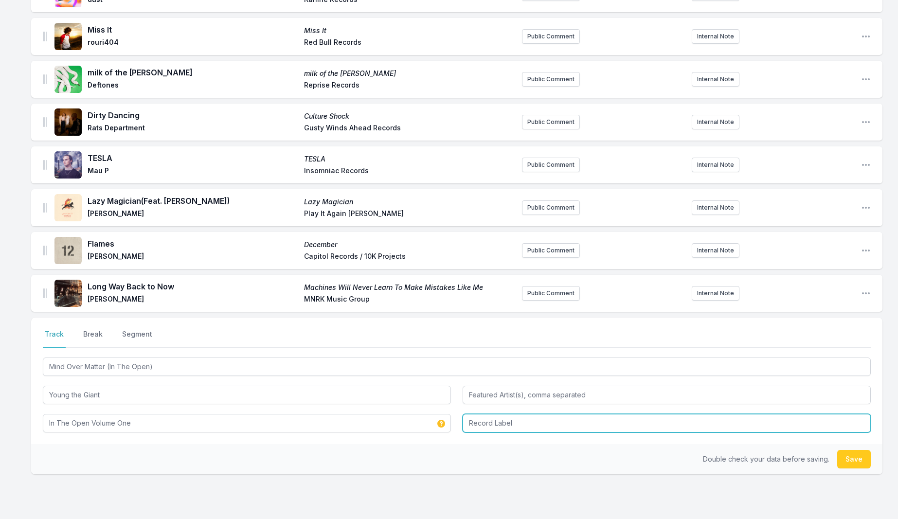
click at [501, 419] on input "Record Label" at bounding box center [667, 423] width 408 height 18
paste input "Jungle Youth Recordings, Inc"
type input "Jungle Youth Recordings, Inc"
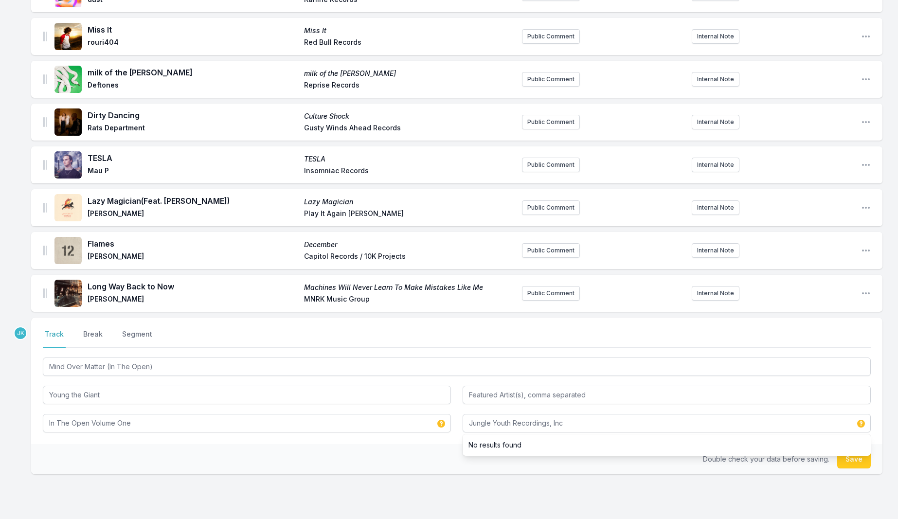
click at [861, 455] on button "Save" at bounding box center [854, 459] width 34 height 18
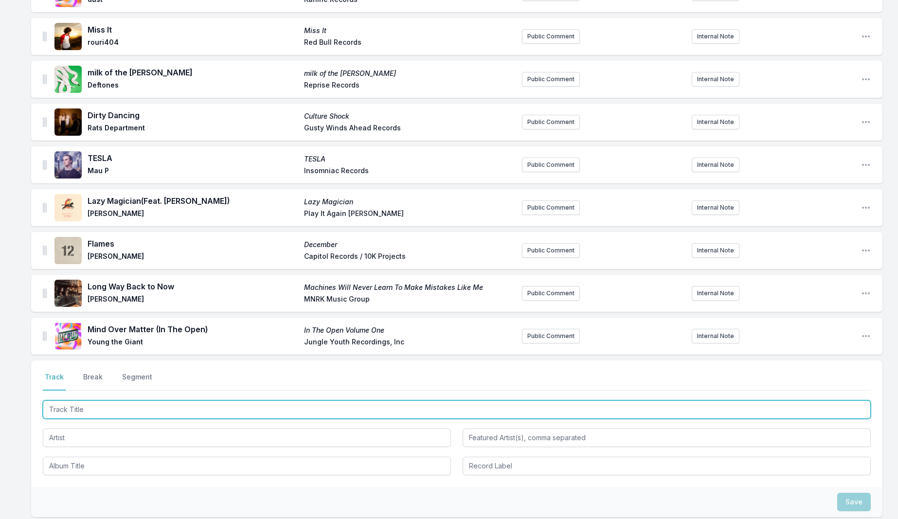
click at [74, 404] on input "Track Title" at bounding box center [457, 409] width 828 height 18
paste input "Runs Like Fire"
type input "Runs Like Fire"
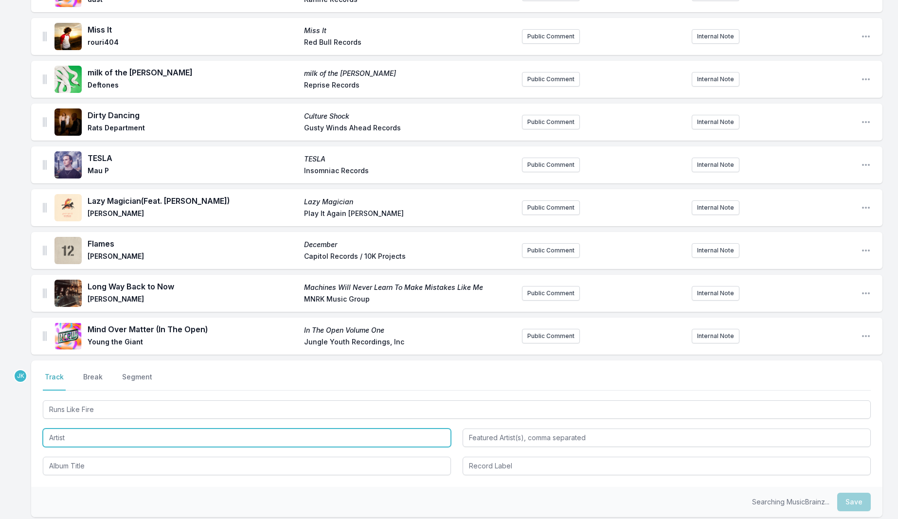
click at [51, 430] on input "Artist" at bounding box center [247, 438] width 408 height 18
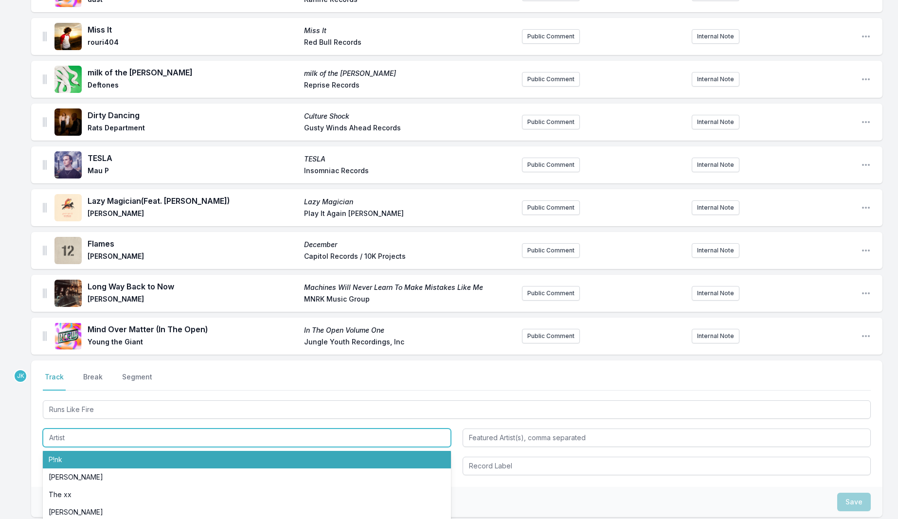
paste input "[PERSON_NAME]"
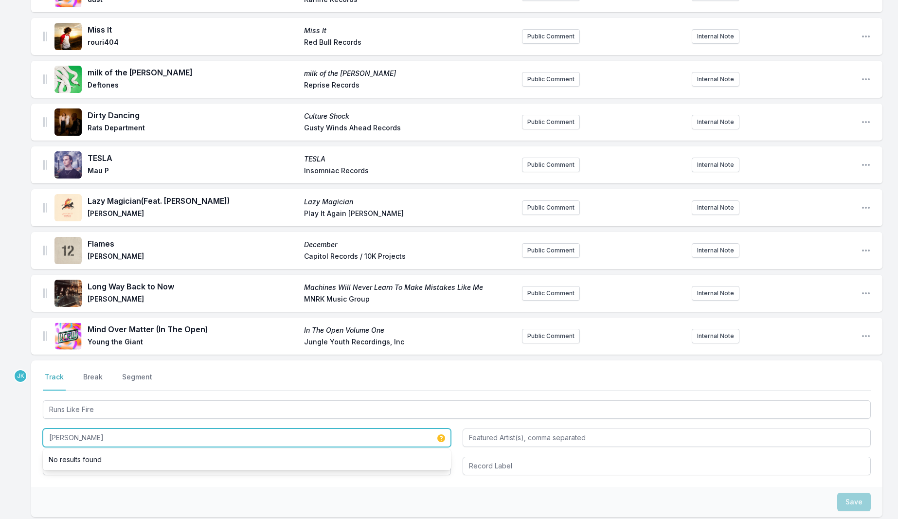
type input "[PERSON_NAME]"
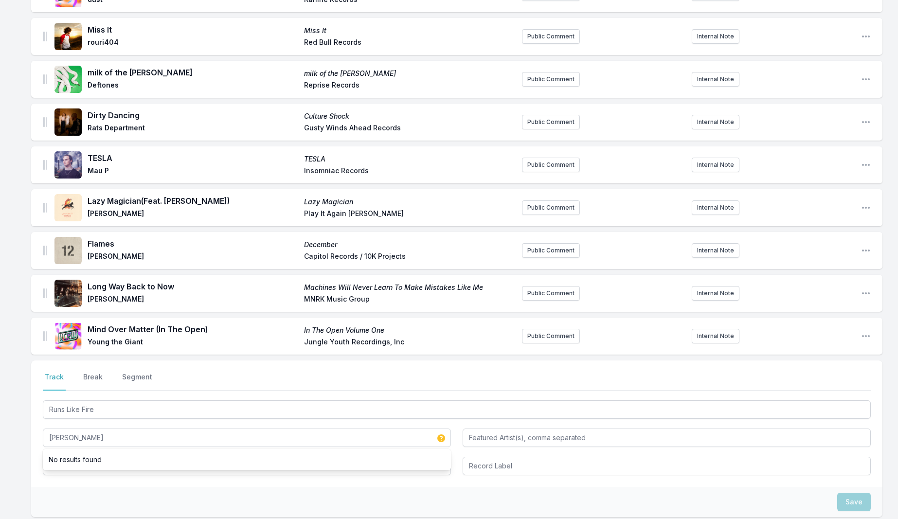
drag, startPoint x: 56, startPoint y: 485, endPoint x: 59, endPoint y: 472, distance: 12.5
click at [56, 487] on div "Save" at bounding box center [456, 502] width 851 height 30
click at [63, 459] on input "Album Title" at bounding box center [247, 466] width 408 height 18
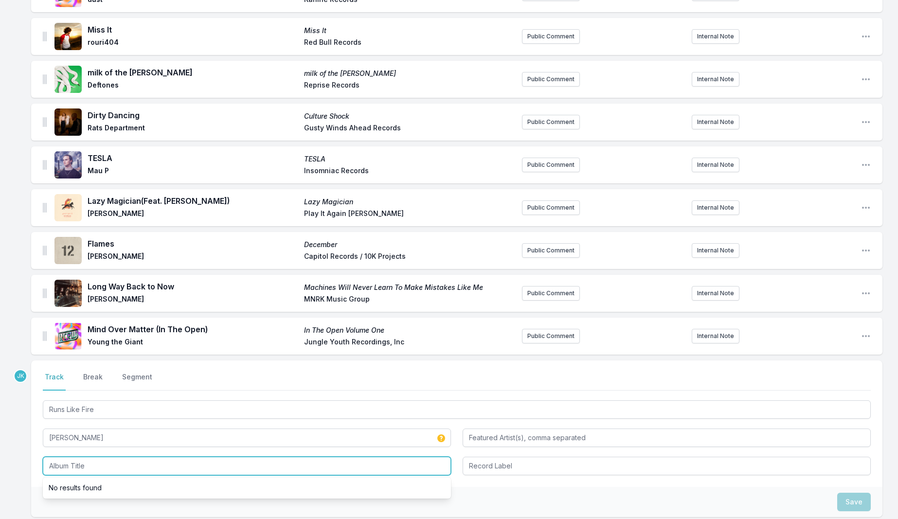
paste input "Runs Like Fire"
type input "Runs Like Fire"
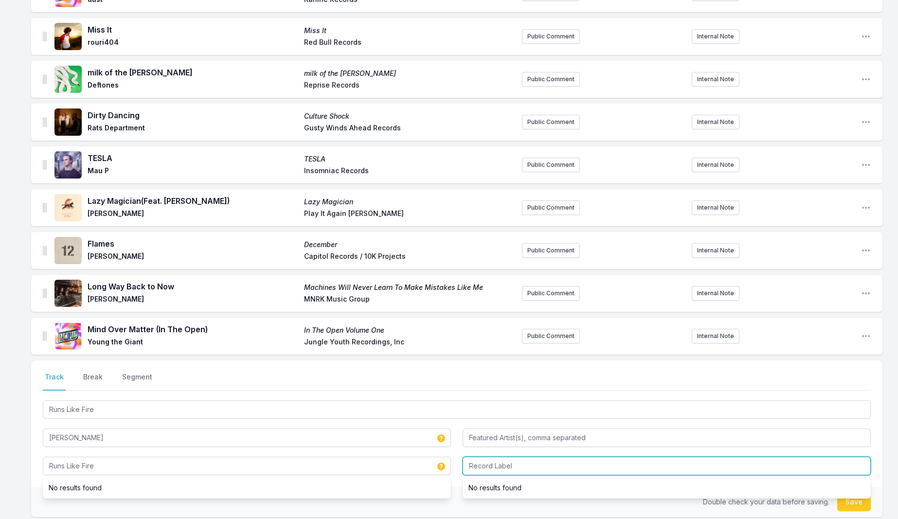
click at [477, 459] on input "Record Label" at bounding box center [667, 466] width 408 height 18
paste input "Present Music Limited"
type input "Present Music Limited"
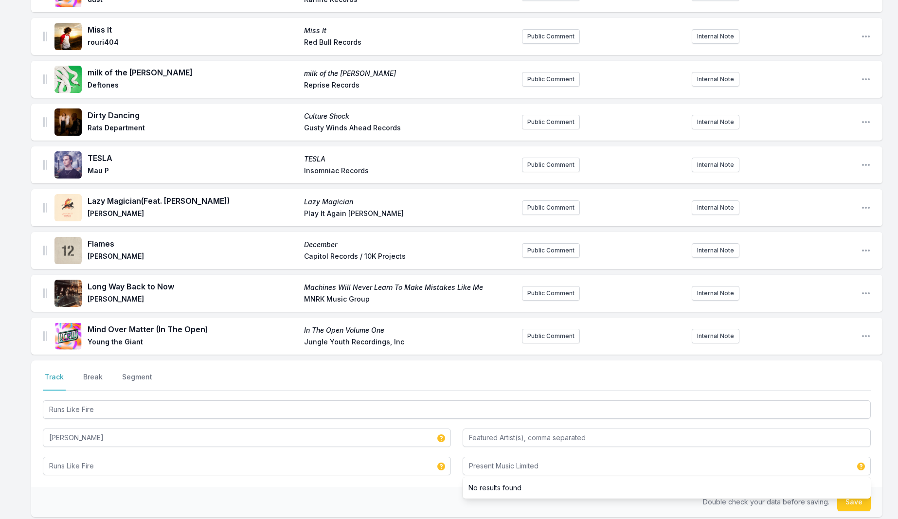
click at [865, 500] on button "Save" at bounding box center [854, 502] width 34 height 18
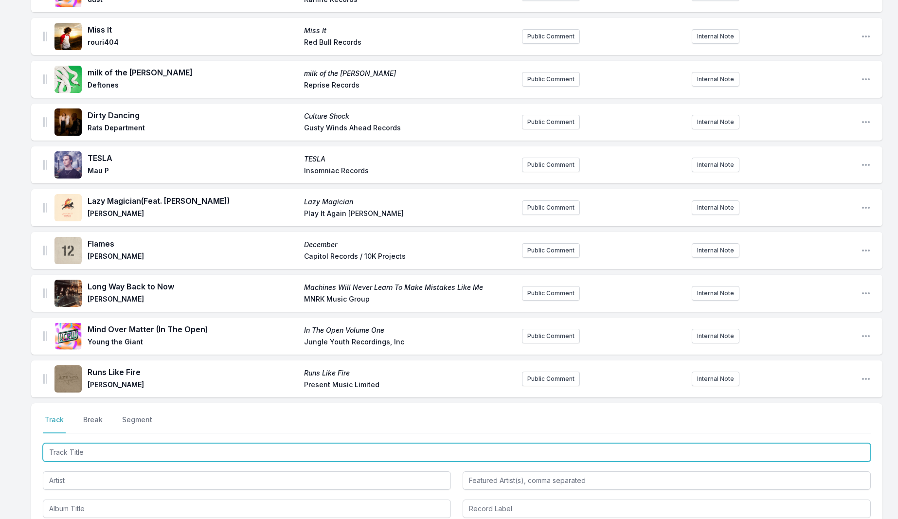
click at [57, 445] on input "Track Title" at bounding box center [457, 452] width 828 height 18
paste input "No Harm"
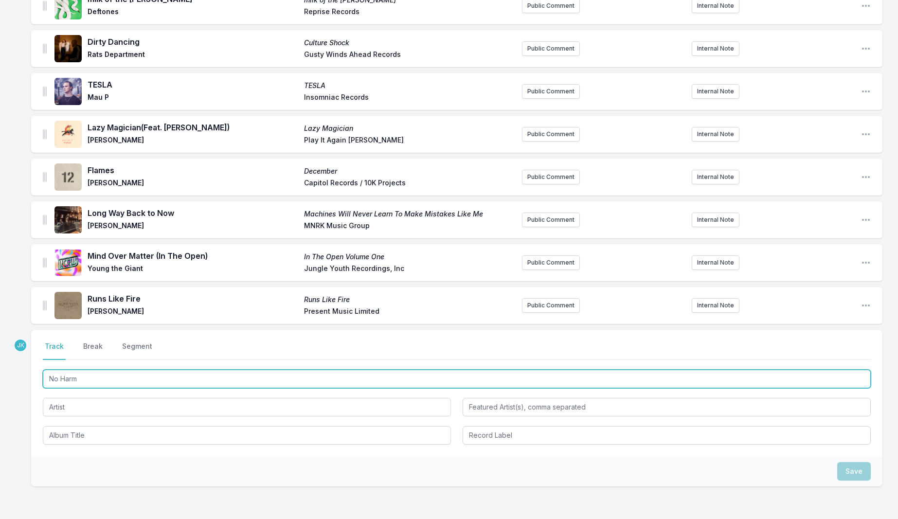
scroll to position [646, 0]
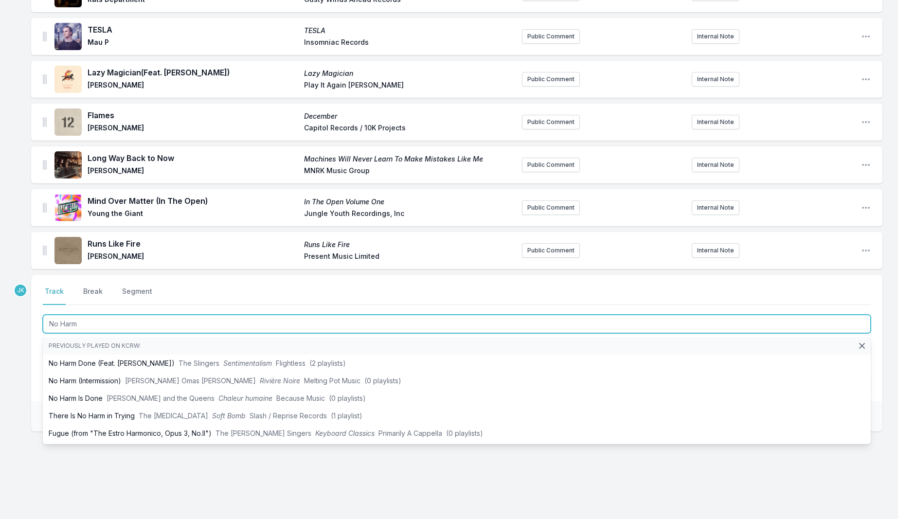
type input "No Harm"
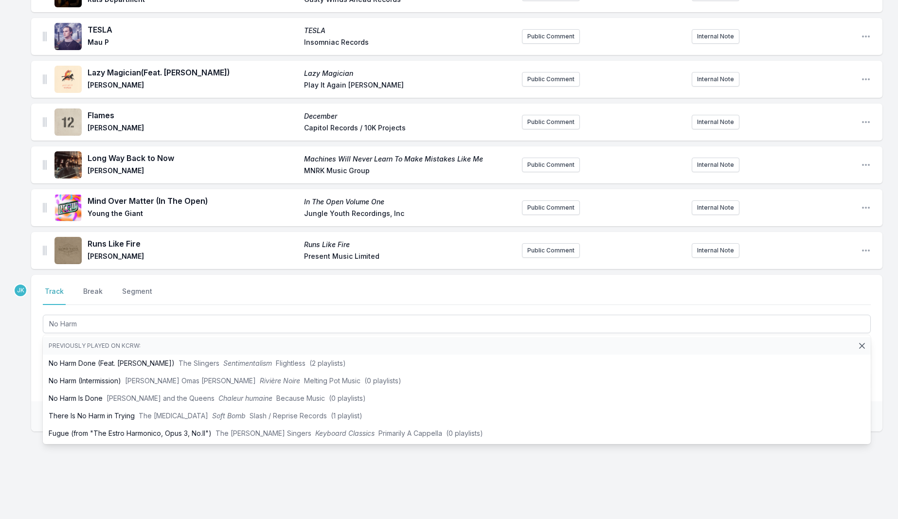
drag, startPoint x: 5, startPoint y: 388, endPoint x: 10, endPoint y: 379, distance: 10.4
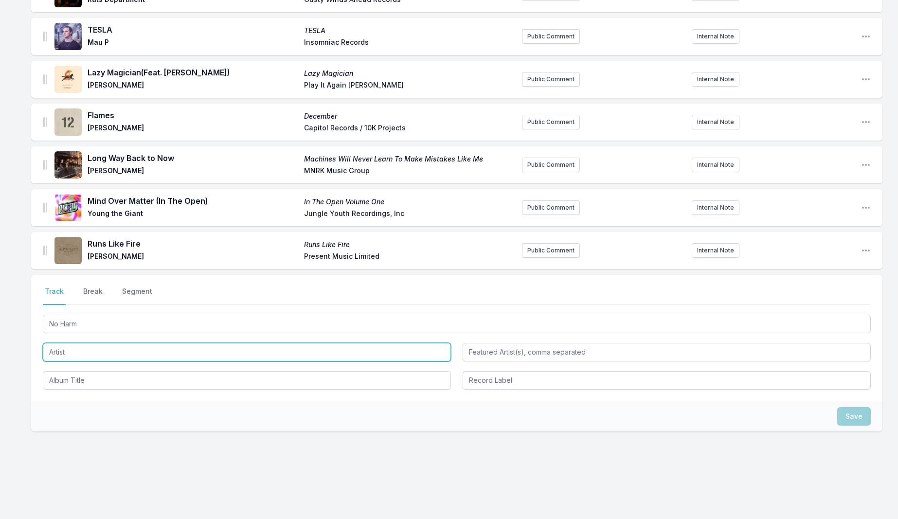
click at [71, 343] on input "Artist" at bounding box center [247, 352] width 408 height 18
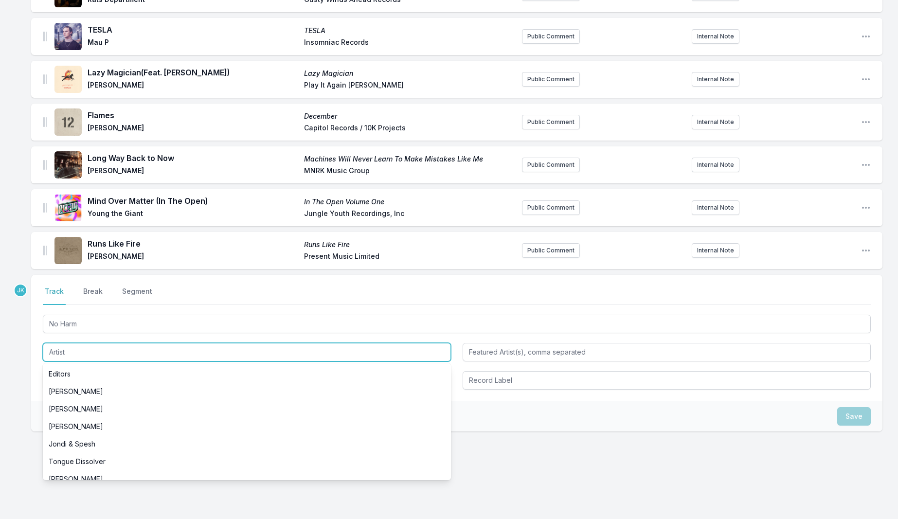
paste input "[PERSON_NAME]"
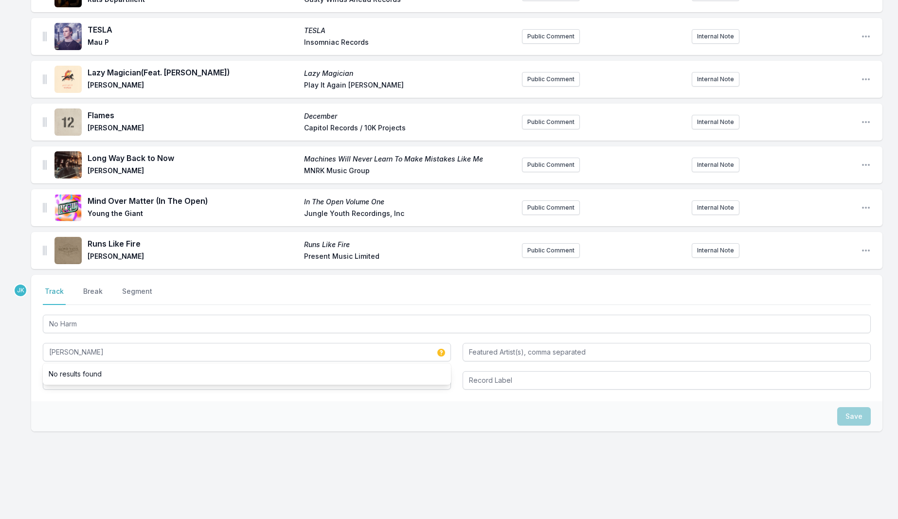
type input "[PERSON_NAME]"
click at [53, 393] on div "Select a tab Track Break Segment Track Break Segment No Harm [PERSON_NAME] No r…" at bounding box center [456, 338] width 851 height 127
click at [66, 373] on input "Album Title" at bounding box center [247, 380] width 408 height 18
paste input "Idling Outside"
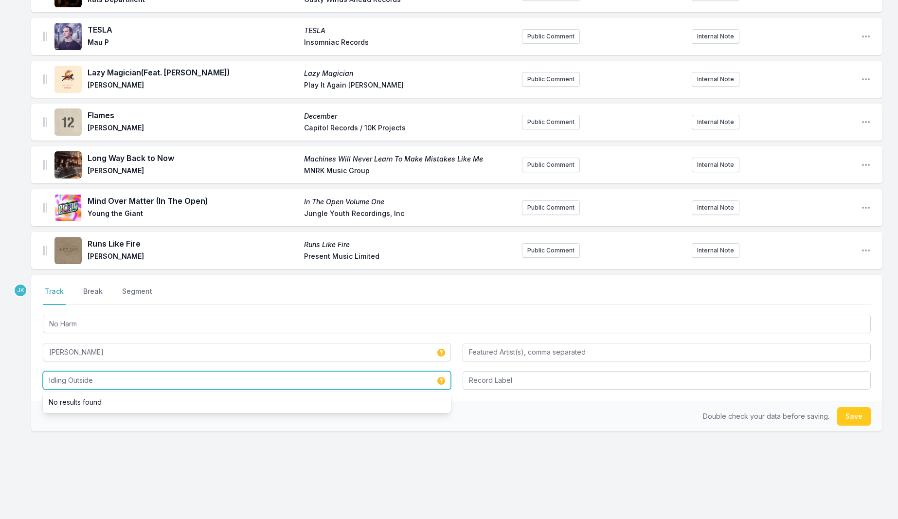
type input "Idling Outside"
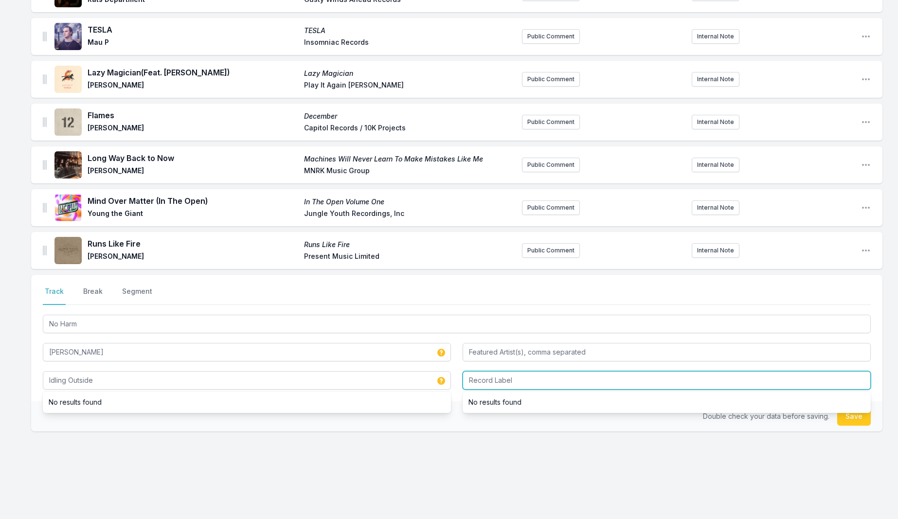
click at [475, 373] on input "Record Label" at bounding box center [667, 380] width 408 height 18
paste input "[PERSON_NAME] Music"
type input "[PERSON_NAME] Music"
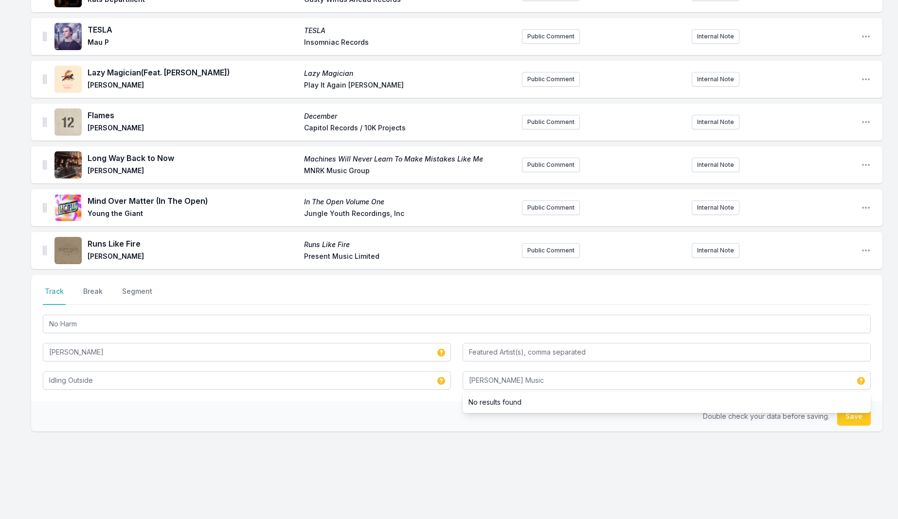
click at [848, 417] on button "Save" at bounding box center [854, 416] width 34 height 18
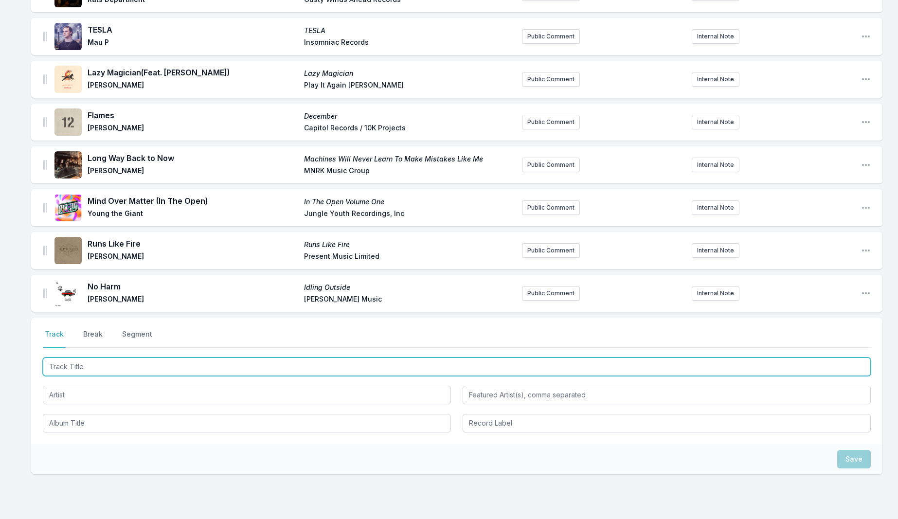
click at [65, 360] on input "Track Title" at bounding box center [457, 367] width 828 height 18
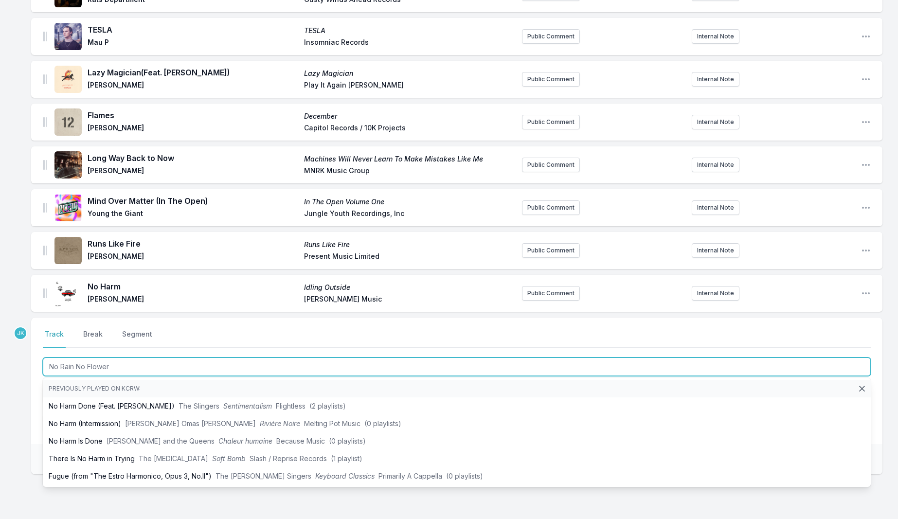
type input "No Rain No Flowers"
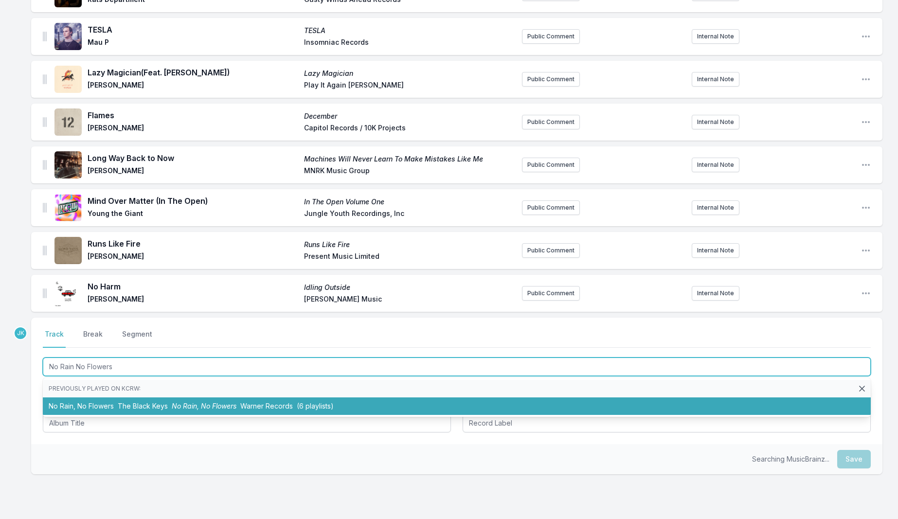
click at [71, 398] on li "No Rain, No Flowers The Black Keys No Rain, No Flowers Warner Records (6 playli…" at bounding box center [457, 407] width 828 height 18
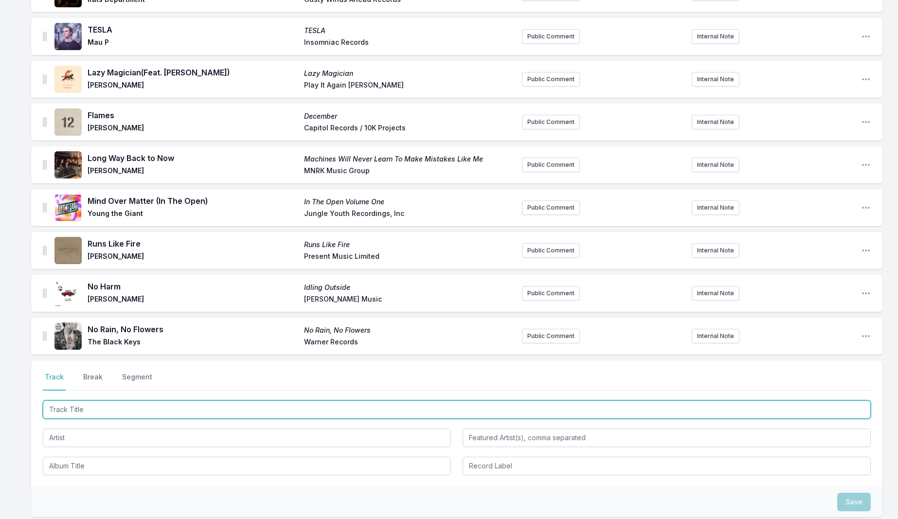
paste input "Dominoes"
type input "Dominoes"
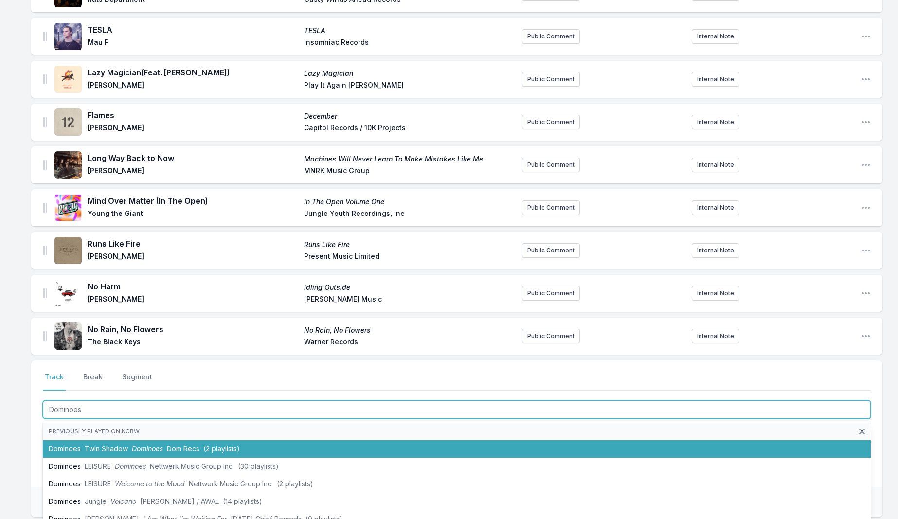
click at [76, 440] on li "Dominoes Twin Shadow Dominoes Dom Recs (2 playlists)" at bounding box center [457, 449] width 828 height 18
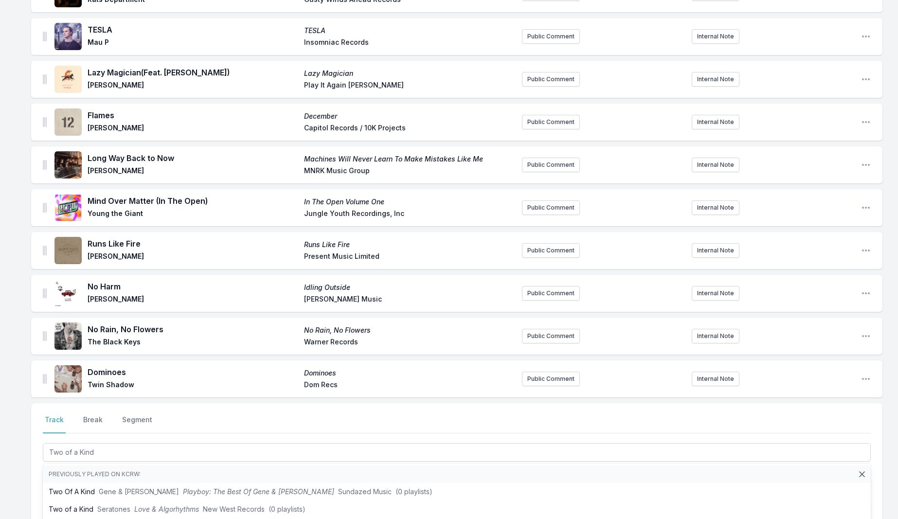
type input "Two of a Kind"
click at [15, 442] on div "Black Ark (Feat. [PERSON_NAME] "Scratch" Perry) Black Ark 9Ni9ht THolyGhost Rec…" at bounding box center [449, 55] width 898 height 1198
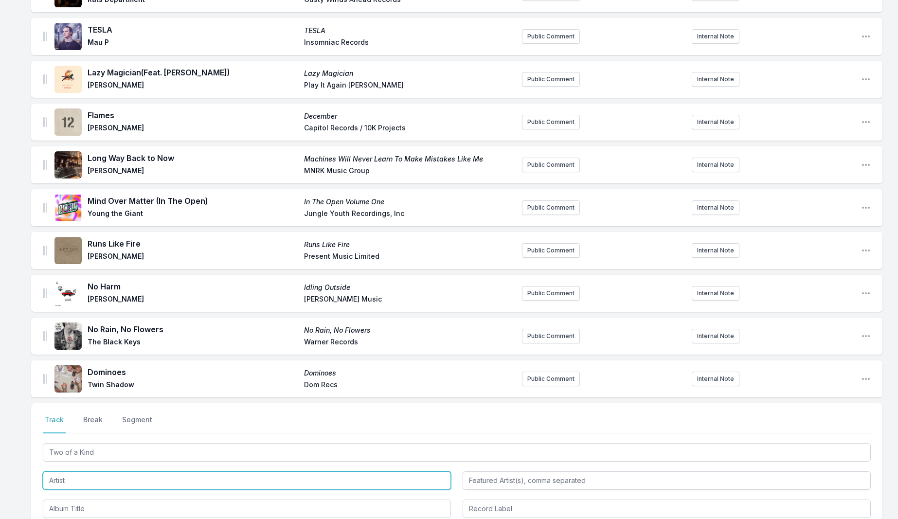
click at [58, 474] on input "Artist" at bounding box center [247, 480] width 408 height 18
paste input "[PERSON_NAME]"
type input "[PERSON_NAME]"
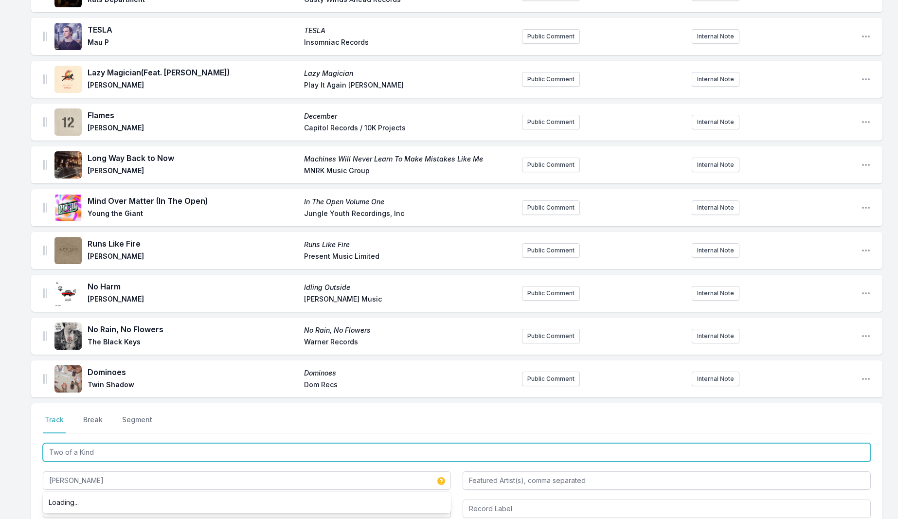
click at [100, 447] on input "Two of a Kind" at bounding box center [457, 452] width 828 height 18
drag, startPoint x: 100, startPoint y: 447, endPoint x: 74, endPoint y: 498, distance: 57.0
click at [72, 502] on div "Two of a Kind [PERSON_NAME]" at bounding box center [457, 479] width 828 height 77
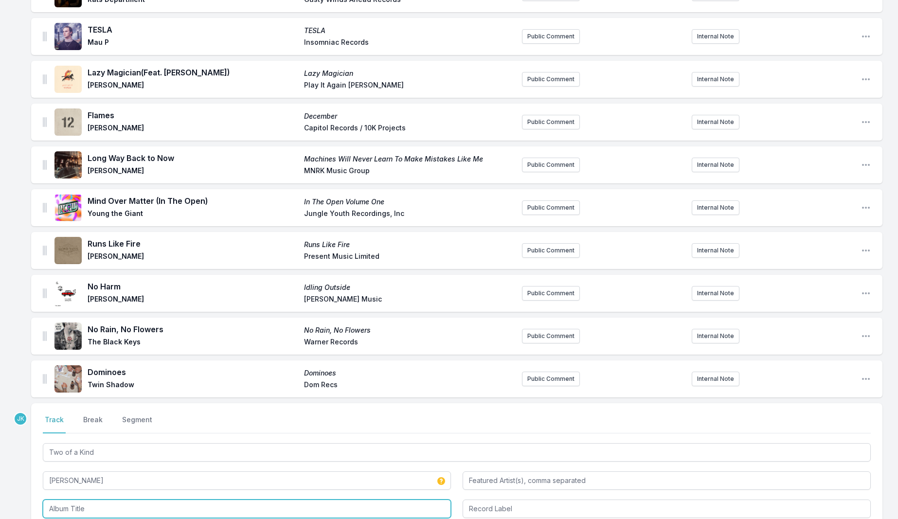
click at [74, 500] on input "Album Title" at bounding box center [247, 509] width 408 height 18
paste input "Two of a Kind"
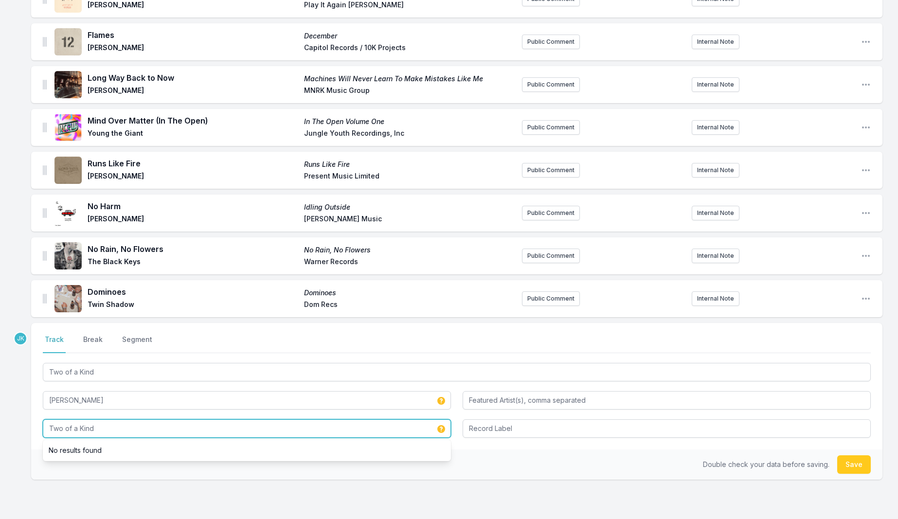
scroll to position [774, 0]
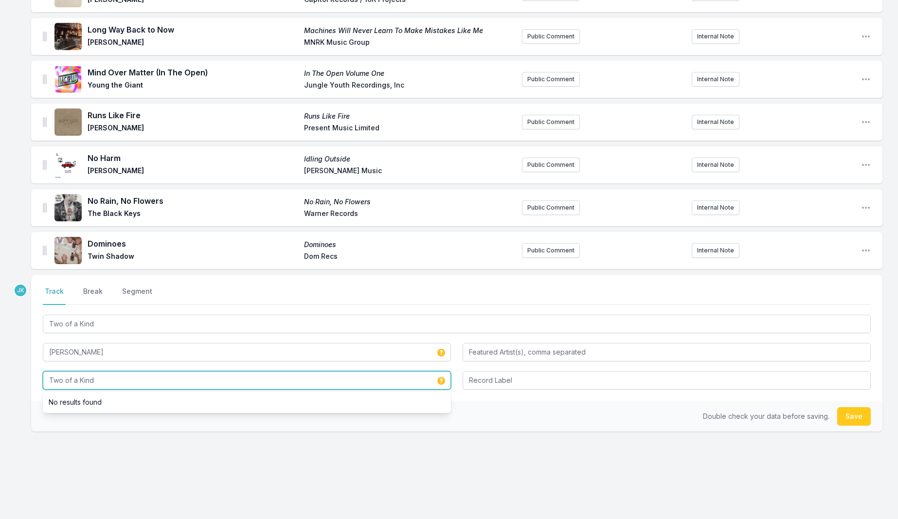
type input "Two of a Kind"
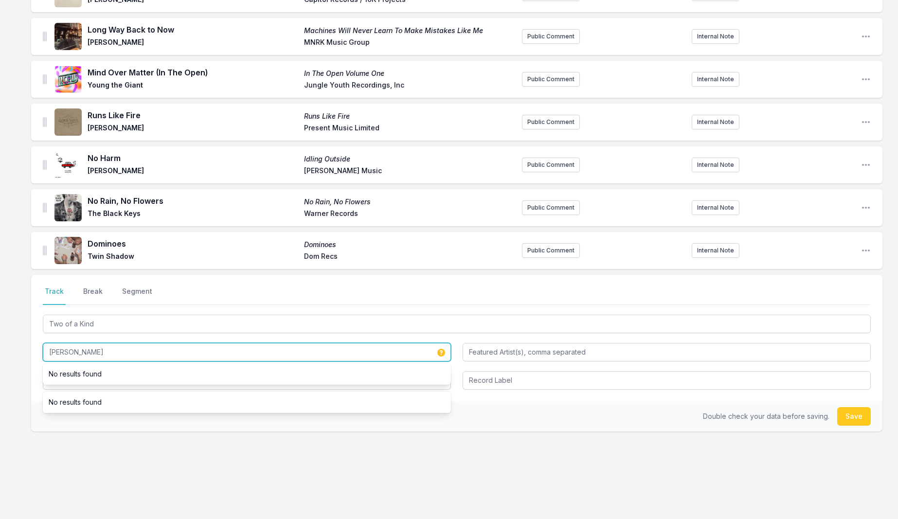
click at [110, 343] on input "[PERSON_NAME]" at bounding box center [247, 352] width 408 height 18
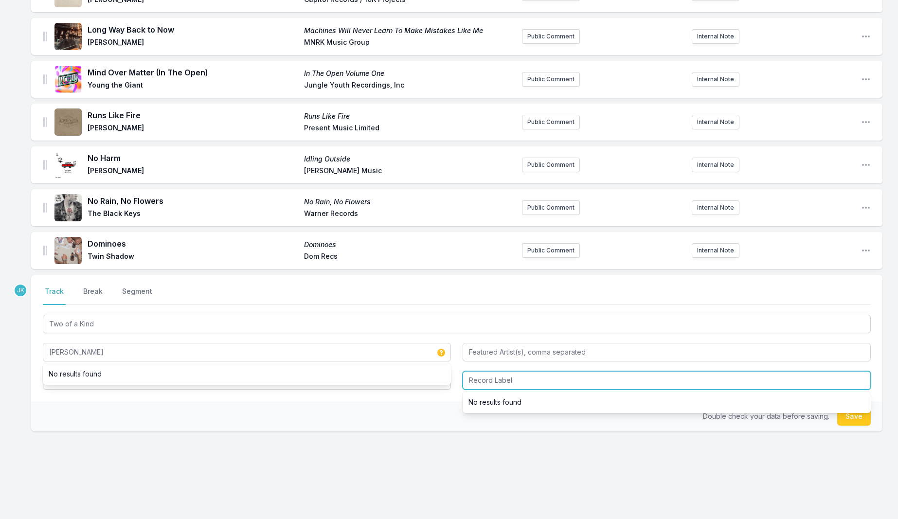
click at [520, 377] on input "Record Label" at bounding box center [667, 380] width 408 height 18
paste input "[PERSON_NAME]"
type input "[PERSON_NAME]"
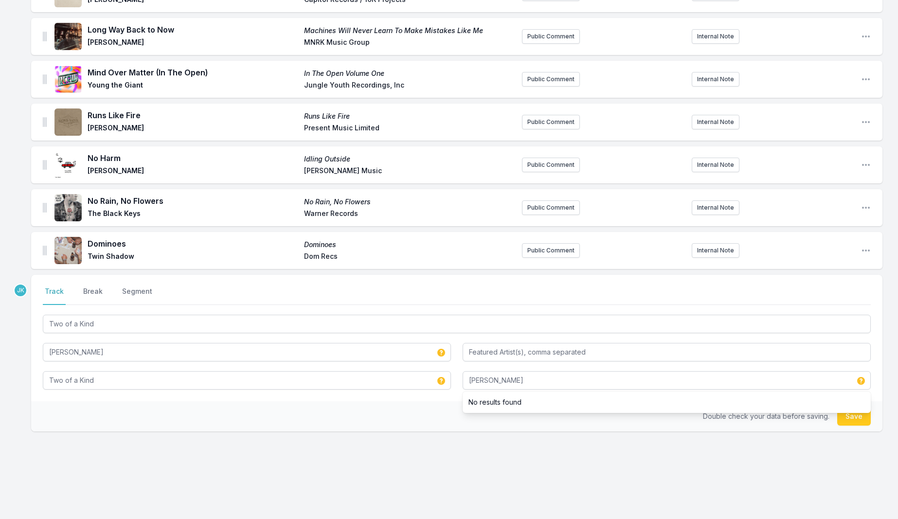
click at [852, 414] on button "Save" at bounding box center [854, 416] width 34 height 18
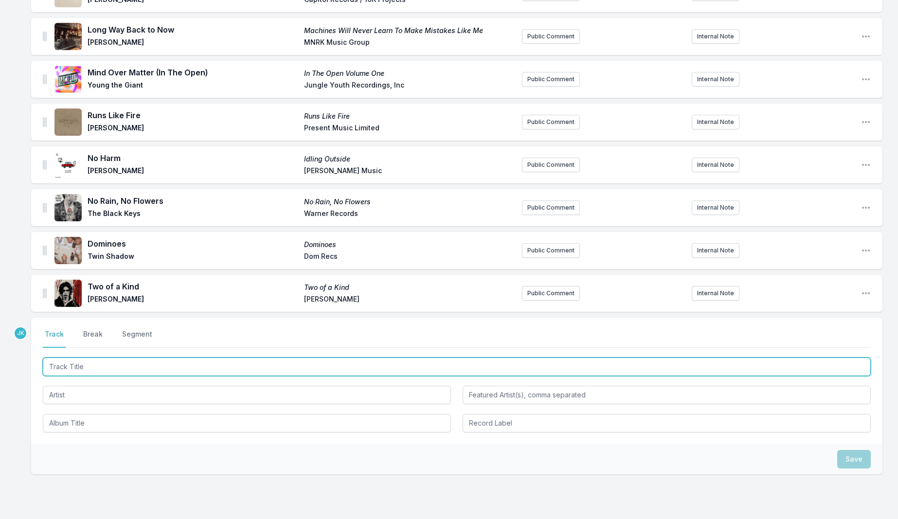
paste input "Nowhere Land"
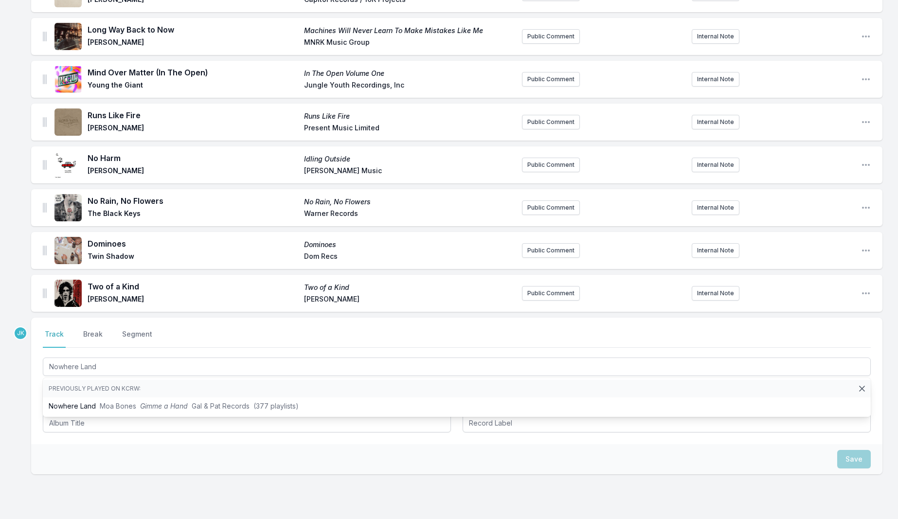
type input "Nowhere Land"
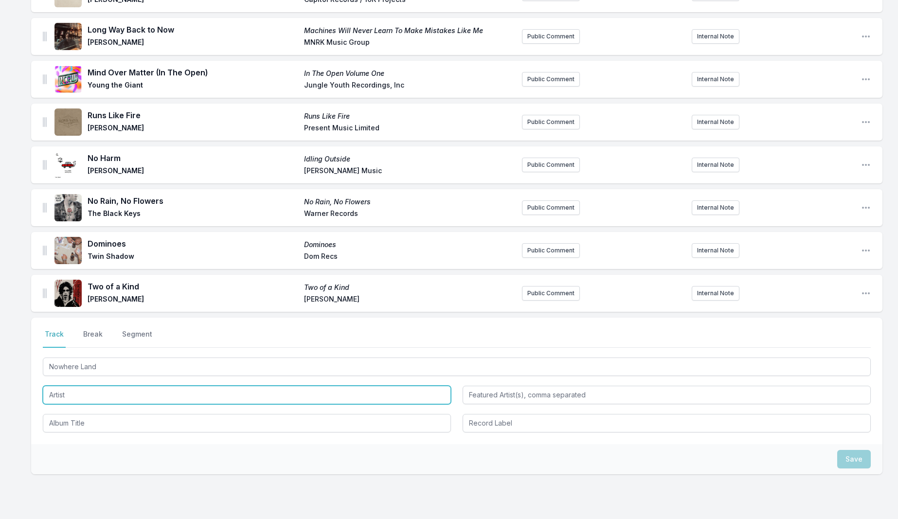
click at [57, 389] on input "Artist" at bounding box center [247, 395] width 408 height 18
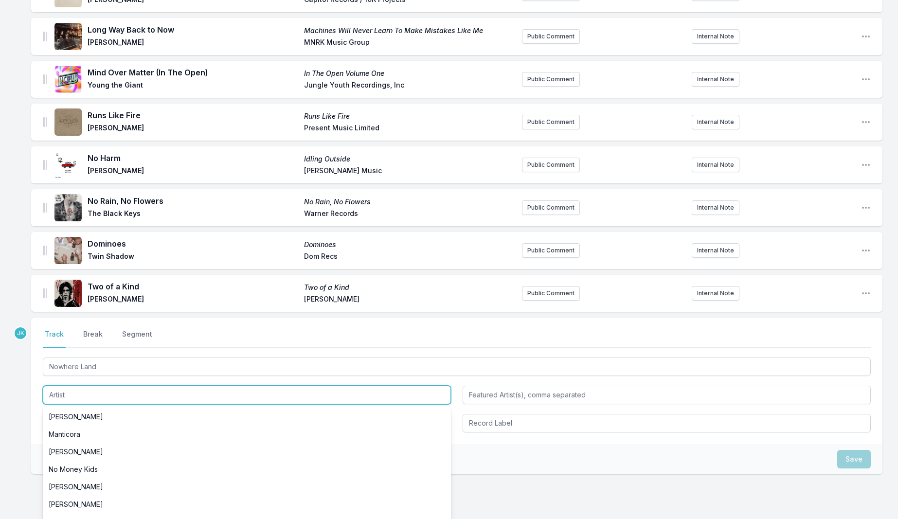
paste input "[PERSON_NAME]"
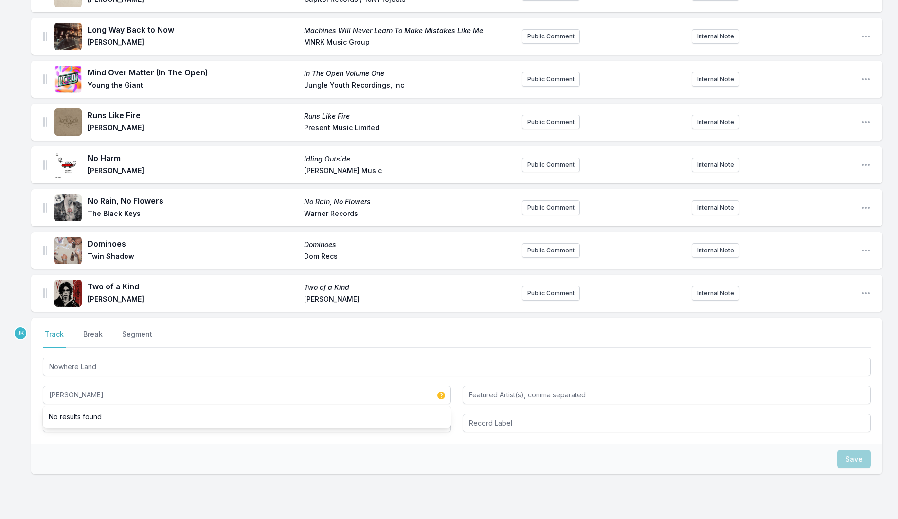
type input "[PERSON_NAME]"
drag, startPoint x: 20, startPoint y: 426, endPoint x: 27, endPoint y: 427, distance: 7.3
click at [58, 416] on input "Album Title" at bounding box center [247, 423] width 408 height 18
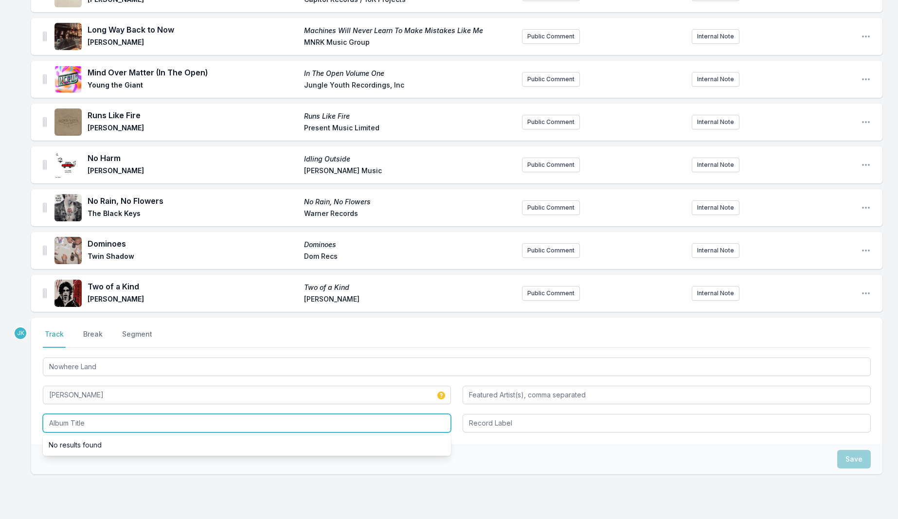
paste input "Meet Me In Nowhere Land"
type input "Meet Me In Nowhere Land"
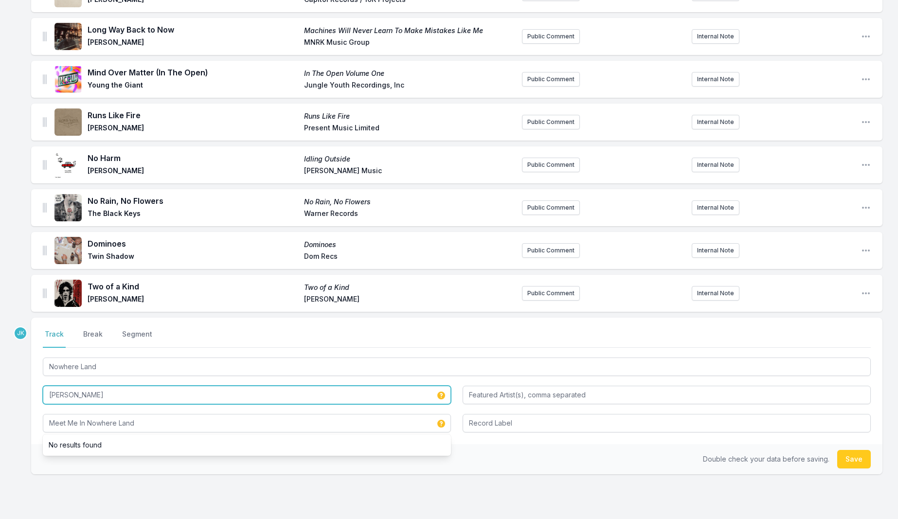
click at [101, 390] on input "[PERSON_NAME]" at bounding box center [247, 395] width 408 height 18
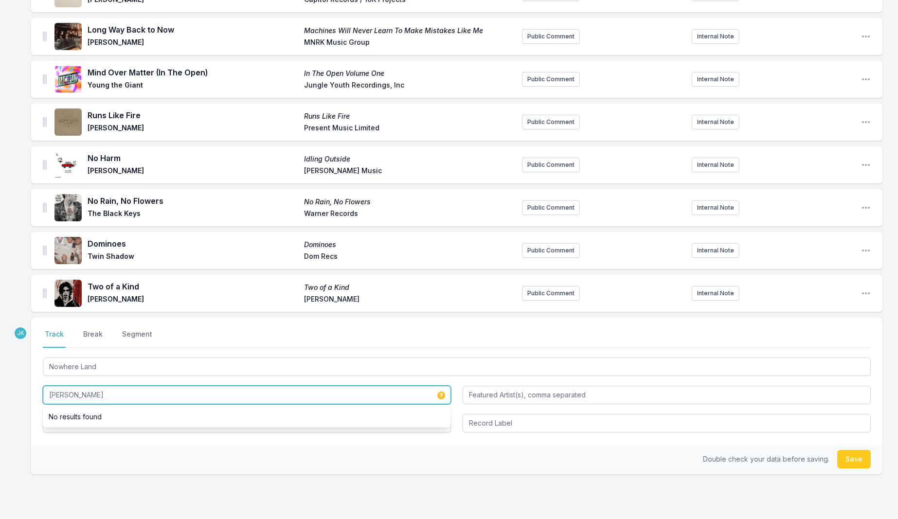
click at [101, 390] on input "[PERSON_NAME]" at bounding box center [247, 395] width 408 height 18
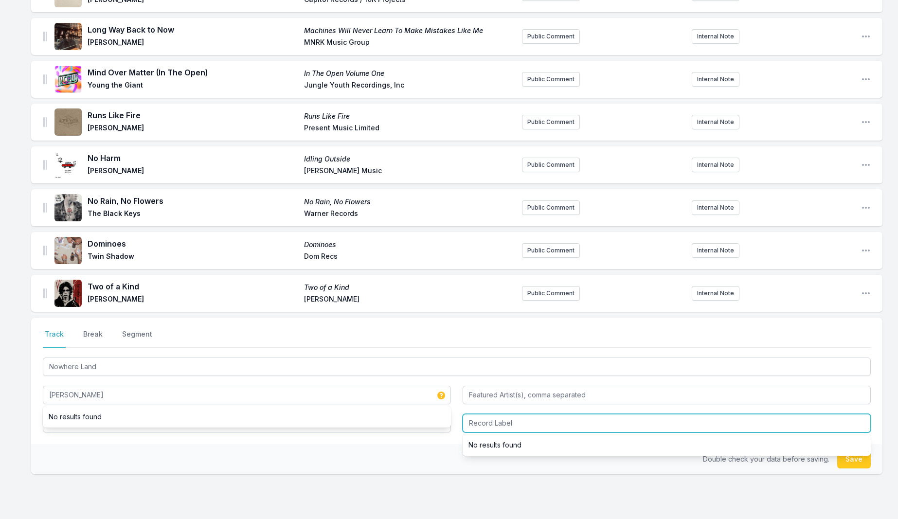
click at [491, 414] on input "Record Label" at bounding box center [667, 423] width 408 height 18
paste input "Live2 Records /Neon Gold"
type input "Live2 Records /Neon Gold"
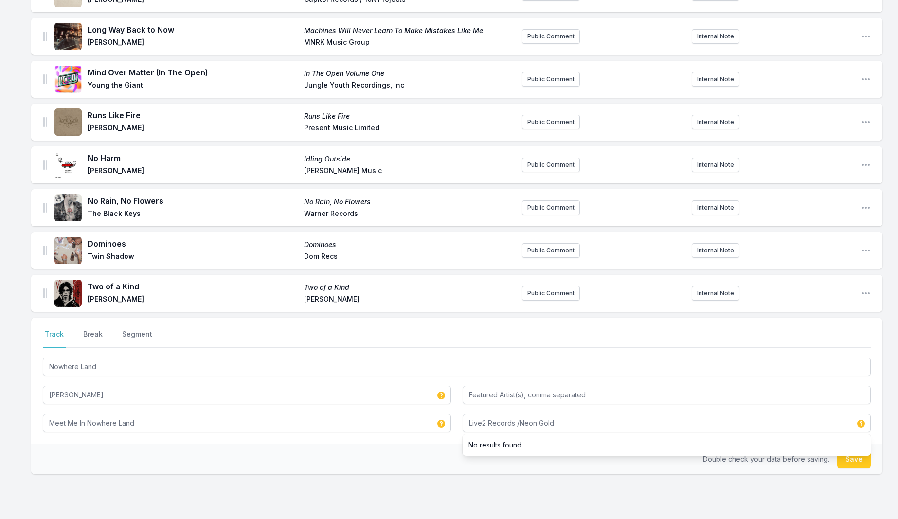
click at [846, 459] on button "Save" at bounding box center [854, 459] width 34 height 18
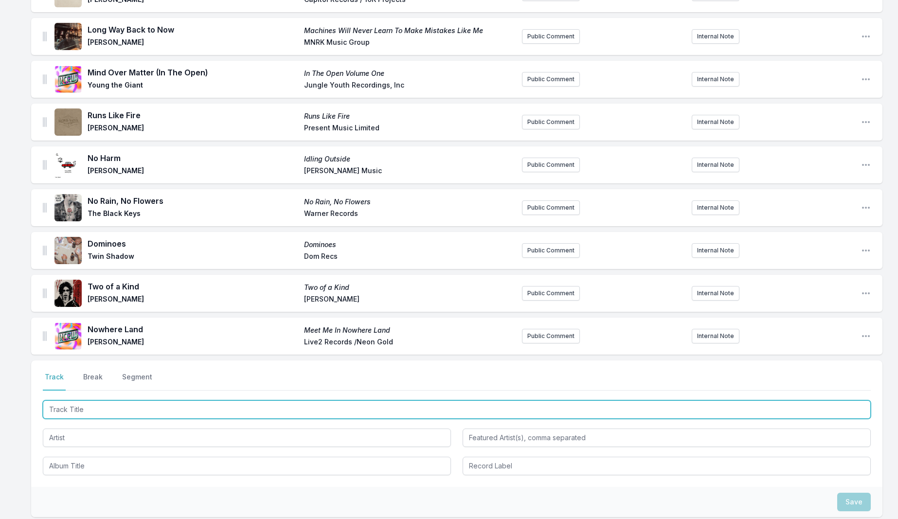
click at [73, 404] on input "Track Title" at bounding box center [457, 409] width 828 height 18
paste input "Expiration Date"
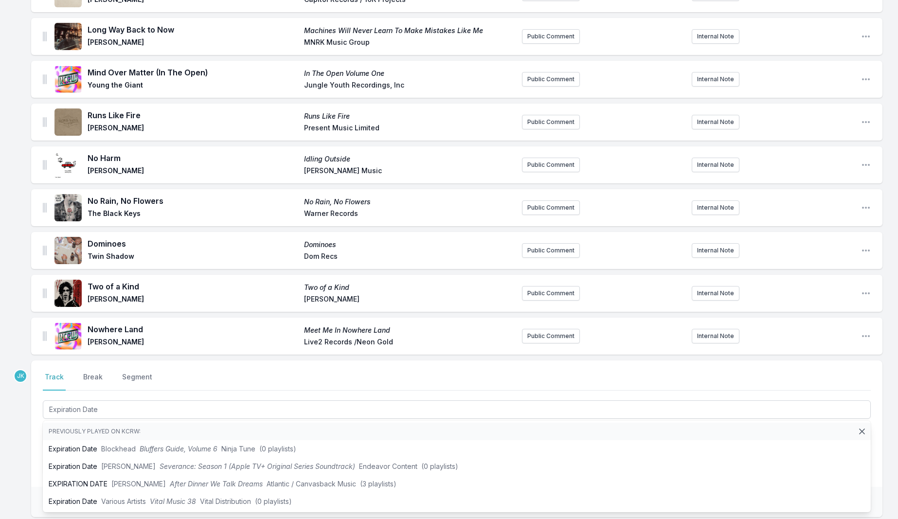
type input "Expiration Date"
click at [33, 427] on div "Select a tab Track Break Segment Track Break Segment Expiration Date Previously…" at bounding box center [456, 424] width 851 height 127
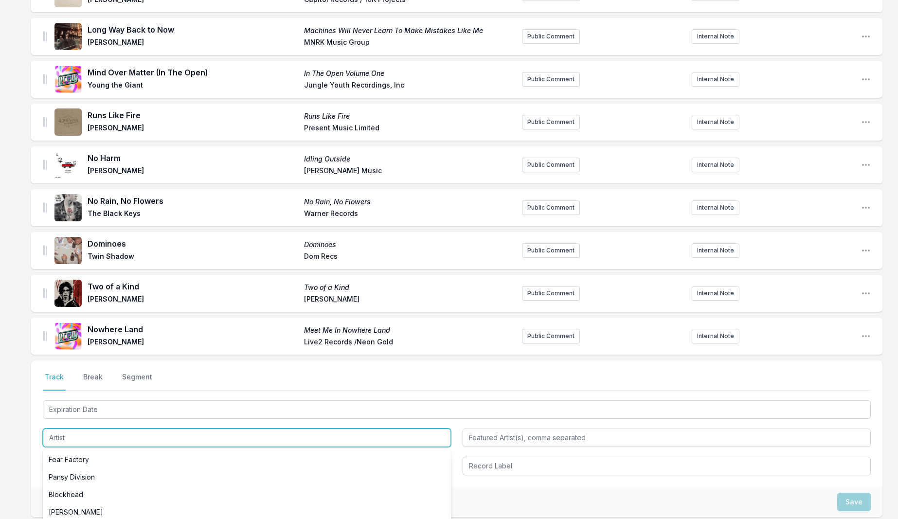
click at [58, 429] on input "Artist" at bounding box center [247, 438] width 408 height 18
paste input "[PERSON_NAME]"
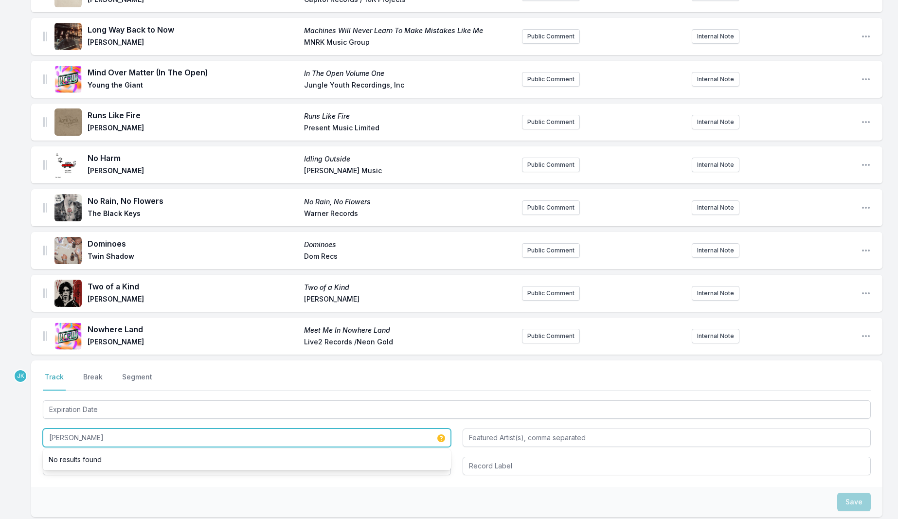
type input "[PERSON_NAME]"
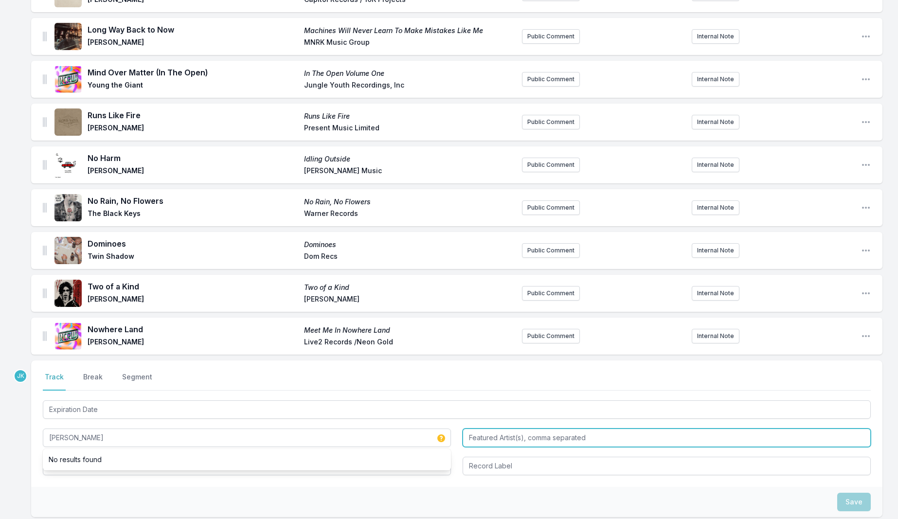
click at [500, 429] on input "Featured Artist(s), comma separated" at bounding box center [667, 438] width 408 height 18
type input "[PERSON_NAME]"
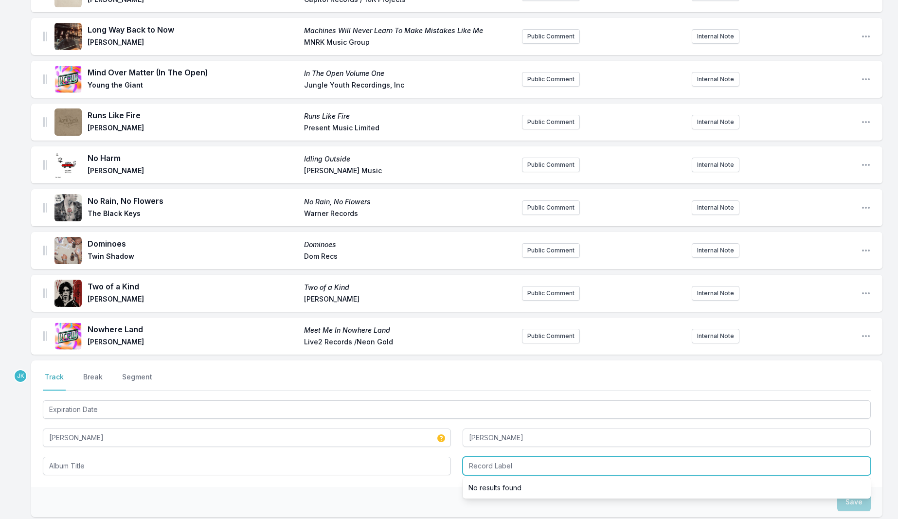
click at [495, 458] on input "Record Label" at bounding box center [667, 466] width 408 height 18
paste input "[PERSON_NAME] and Many Hats Distribution"
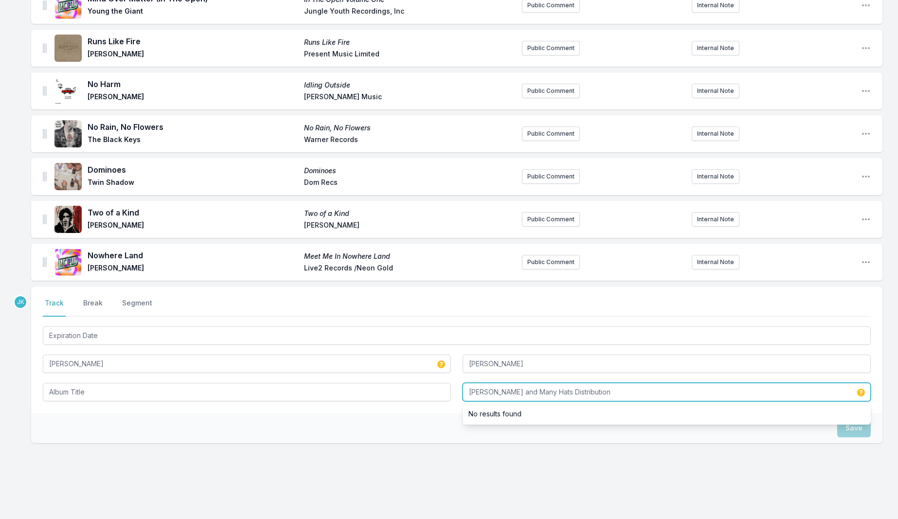
type input "[PERSON_NAME] and Many Hats Distribution"
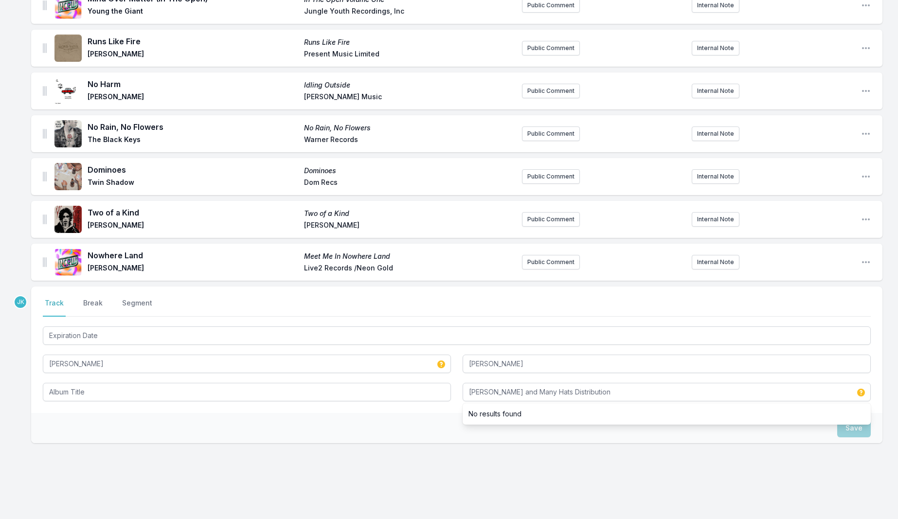
click at [824, 439] on div "JK Select a tab Track Break Segment Track Break Segment Expiration Date [PERSON…" at bounding box center [456, 396] width 851 height 219
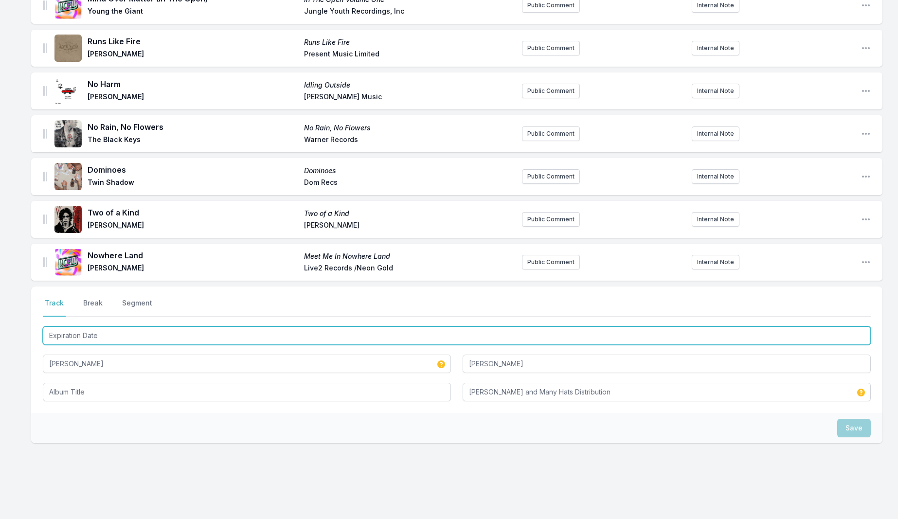
click at [82, 329] on input "Expiration Date" at bounding box center [457, 335] width 828 height 18
click at [82, 328] on input "Expiration Date" at bounding box center [457, 335] width 828 height 18
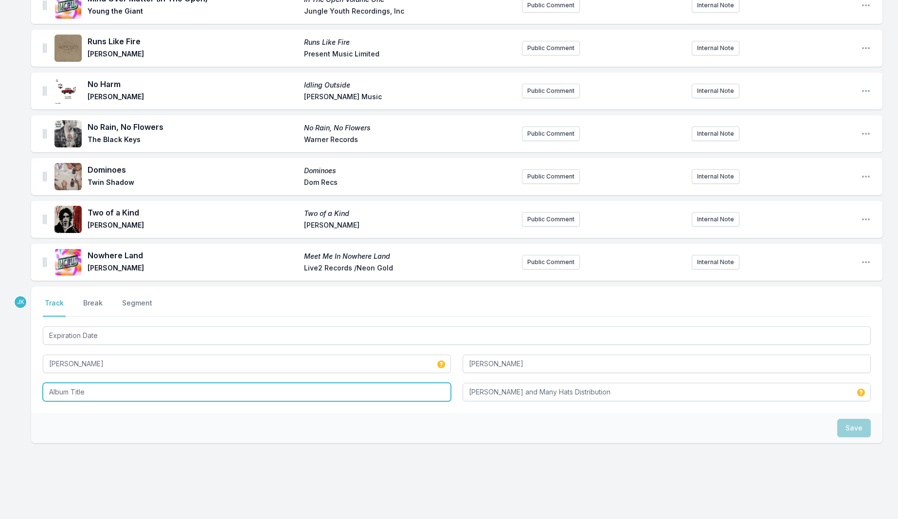
click at [54, 386] on input "Album Title" at bounding box center [247, 392] width 408 height 18
paste input "Expiration Date"
type input "Expiration Date"
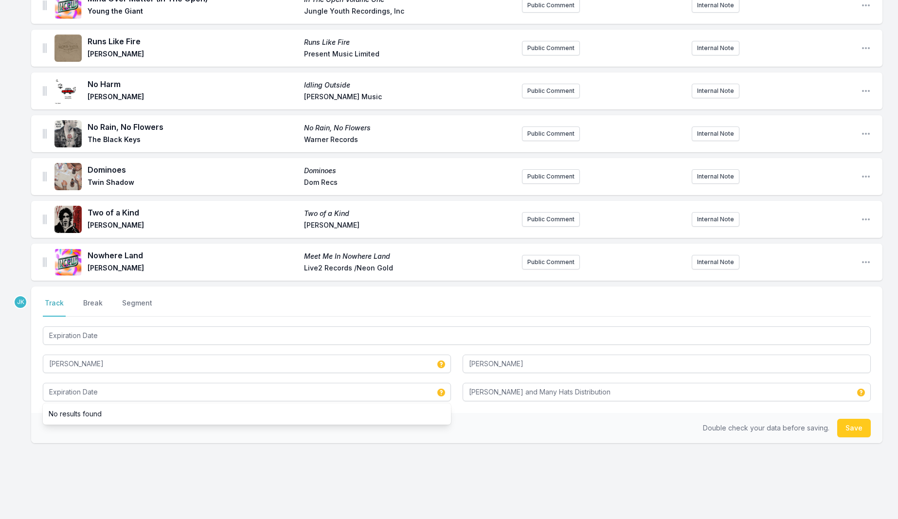
click at [849, 419] on button "Save" at bounding box center [854, 428] width 34 height 18
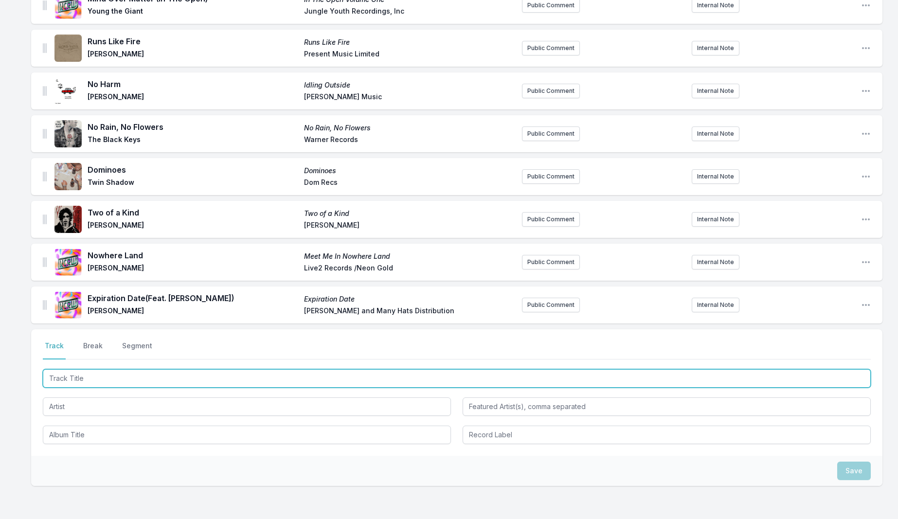
click at [77, 372] on input "Track Title" at bounding box center [457, 378] width 828 height 18
paste input "Exhale"
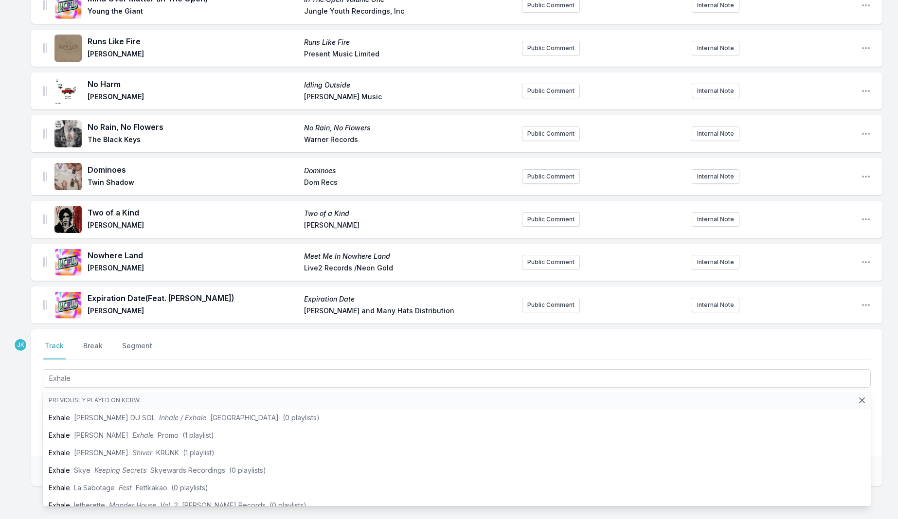
type input "Exhale"
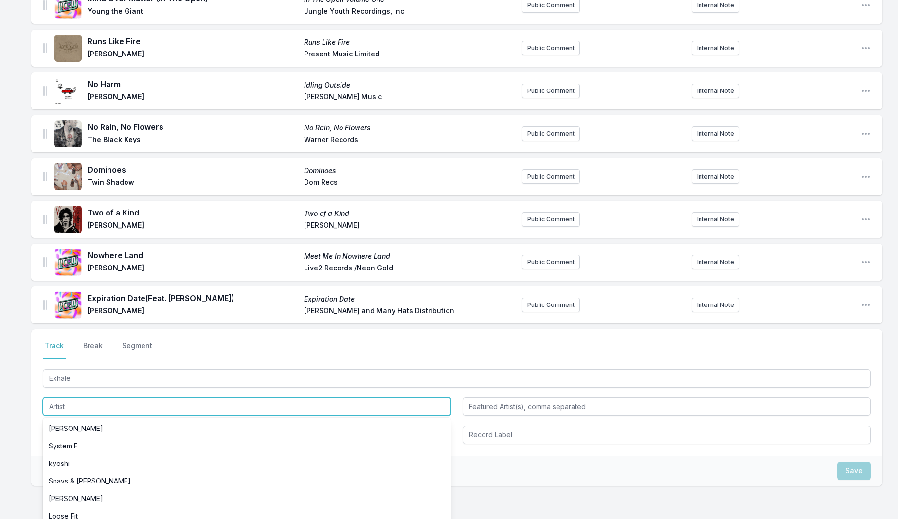
click at [66, 398] on input "Artist" at bounding box center [247, 407] width 408 height 18
paste input "Skullcrusher"
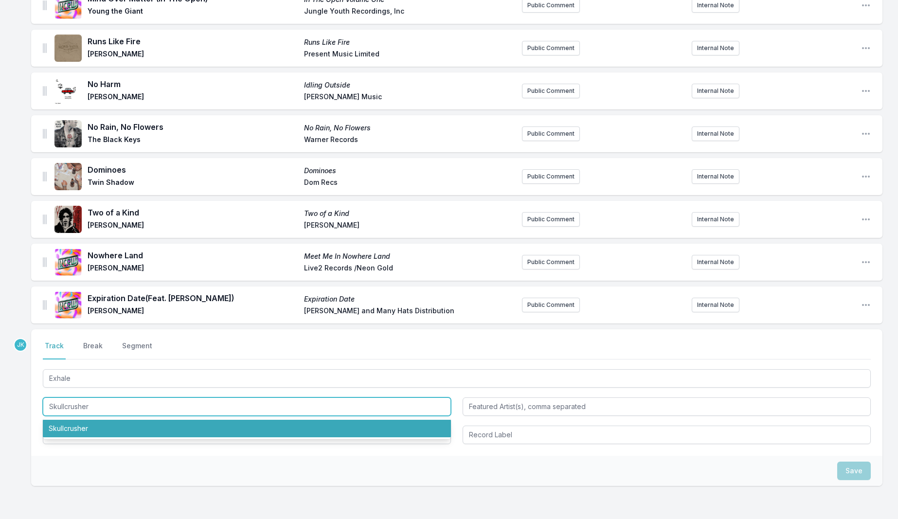
click at [79, 422] on li "Skullcrusher" at bounding box center [247, 429] width 408 height 18
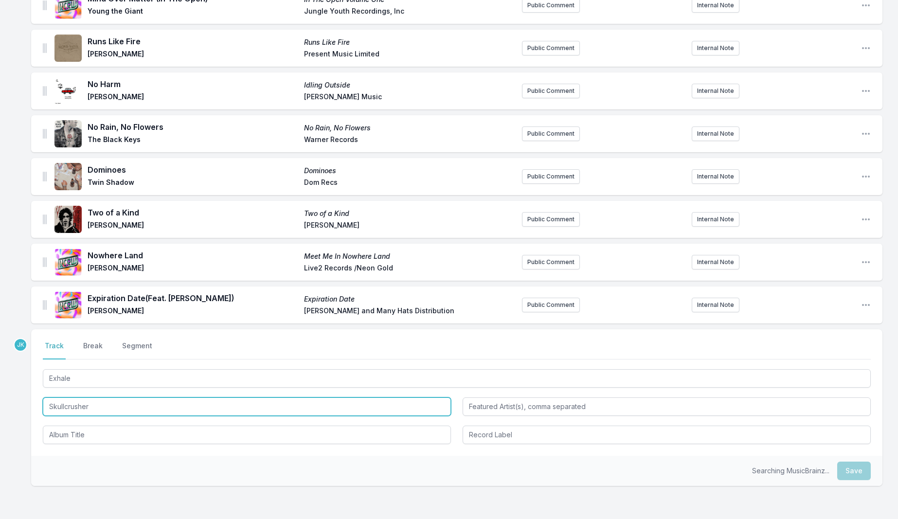
type input "Skullcrusher"
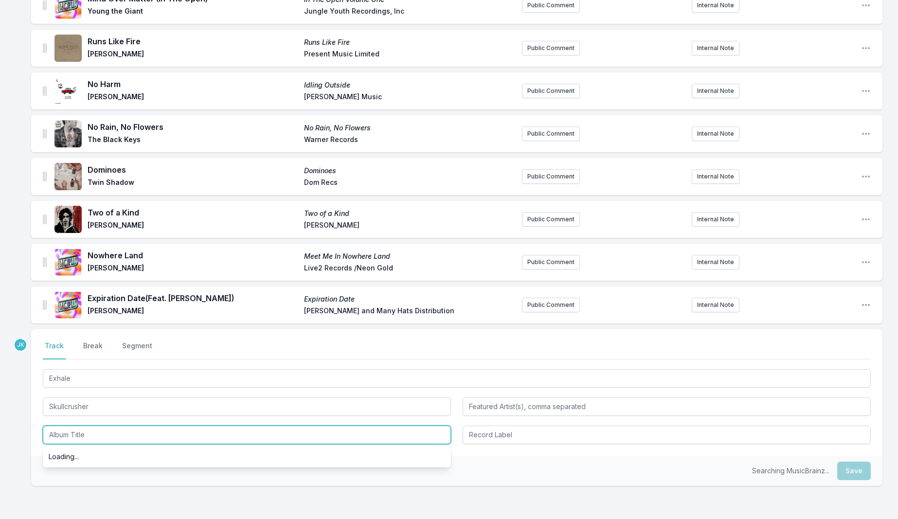
click at [76, 426] on input "Album Title" at bounding box center [247, 435] width 408 height 18
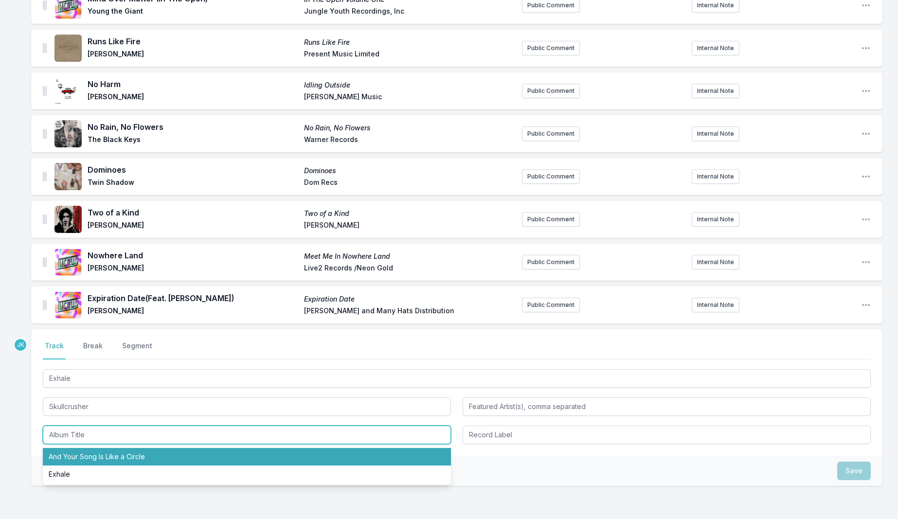
drag, startPoint x: 90, startPoint y: 451, endPoint x: 418, endPoint y: 420, distance: 330.3
click at [90, 448] on li "And Your Song Is Like a Circle" at bounding box center [247, 457] width 408 height 18
type input "And Your Song Is Like a Circle"
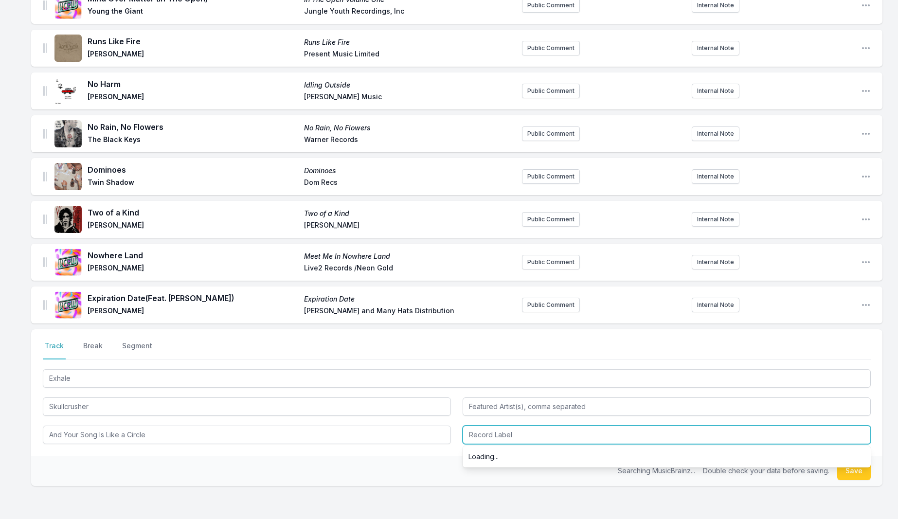
click at [523, 426] on input "Record Label" at bounding box center [667, 435] width 408 height 18
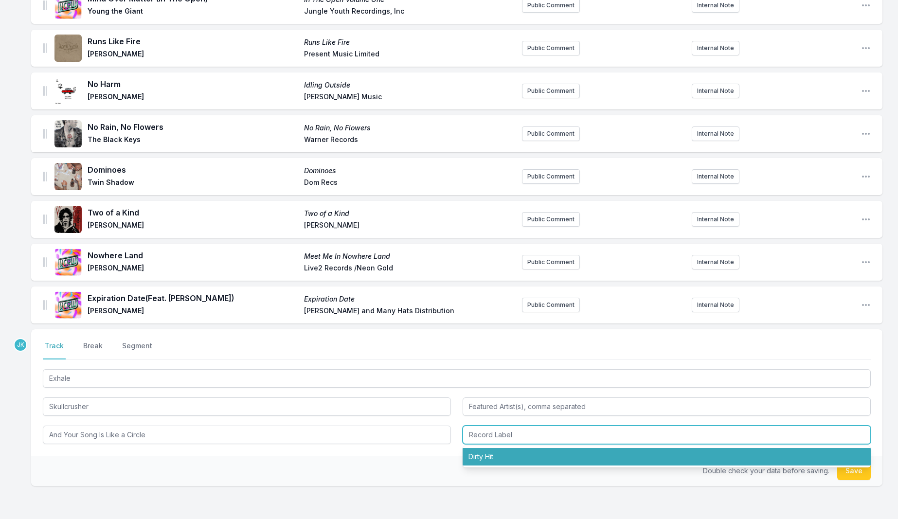
drag, startPoint x: 490, startPoint y: 451, endPoint x: 513, endPoint y: 452, distance: 22.9
click at [492, 451] on li "Dirty Hit" at bounding box center [667, 457] width 408 height 18
type input "Dirty Hit"
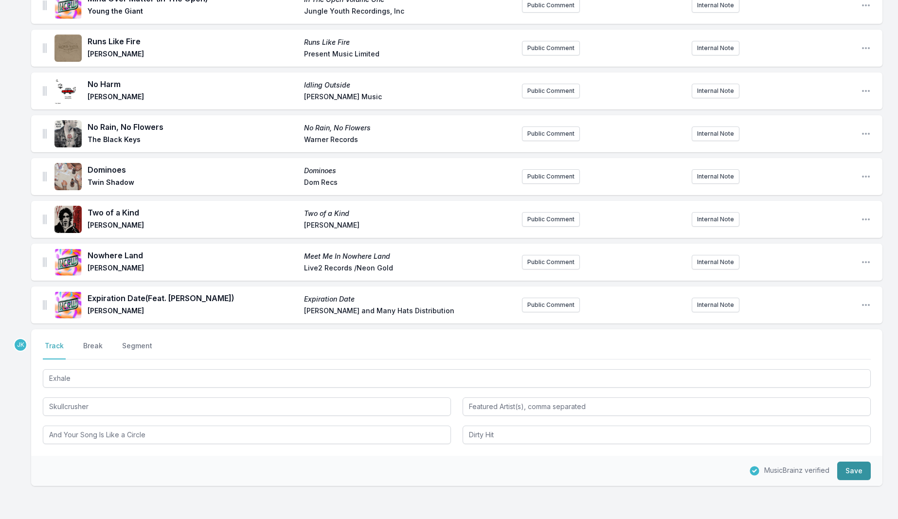
click at [854, 462] on button "Save" at bounding box center [854, 471] width 34 height 18
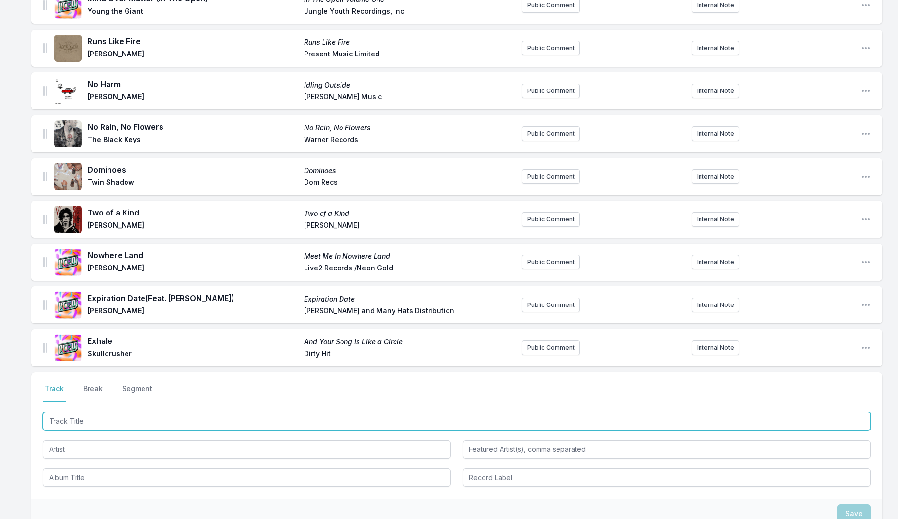
click at [63, 414] on input "Track Title" at bounding box center [457, 421] width 828 height 18
paste input "Gravity"
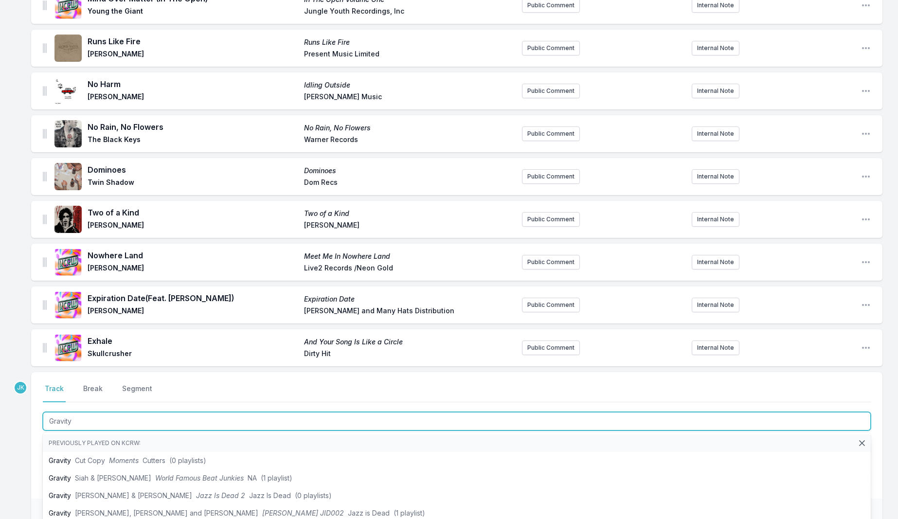
type input "Gravity"
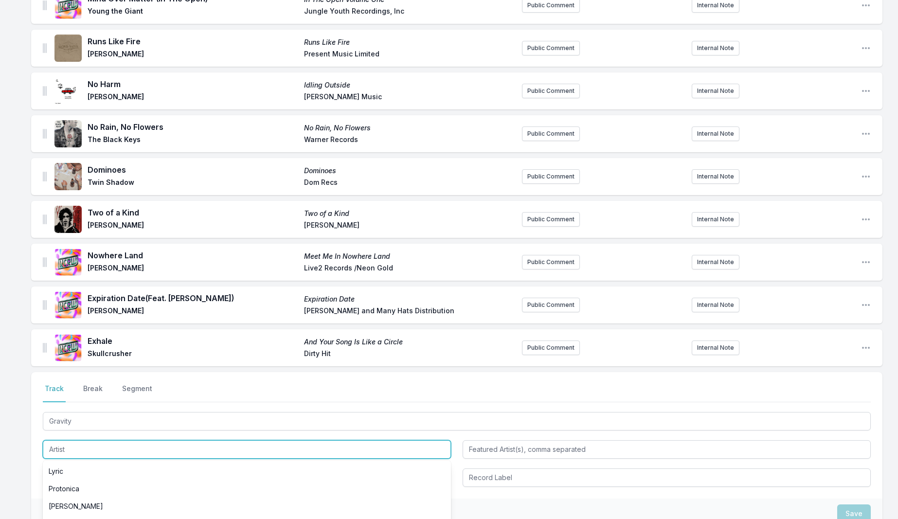
click at [52, 440] on input "Artist" at bounding box center [247, 449] width 408 height 18
paste input "[PERSON_NAME]"
type input "[PERSON_NAME]"
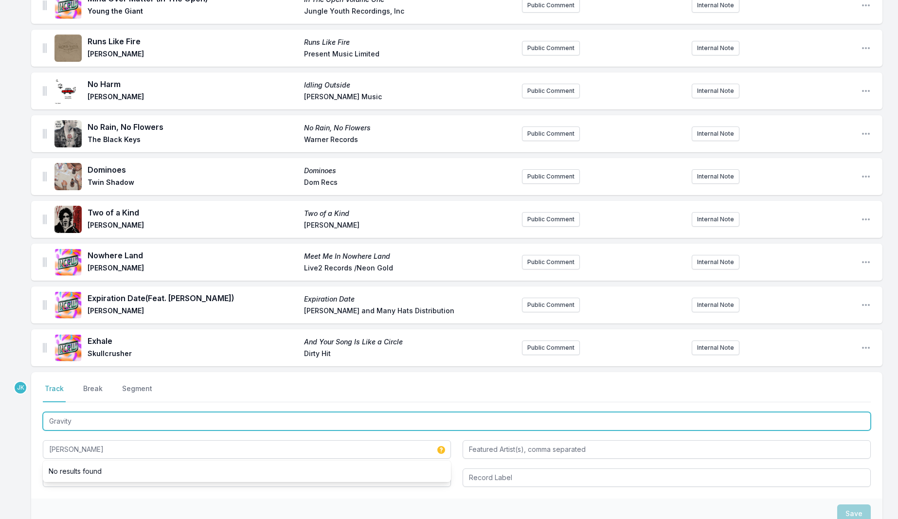
click at [86, 414] on input "Gravity" at bounding box center [457, 421] width 828 height 18
click at [86, 413] on input "Gravity" at bounding box center [457, 421] width 828 height 18
drag, startPoint x: 86, startPoint y: 414, endPoint x: 65, endPoint y: 470, distance: 59.9
click at [63, 473] on div "Gravity [PERSON_NAME]" at bounding box center [457, 448] width 828 height 77
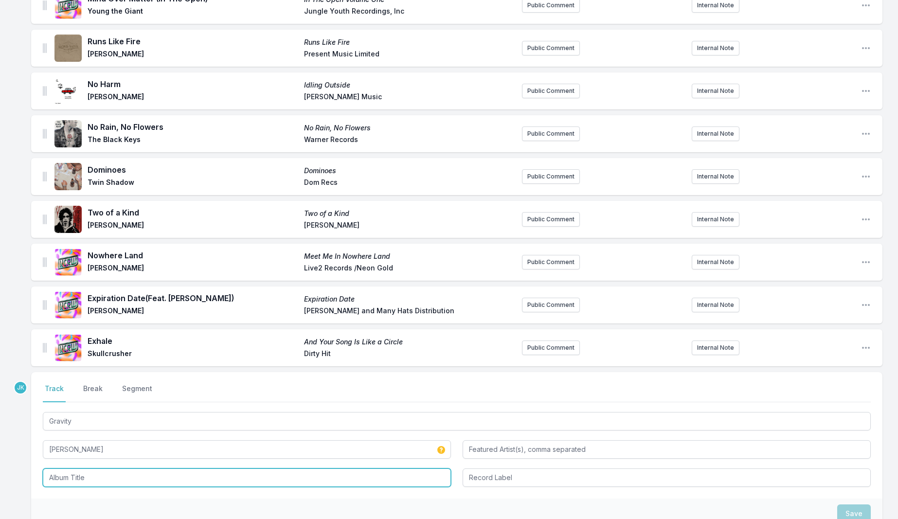
click at [65, 470] on input "Album Title" at bounding box center [247, 478] width 408 height 18
paste input "Gravity"
type input "Gravity"
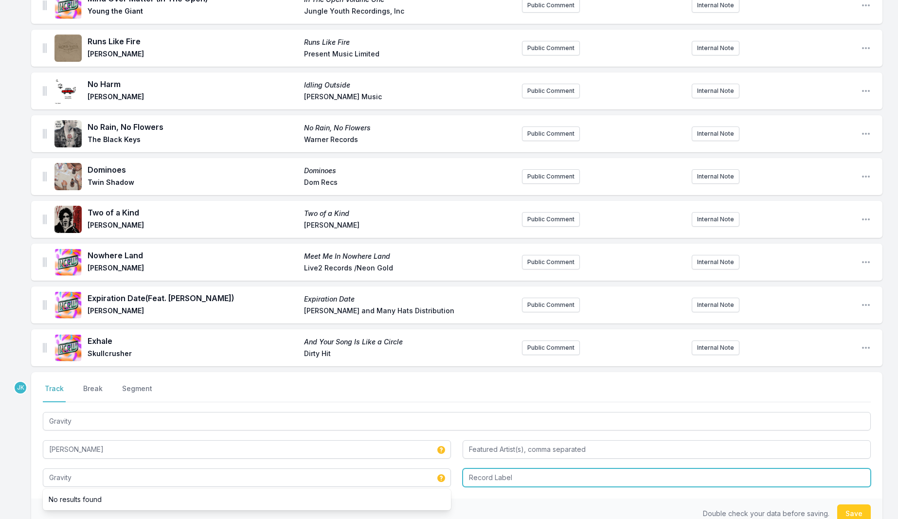
click at [522, 472] on input "Record Label" at bounding box center [667, 478] width 408 height 18
paste input "[PERSON_NAME]"
type input "[PERSON_NAME]"
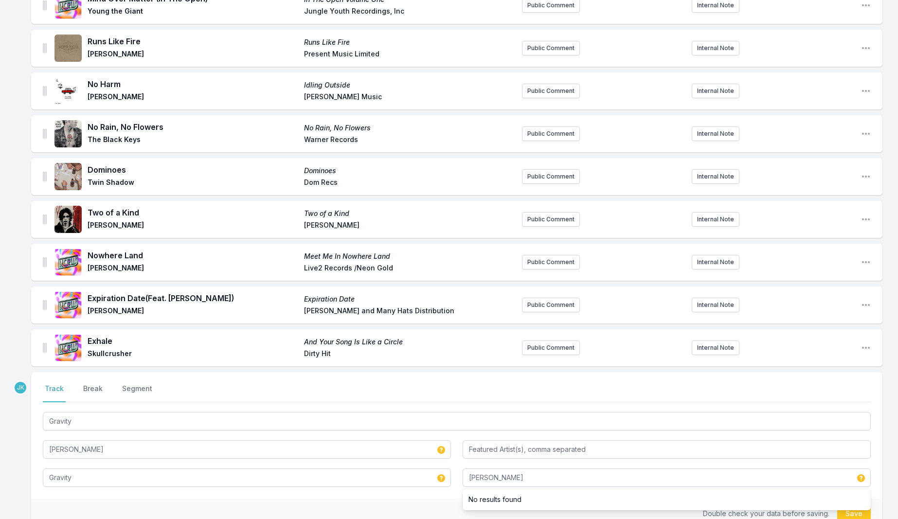
click at [852, 511] on button "Save" at bounding box center [854, 514] width 34 height 18
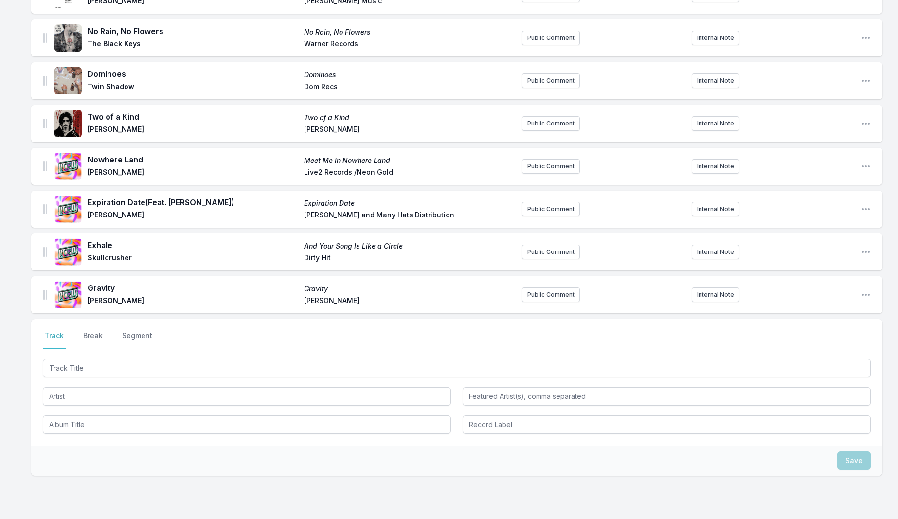
scroll to position [988, 0]
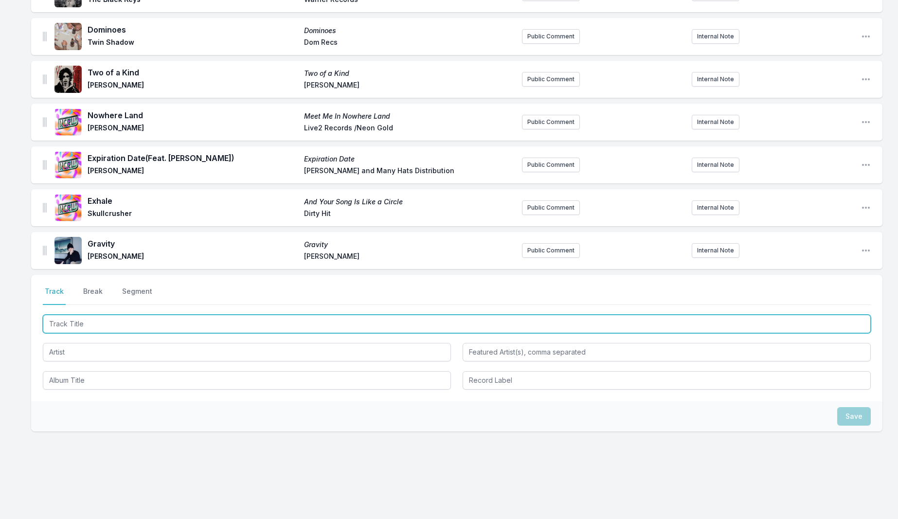
click at [73, 321] on input "Track Title" at bounding box center [457, 324] width 828 height 18
paste input "Lonyo!"
type input "Lonyo!"
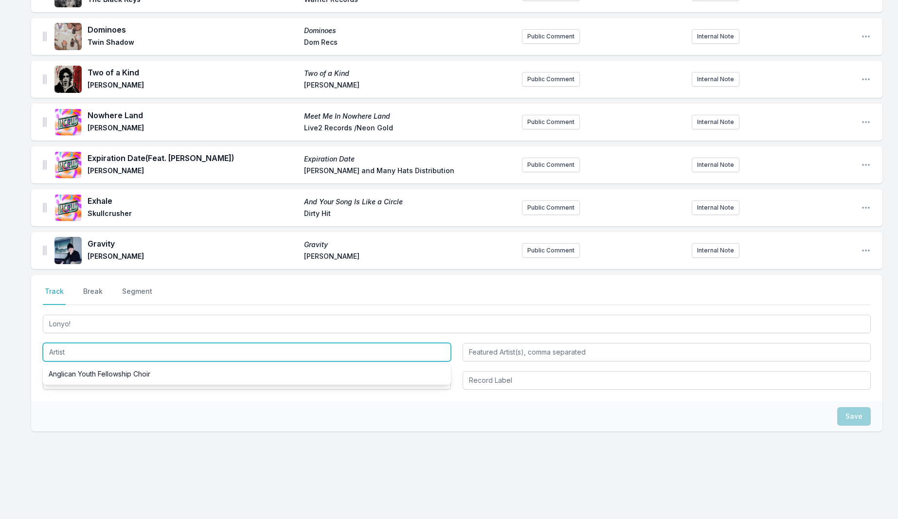
click at [69, 343] on input "Artist" at bounding box center [247, 352] width 408 height 18
paste input "Bakar"
type input "Bakar"
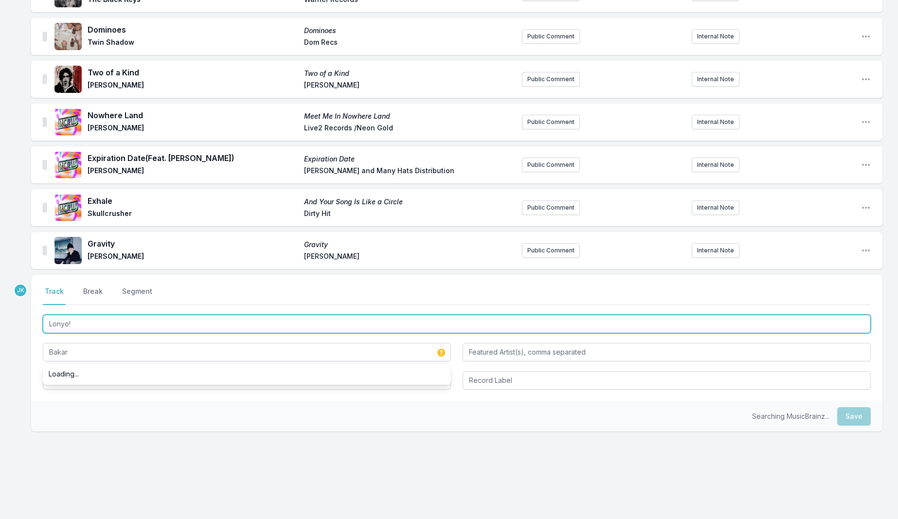
click at [78, 320] on input "Lonyo!" at bounding box center [457, 324] width 828 height 18
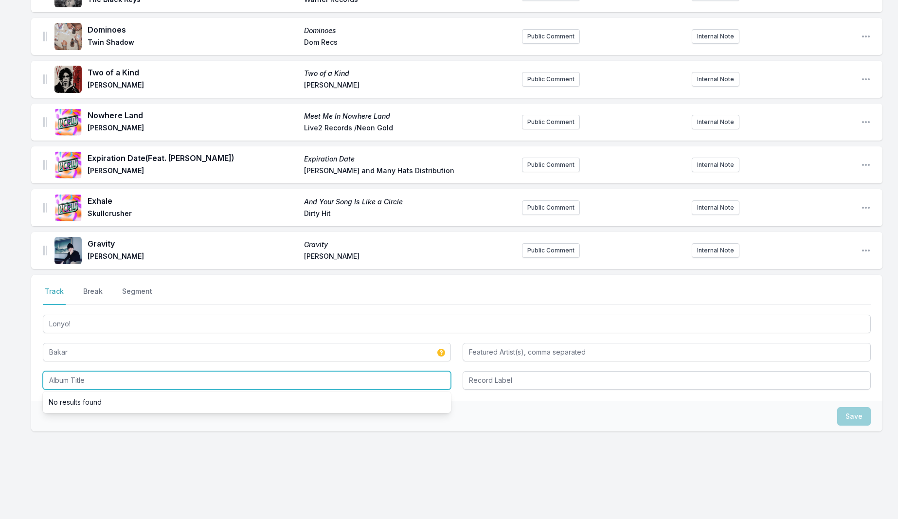
click at [63, 376] on input "Album Title" at bounding box center [247, 380] width 408 height 18
paste input "Lonyo!"
type input "Lonyo!"
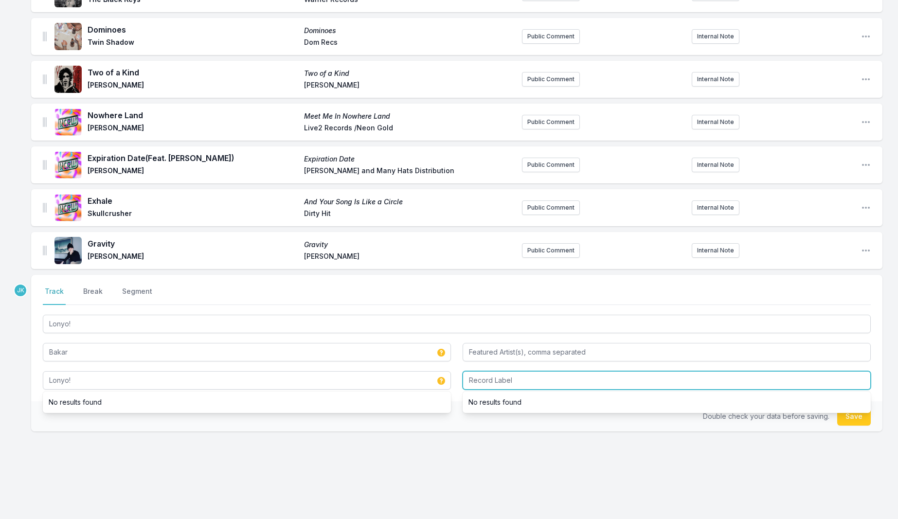
click at [480, 376] on input "Record Label" at bounding box center [667, 380] width 408 height 18
paste input "forever and ever"
type input "forever and ever"
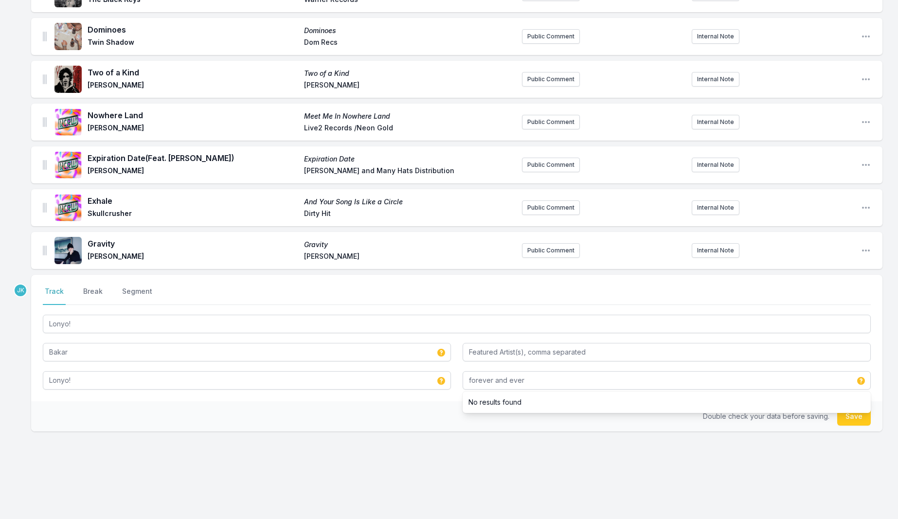
click at [851, 411] on button "Save" at bounding box center [854, 416] width 34 height 18
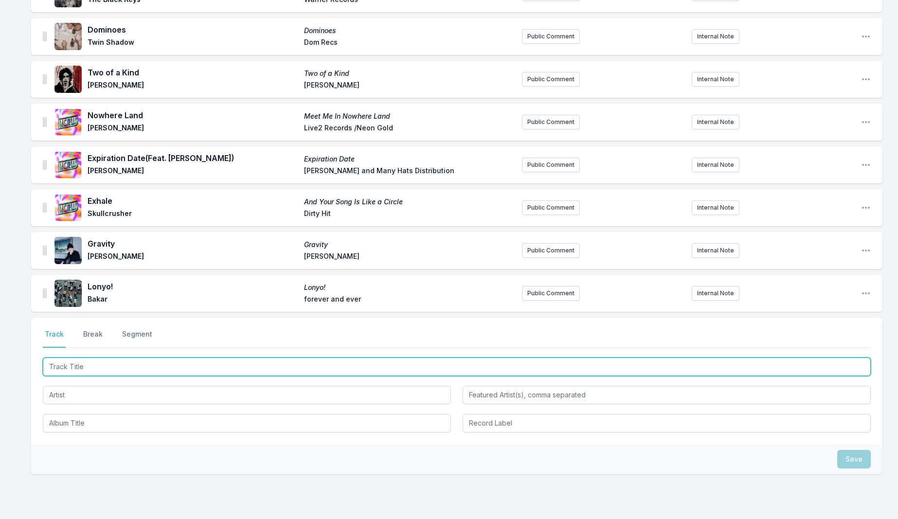
click at [93, 360] on input "Track Title" at bounding box center [457, 367] width 828 height 18
type input "Hit Em"
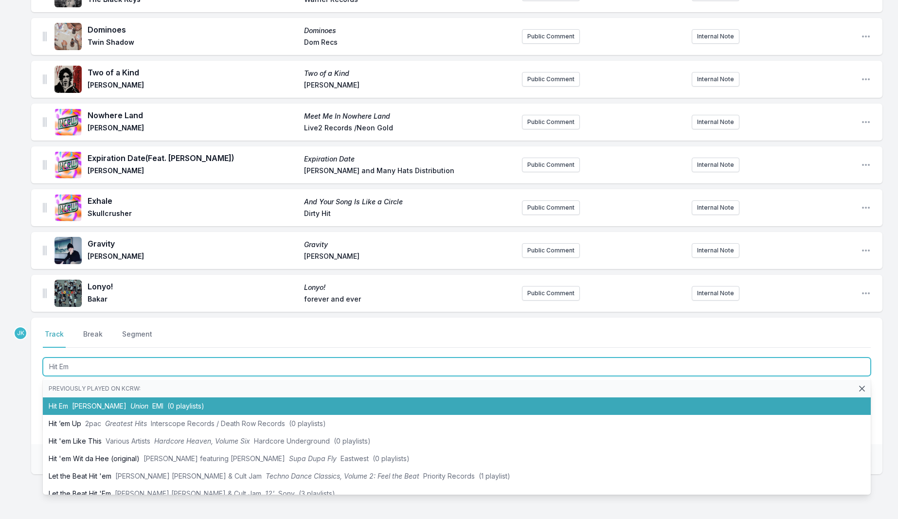
click at [78, 406] on li "Hit [PERSON_NAME] [PERSON_NAME] Union EMI (0 playlists)" at bounding box center [457, 407] width 828 height 18
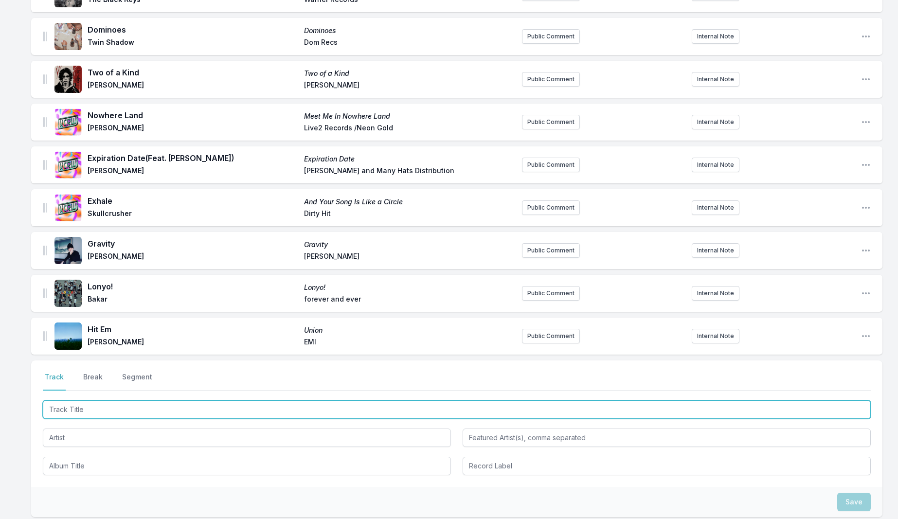
paste input "Cola (ARTBAT Remix)"
type input "Cola (ARTBAT Remix)"
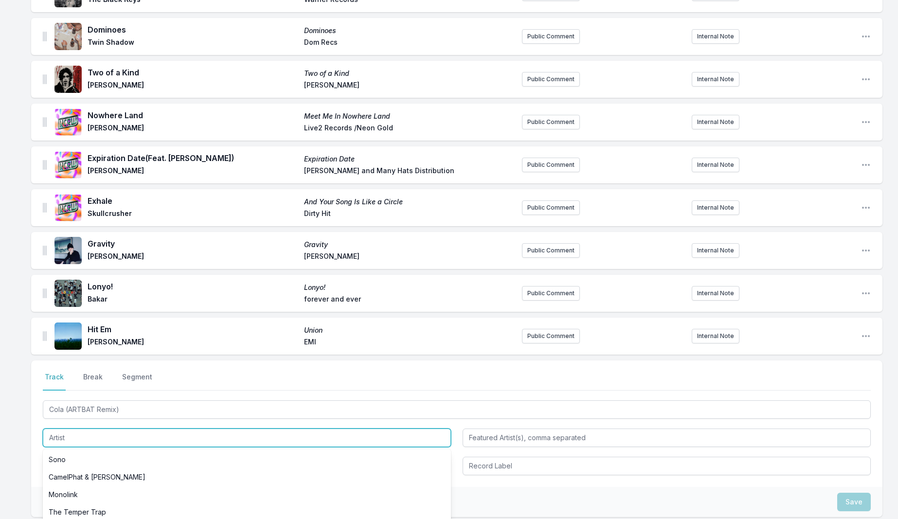
click at [72, 431] on input "Artist" at bounding box center [247, 438] width 408 height 18
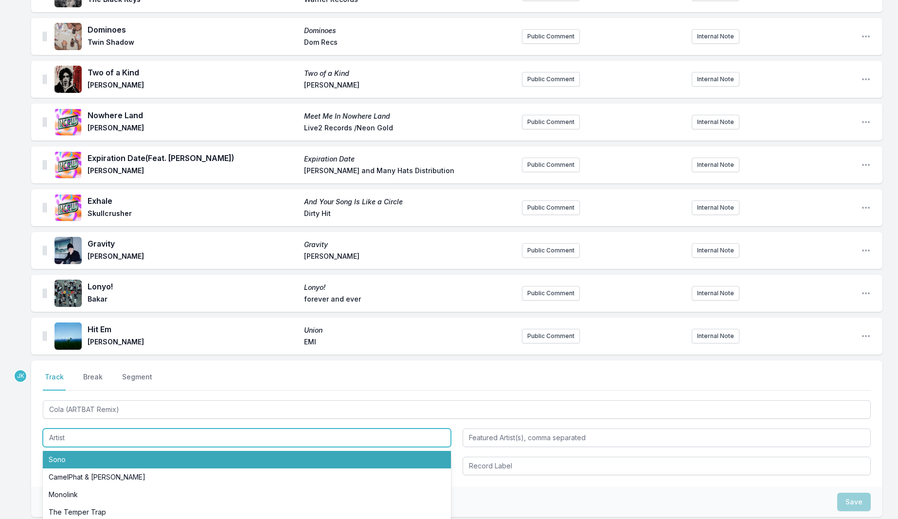
paste input "CamelPhat & [PERSON_NAME]"
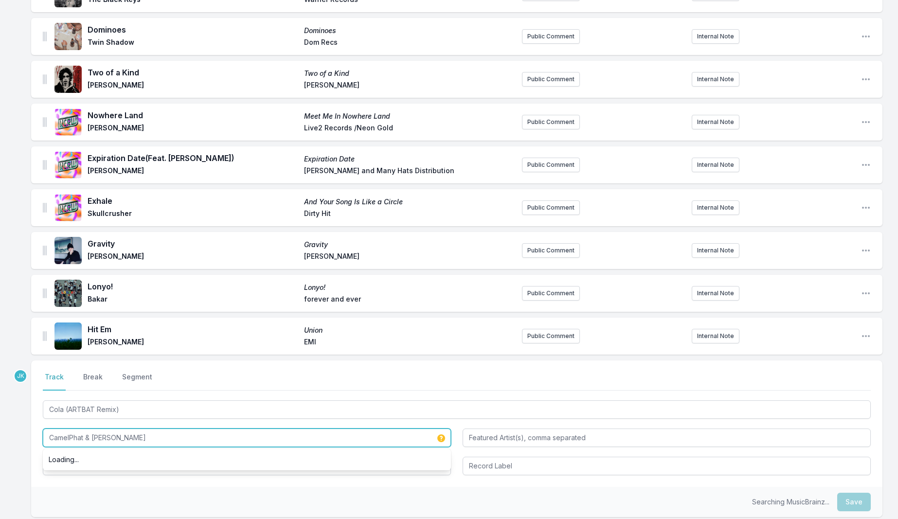
type input "CamelPhat & [PERSON_NAME]"
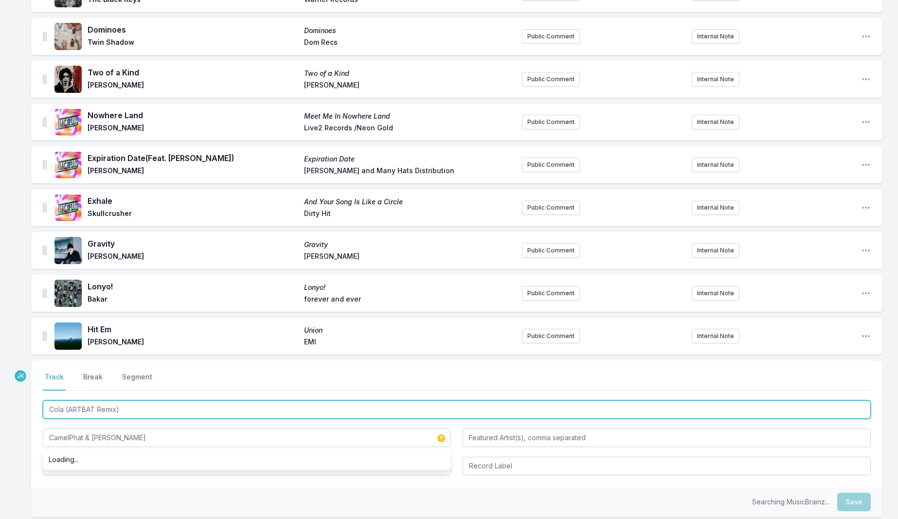
click at [86, 404] on input "Cola (ARTBAT Remix)" at bounding box center [457, 409] width 828 height 18
click at [86, 403] on input "Cola (ARTBAT Remix)" at bounding box center [457, 409] width 828 height 18
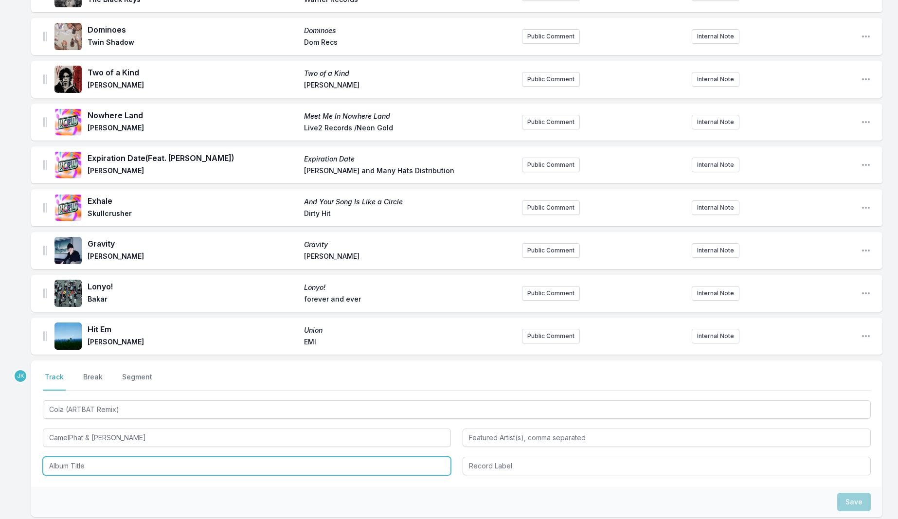
click at [75, 461] on input "Album Title" at bounding box center [247, 466] width 408 height 18
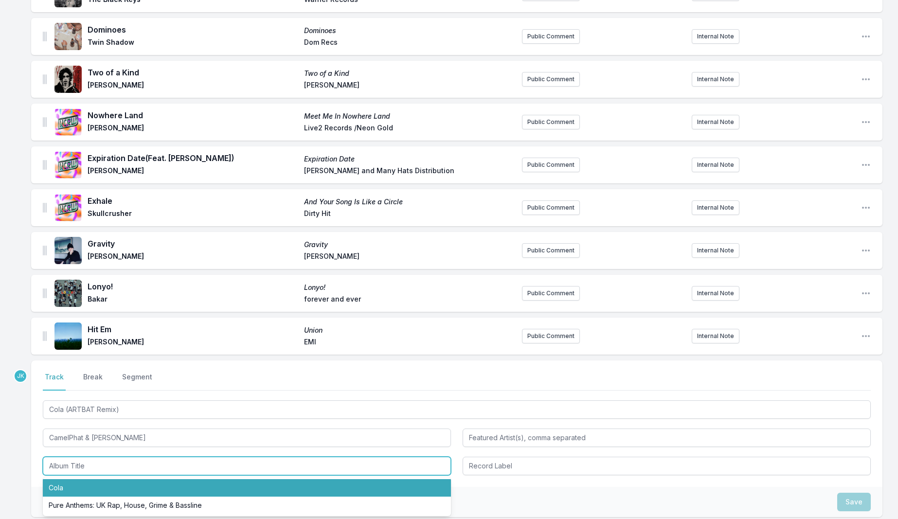
click at [66, 483] on li "Cola" at bounding box center [247, 488] width 408 height 18
type input "Cola"
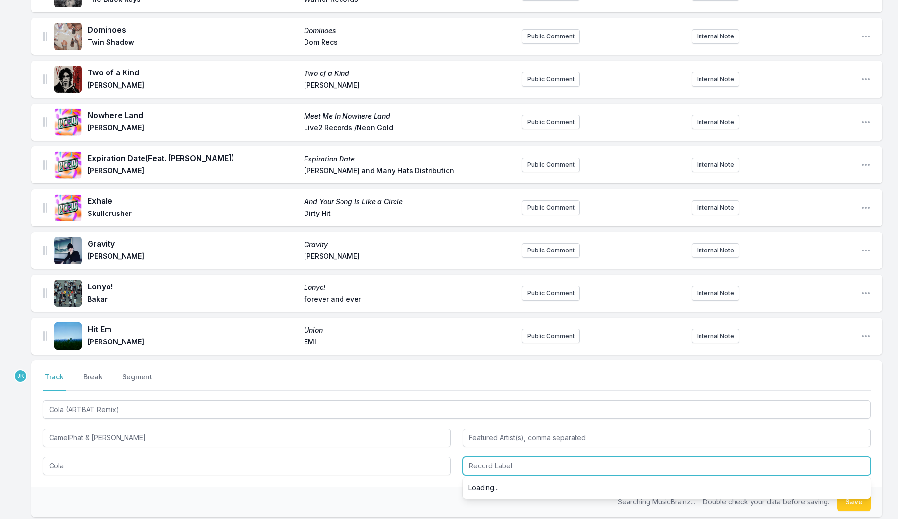
click at [477, 459] on input "Record Label" at bounding box center [667, 466] width 408 height 18
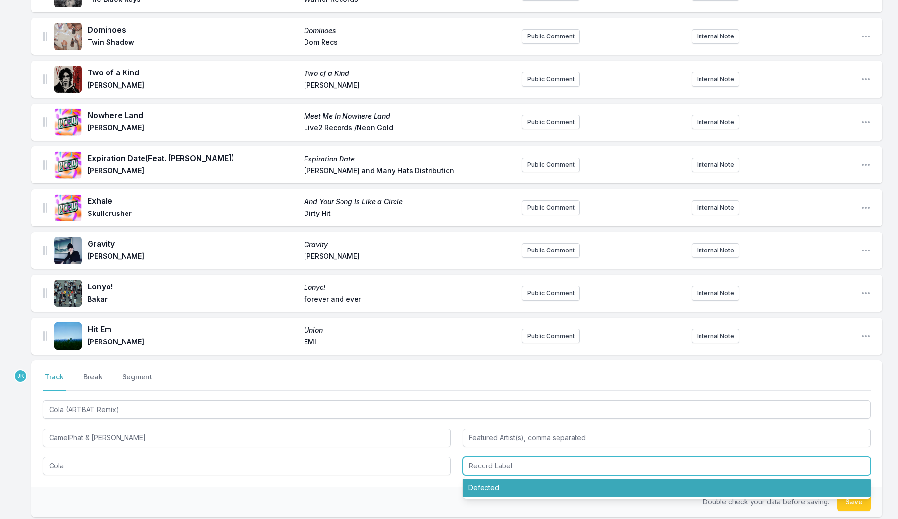
click at [491, 480] on li "Defected" at bounding box center [667, 488] width 408 height 18
type input "Defected"
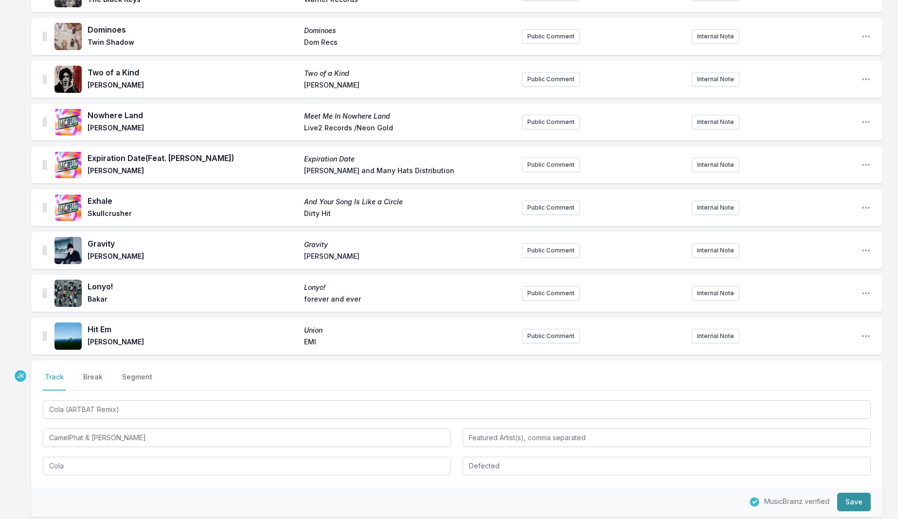
click at [860, 493] on button "Save" at bounding box center [854, 502] width 34 height 18
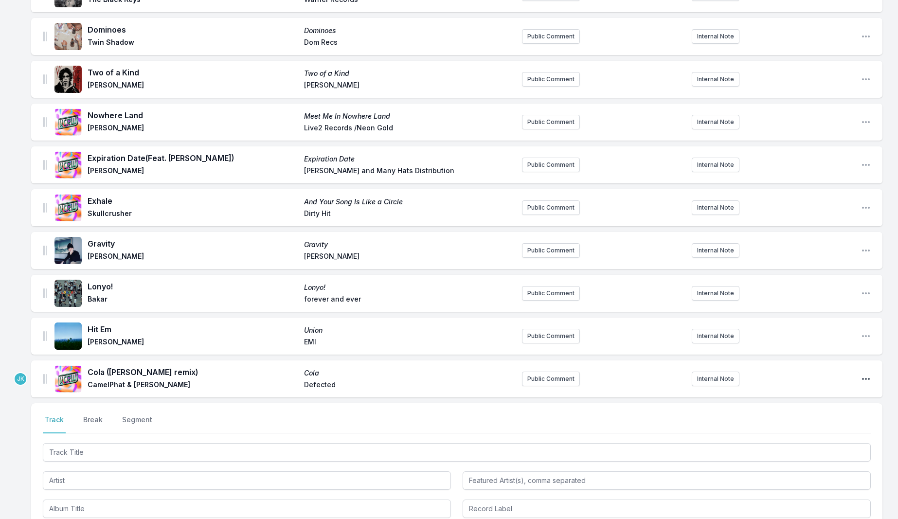
click at [867, 374] on icon "Open playlist item options" at bounding box center [866, 379] width 10 height 10
click at [815, 392] on button "Edit Track Details" at bounding box center [816, 399] width 109 height 18
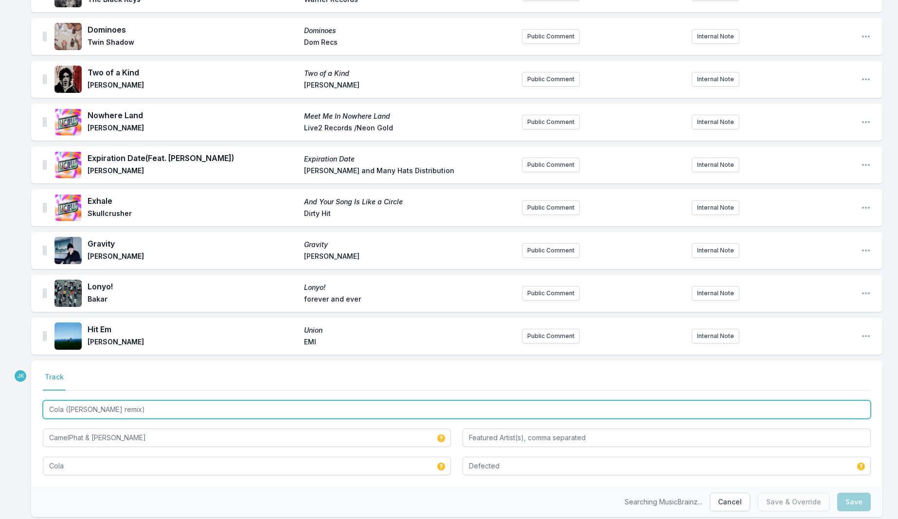
drag, startPoint x: 79, startPoint y: 403, endPoint x: 27, endPoint y: 406, distance: 52.6
paste input "amelPhat & [PERSON_NAME]"
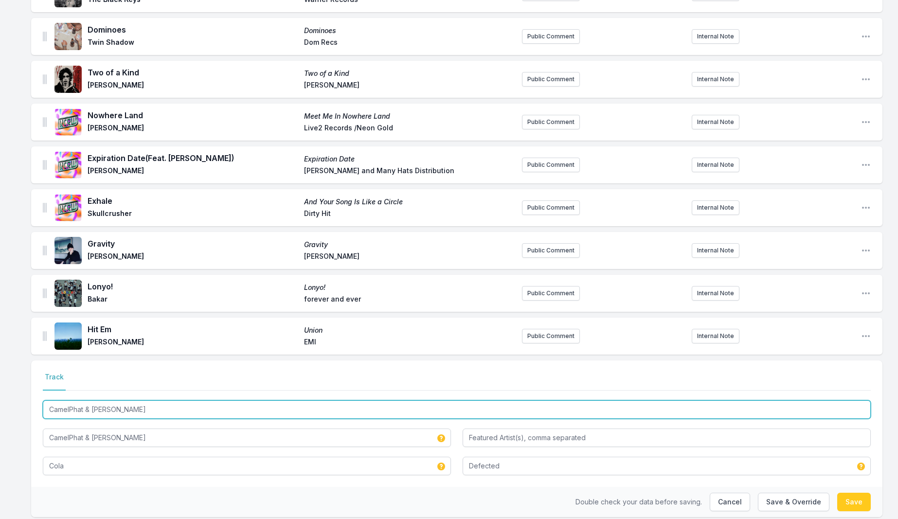
click at [100, 402] on input "CamelPhat & [PERSON_NAME]" at bounding box center [457, 409] width 828 height 18
paste input "ola (ARTBAT Remix)"
type input "Cola (ARTBAT Remix)"
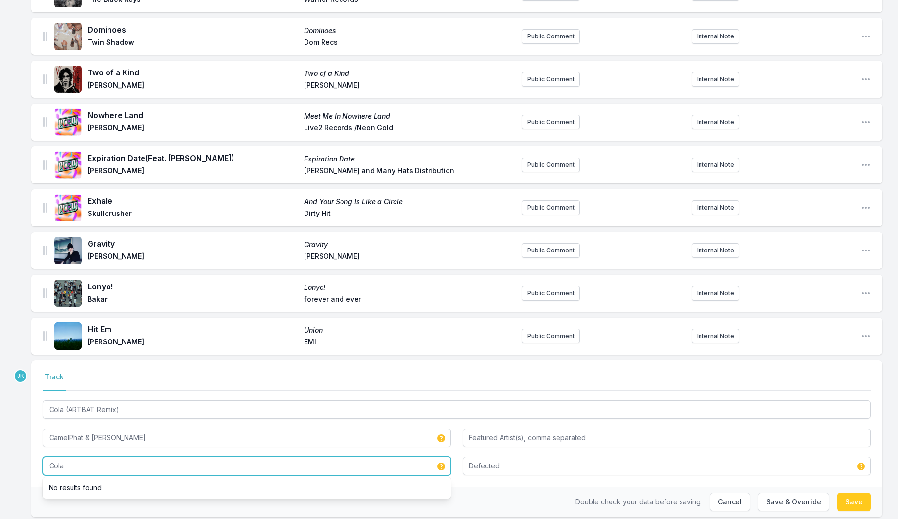
click at [77, 457] on input "Cola" at bounding box center [247, 466] width 408 height 18
click at [77, 458] on input "Cola" at bounding box center [247, 466] width 408 height 18
paste input "(ARTBAT Remix)"
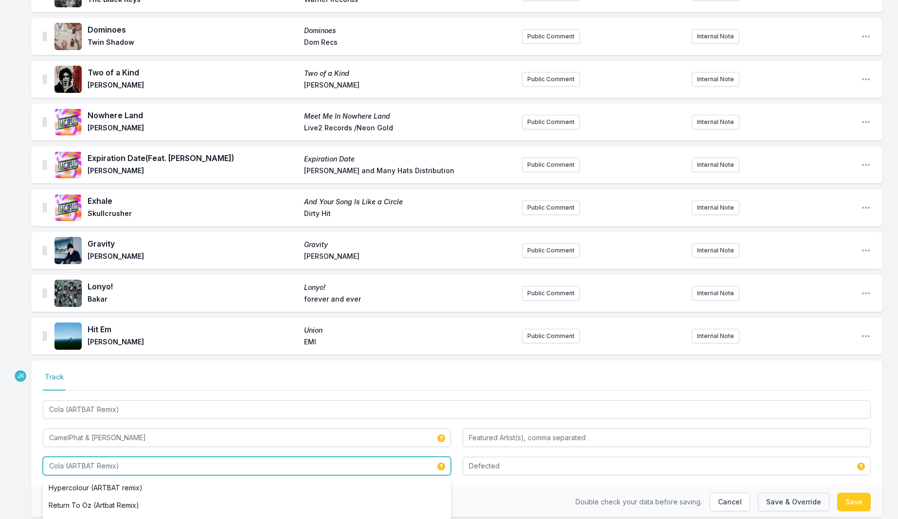
type input "Cola (ARTBAT Remix)"
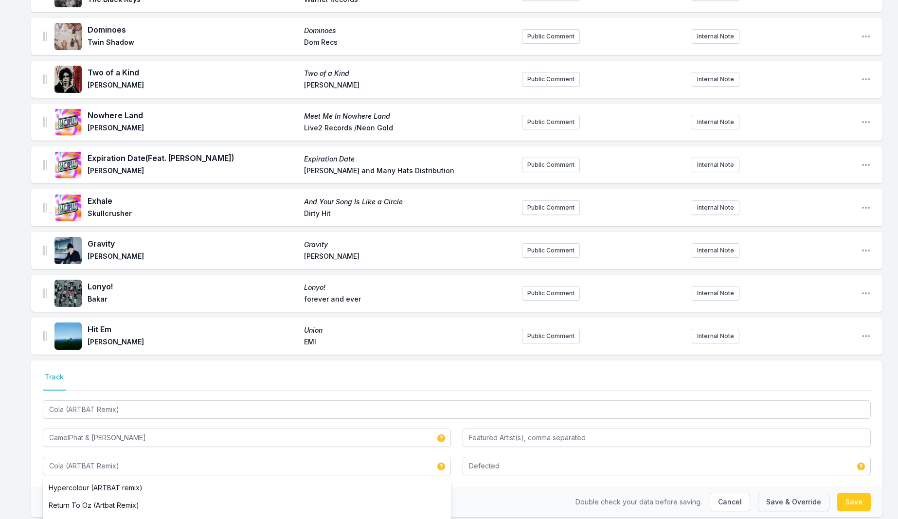
click at [797, 498] on button "Save & Override" at bounding box center [794, 502] width 72 height 18
type input "Cola ([PERSON_NAME] remix)"
type input "Cola"
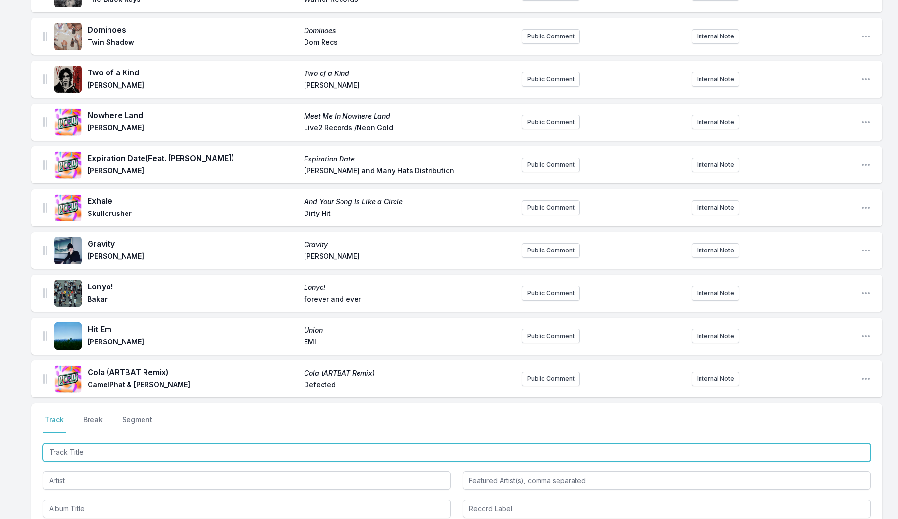
click at [84, 445] on input "Track Title" at bounding box center [457, 452] width 828 height 18
paste input "Let U Go Let U Go"
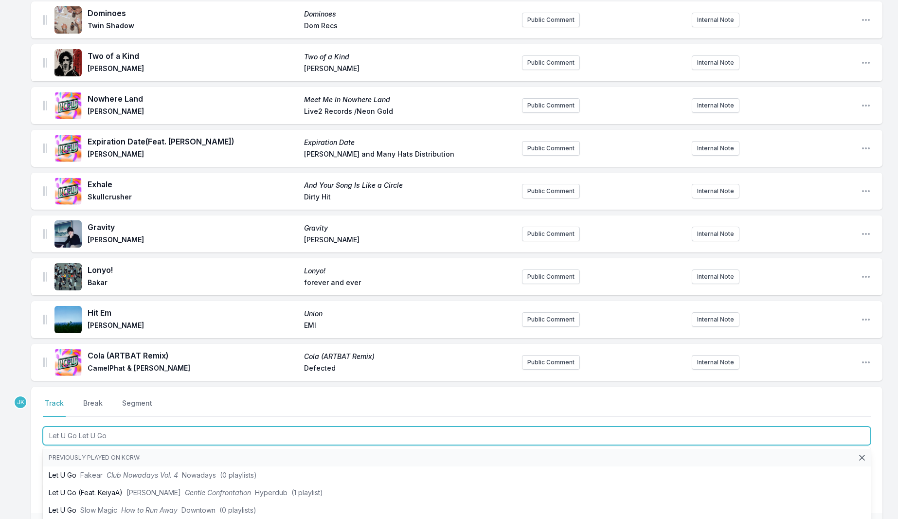
scroll to position [1054, 0]
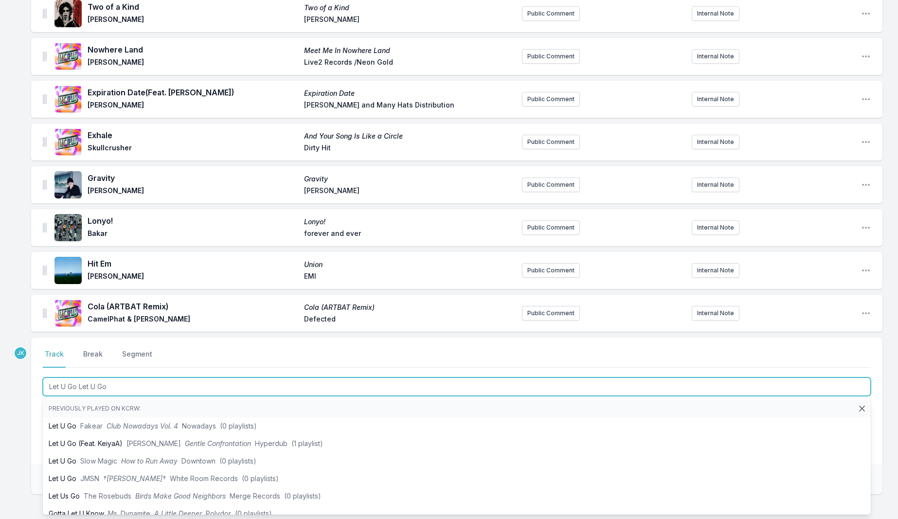
type input "Let U Go Let U Go"
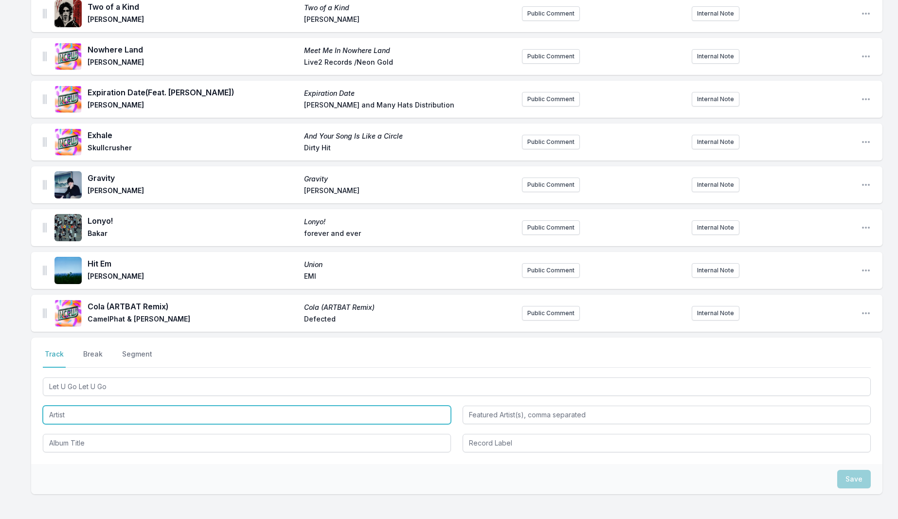
click at [60, 406] on input "Artist" at bounding box center [247, 415] width 408 height 18
paste input "The Kite String Tangle"
type input "The Kite String Tangle"
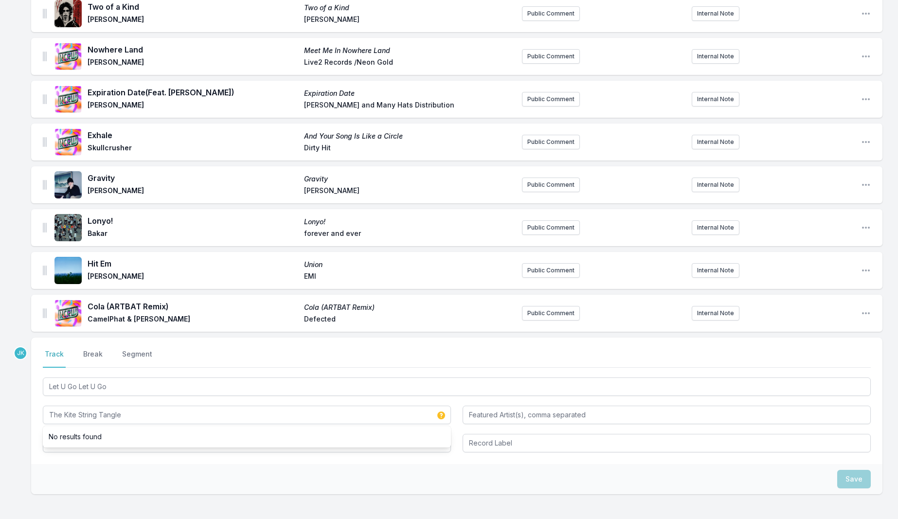
click at [81, 451] on div "Select a tab Track Break Segment Track Break Segment Let U Go Let U Go The Kite…" at bounding box center [456, 401] width 851 height 127
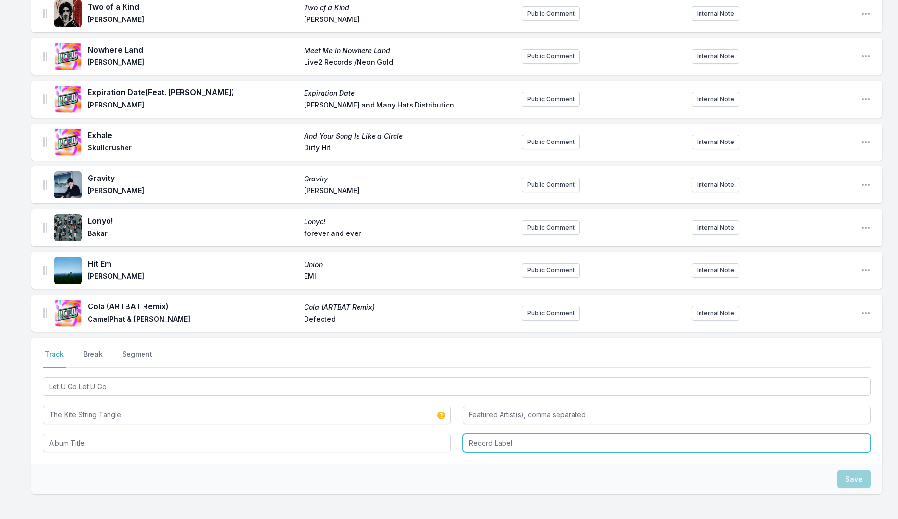
click at [473, 436] on input "Record Label" at bounding box center [667, 443] width 408 height 18
paste input "The Kite String Tangle"
type input "The Kite String Tangle"
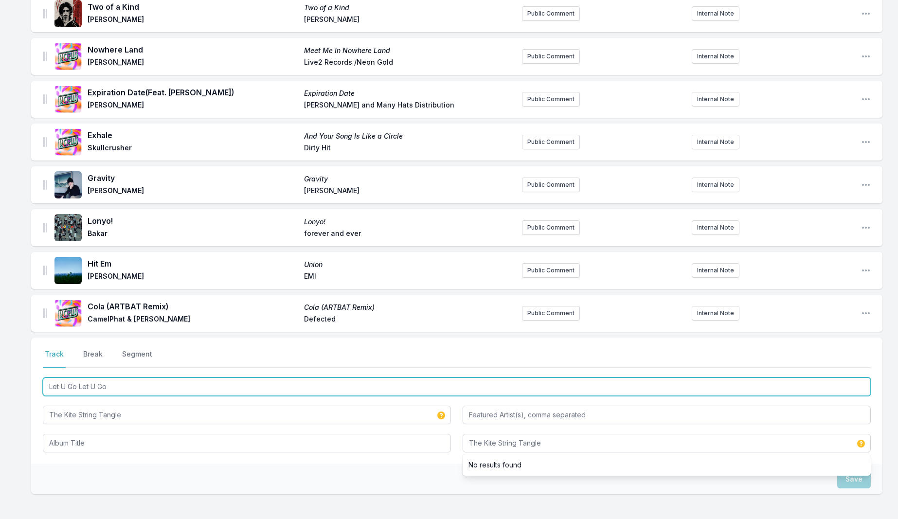
drag, startPoint x: 79, startPoint y: 381, endPoint x: 103, endPoint y: 380, distance: 23.9
click at [118, 383] on input "Let U Go Let U Go" at bounding box center [457, 387] width 828 height 18
type input "Let U Go"
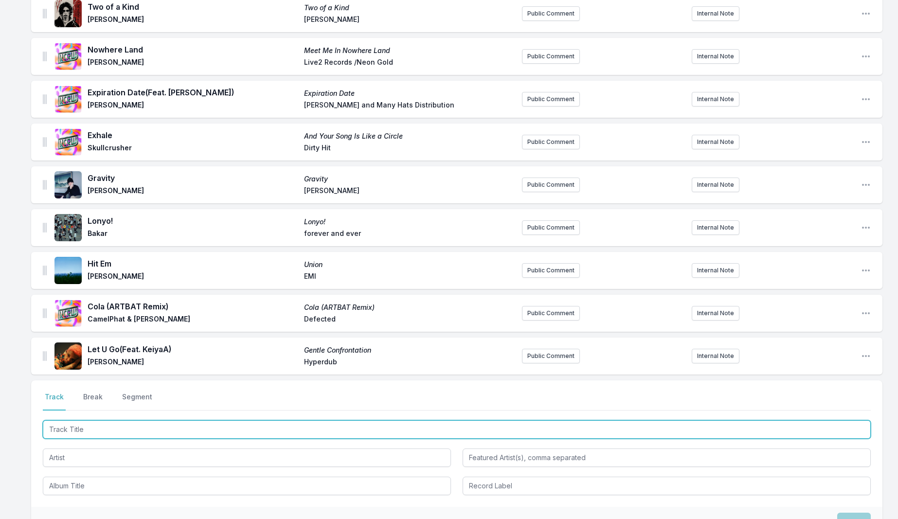
scroll to position [1069, 0]
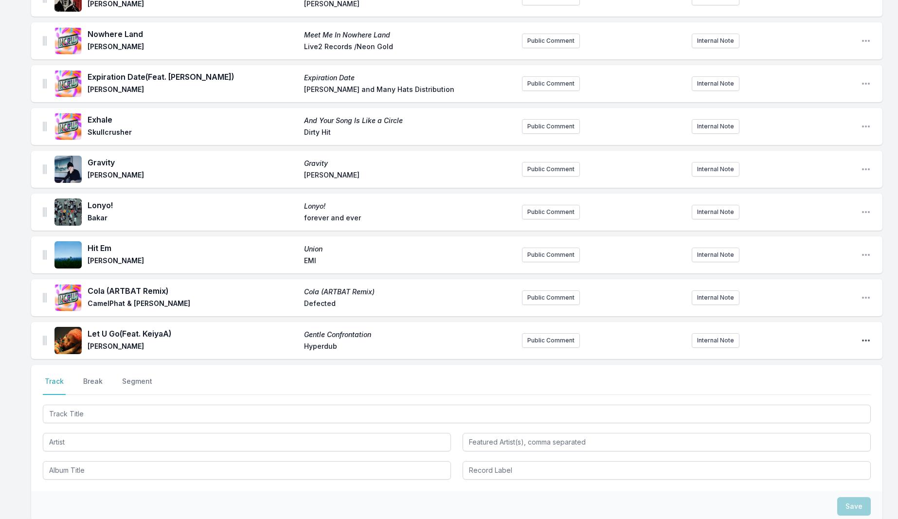
click at [862, 336] on icon "Open playlist item options" at bounding box center [866, 341] width 10 height 10
click at [796, 351] on button "Edit Track Details" at bounding box center [816, 360] width 109 height 18
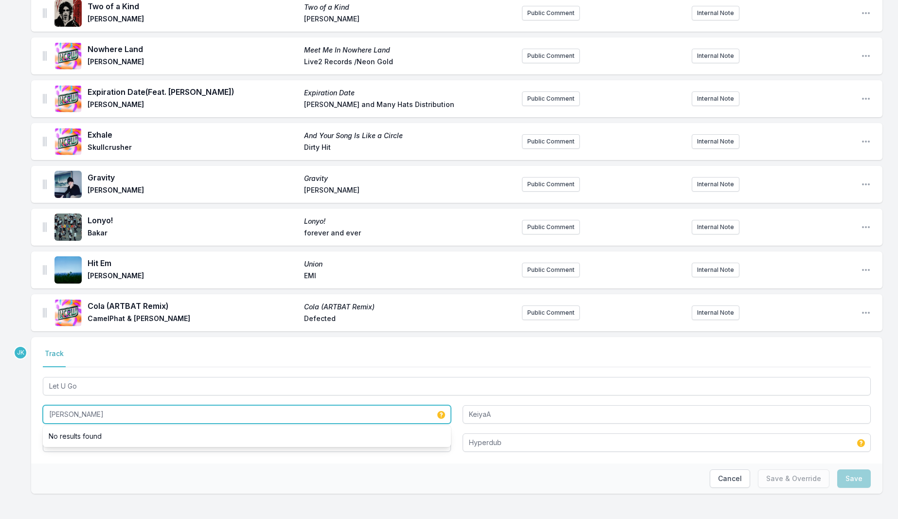
click at [98, 408] on input "[PERSON_NAME]" at bounding box center [247, 414] width 408 height 18
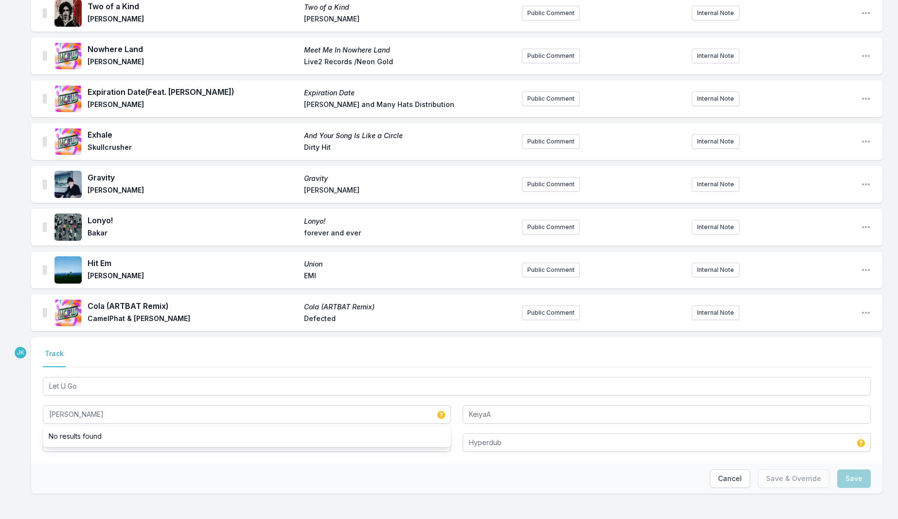
click at [82, 464] on div "Cancel Save & Override Save" at bounding box center [456, 479] width 851 height 30
click at [98, 435] on input "Gentle Confrontation" at bounding box center [247, 443] width 408 height 18
paste input "Let U Go"
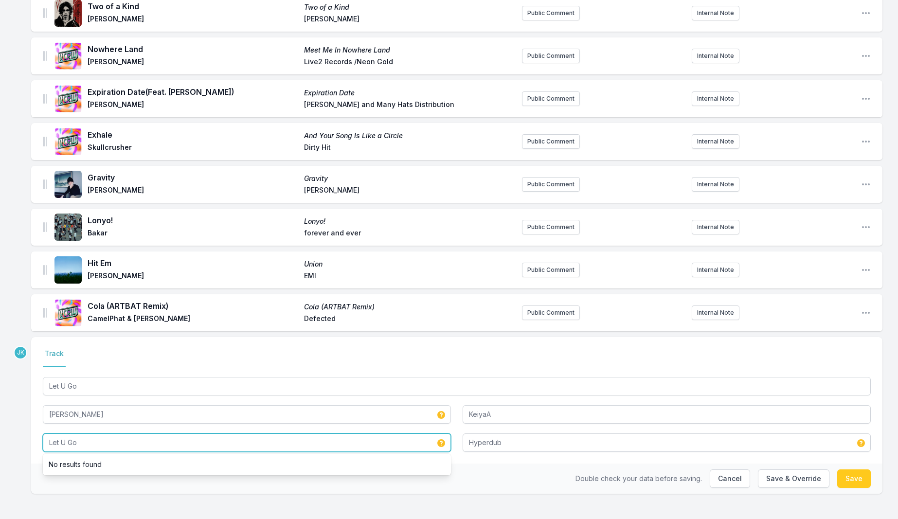
type input "Let U Go"
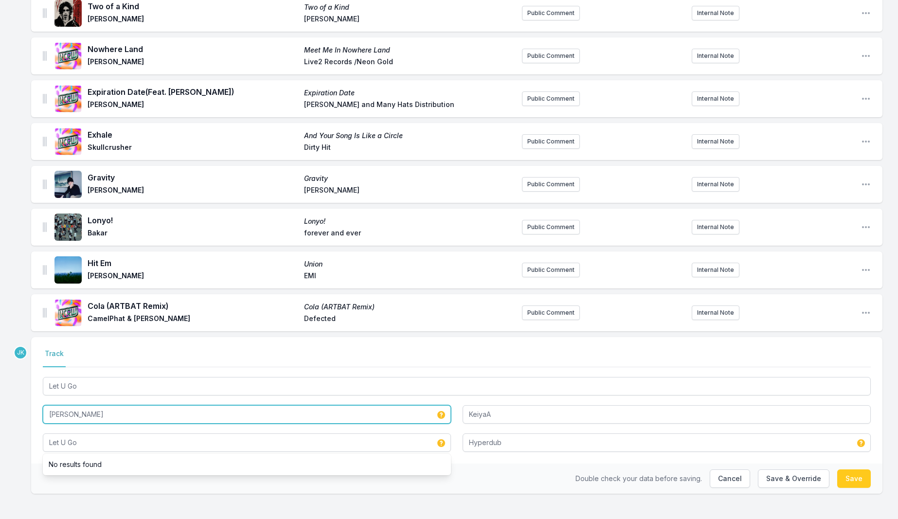
click at [90, 409] on input "[PERSON_NAME]" at bounding box center [247, 414] width 408 height 18
paste input "The Kite String Tangle"
type input "The Kite String Tangle"
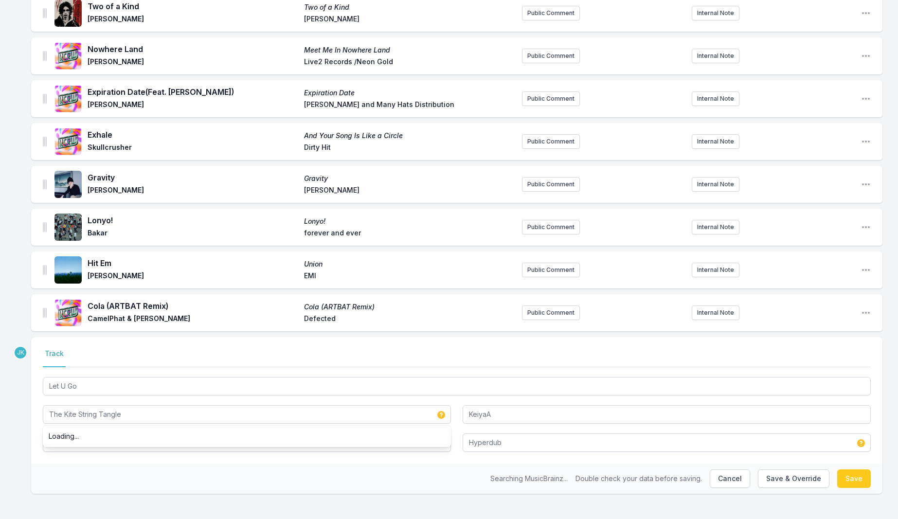
click at [90, 467] on div "Searching MusicBrainz... Double check your data before saving. Cancel Save & Ov…" at bounding box center [456, 479] width 851 height 30
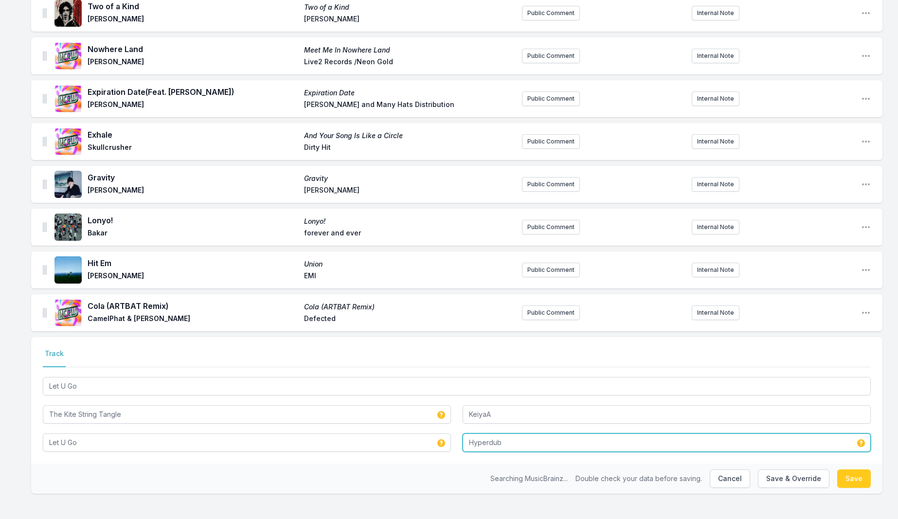
click at [508, 437] on input "Hyperdub" at bounding box center [667, 443] width 408 height 18
paste input "The Kite String Tangle"
type input "The Kite String Tangle"
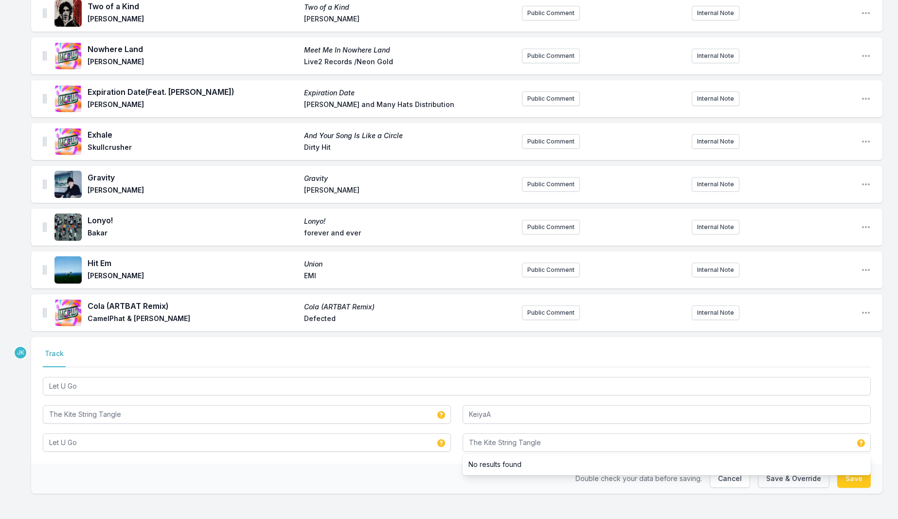
click at [809, 477] on button "Save & Override" at bounding box center [794, 479] width 72 height 18
type input "[PERSON_NAME]"
type input "Gentle Confrontation"
type input "Hyperdub"
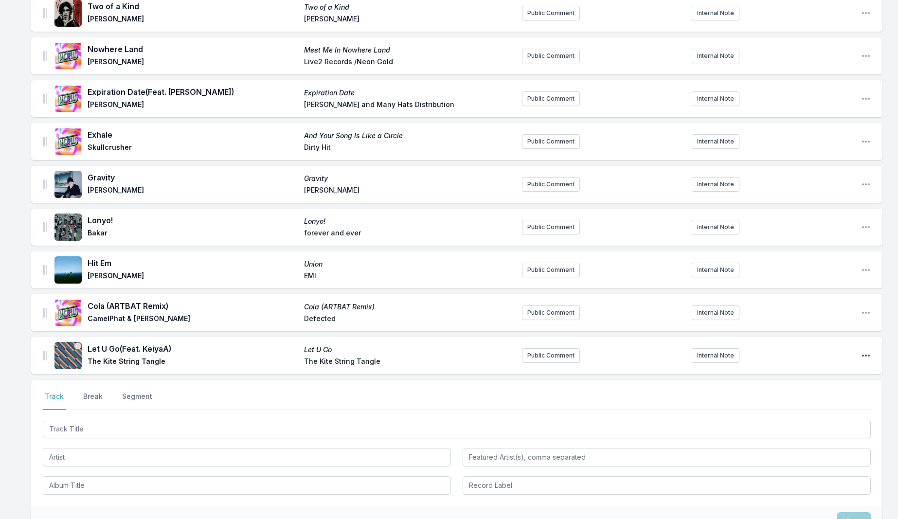
click at [867, 351] on icon "Open playlist item options" at bounding box center [866, 356] width 10 height 10
click at [782, 368] on button "Edit Track Details" at bounding box center [816, 375] width 109 height 18
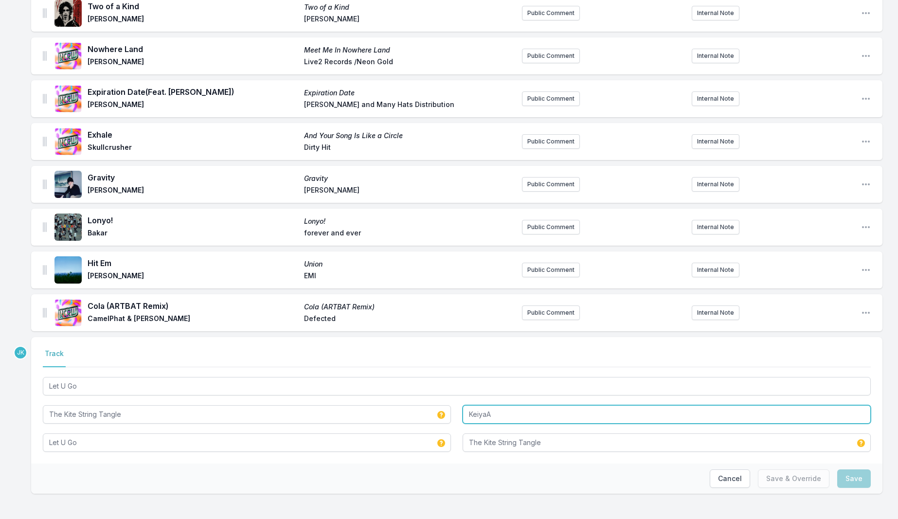
click at [465, 408] on input "KeiyaA" at bounding box center [667, 414] width 408 height 18
click at [468, 410] on input "KeiyaA" at bounding box center [667, 414] width 408 height 18
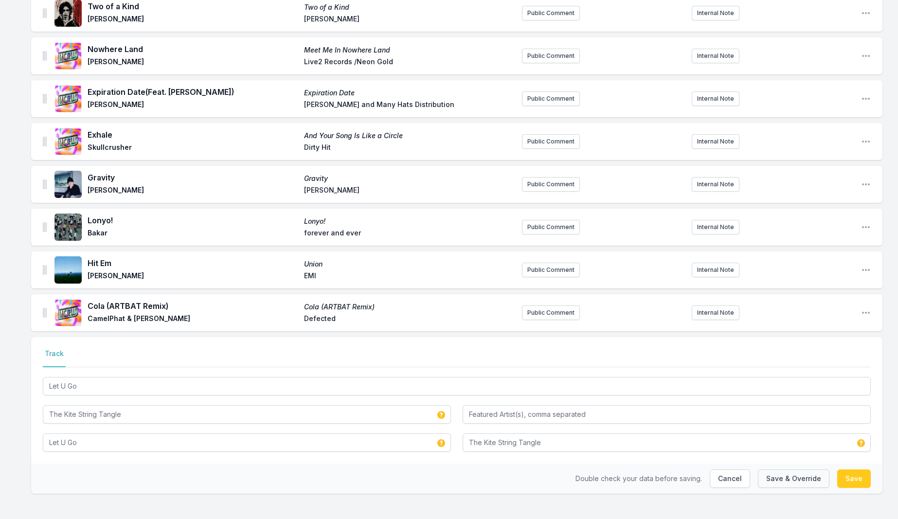
click at [802, 472] on button "Save & Override" at bounding box center [794, 479] width 72 height 18
type input "KeiyaA"
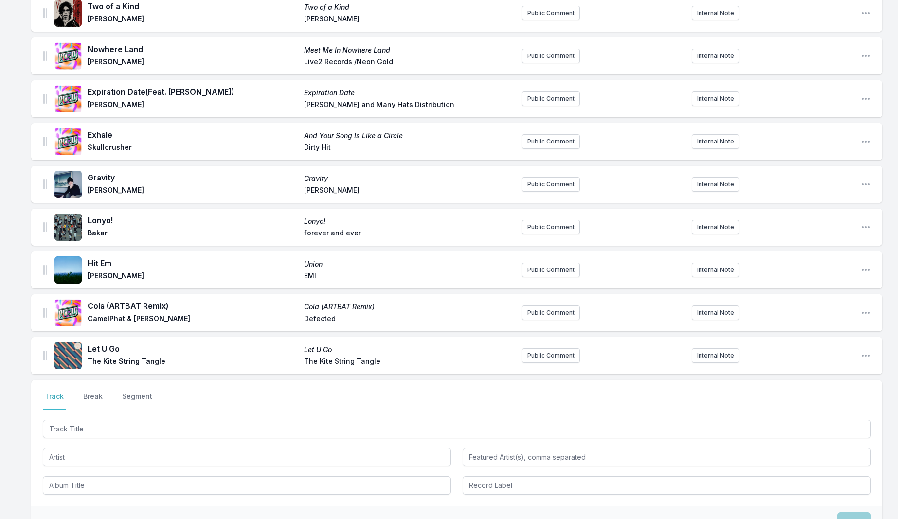
scroll to position [1052, 0]
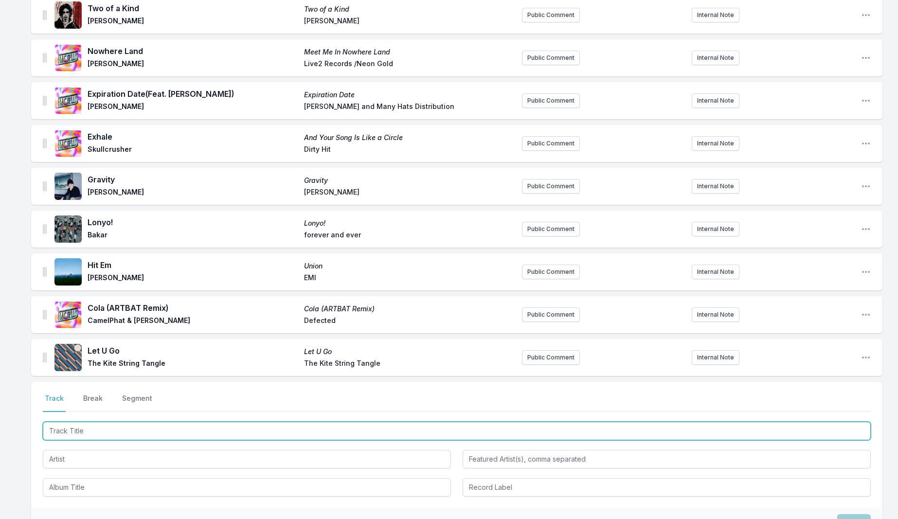
click at [66, 426] on input "Track Title" at bounding box center [457, 431] width 828 height 18
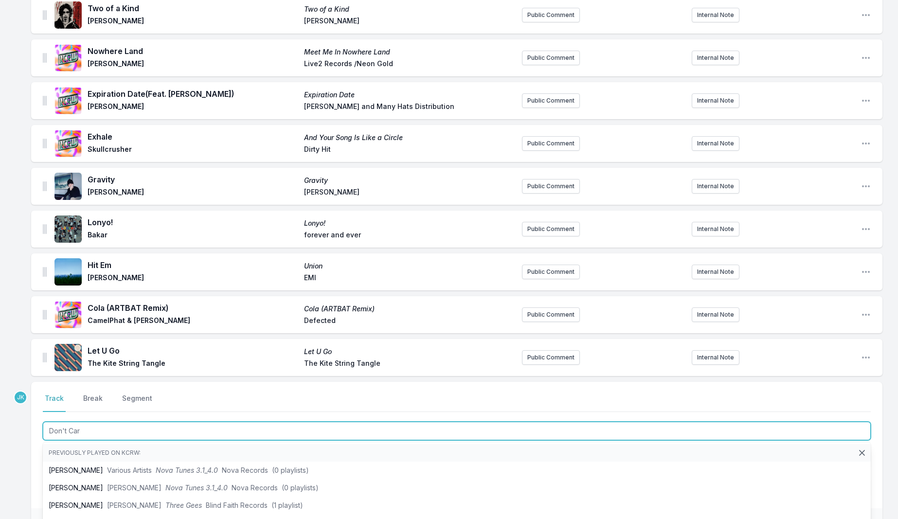
type input "Don't Care"
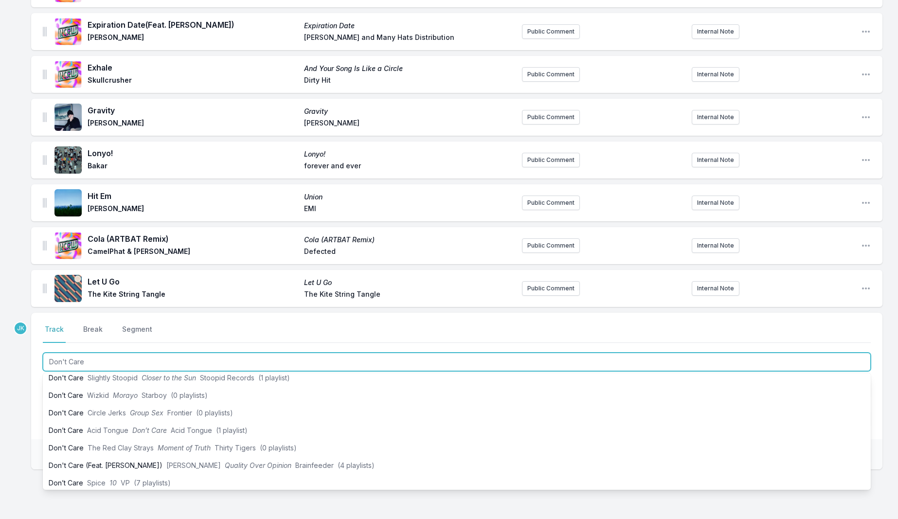
scroll to position [1123, 0]
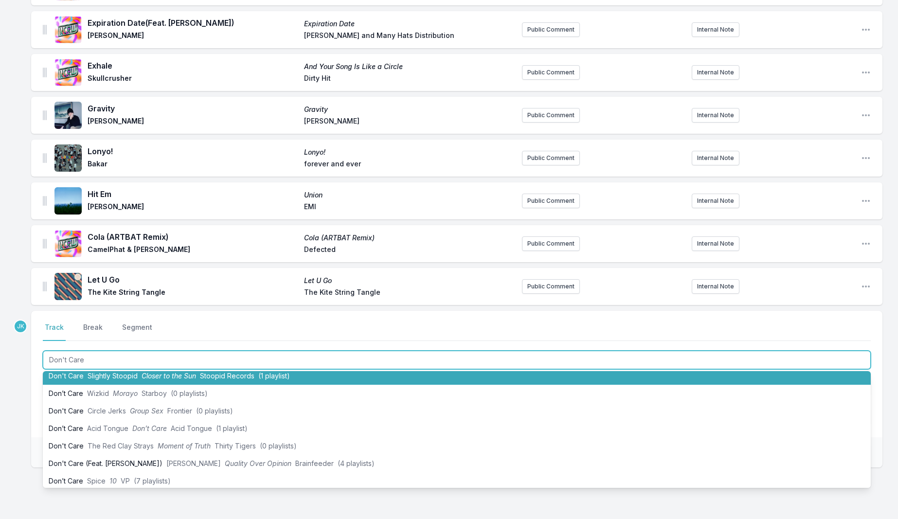
click at [130, 372] on span "Slightly Stoopid" at bounding box center [113, 376] width 50 height 8
